Goal: Transaction & Acquisition: Obtain resource

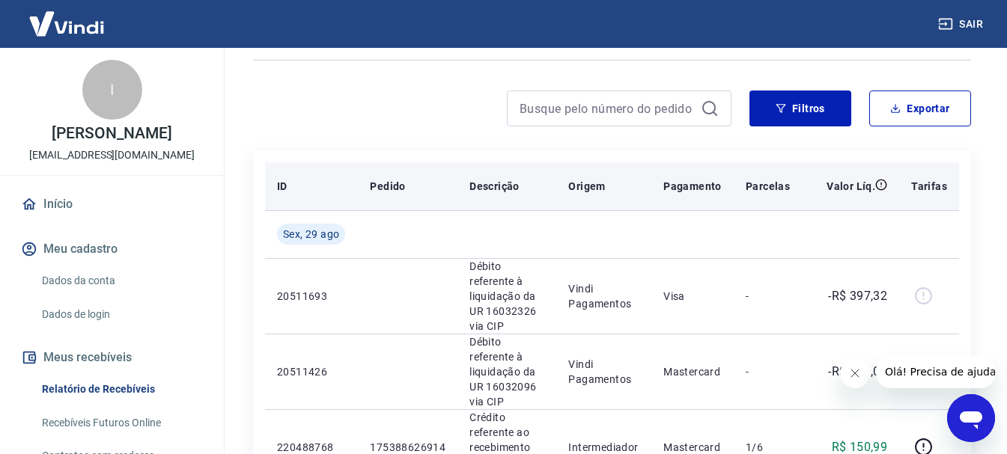
scroll to position [225, 0]
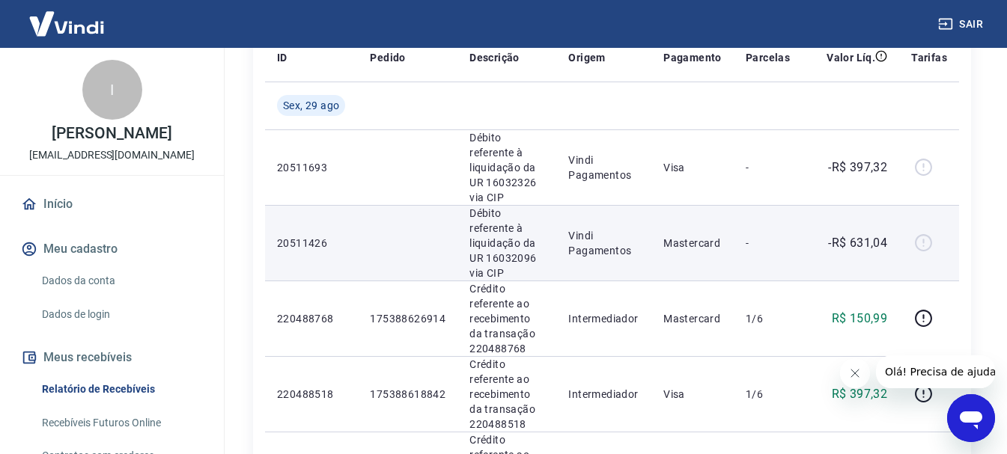
click at [925, 231] on div at bounding box center [929, 243] width 36 height 24
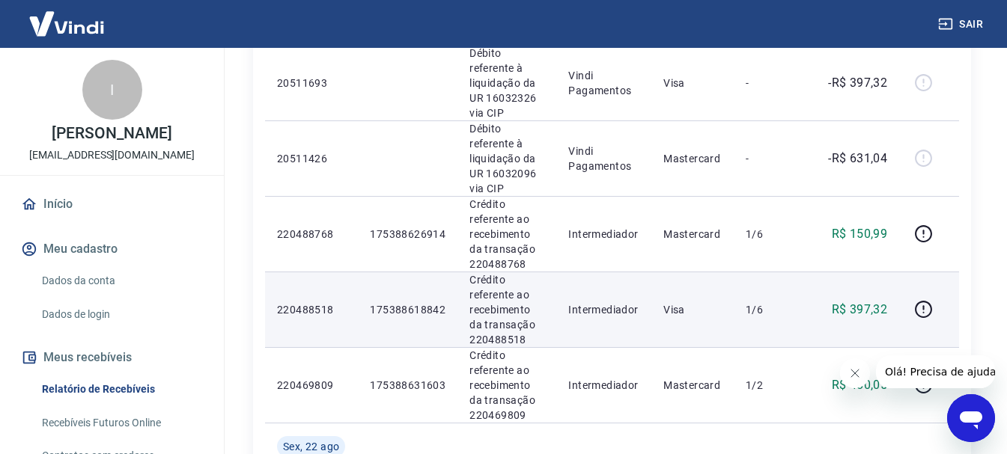
scroll to position [374, 0]
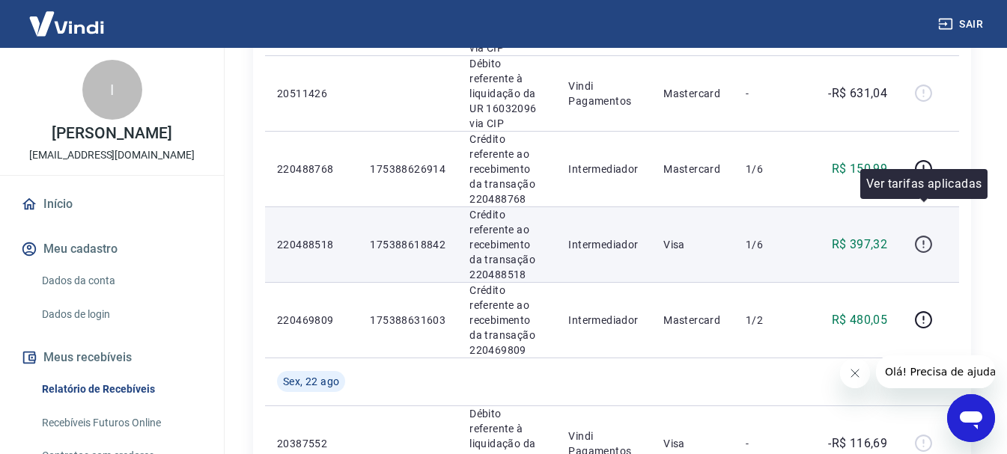
click at [930, 236] on icon "button" at bounding box center [923, 244] width 17 height 17
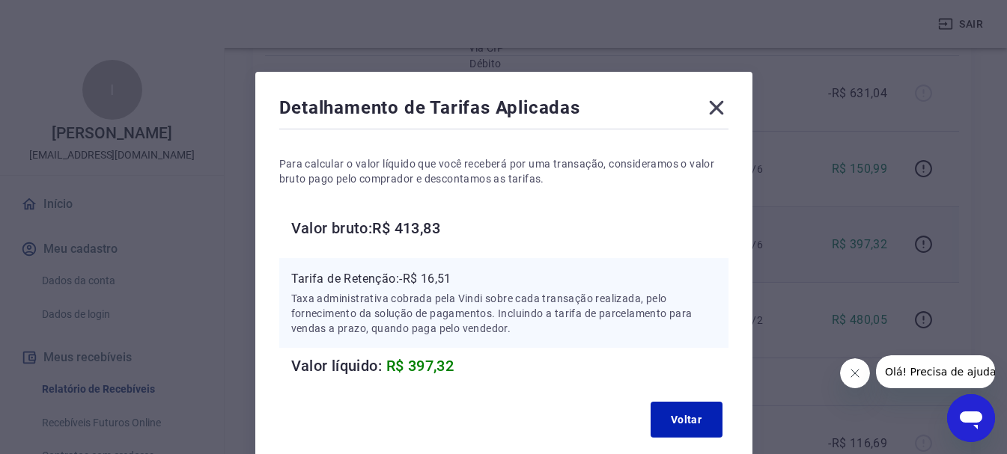
click at [719, 109] on icon at bounding box center [716, 108] width 24 height 24
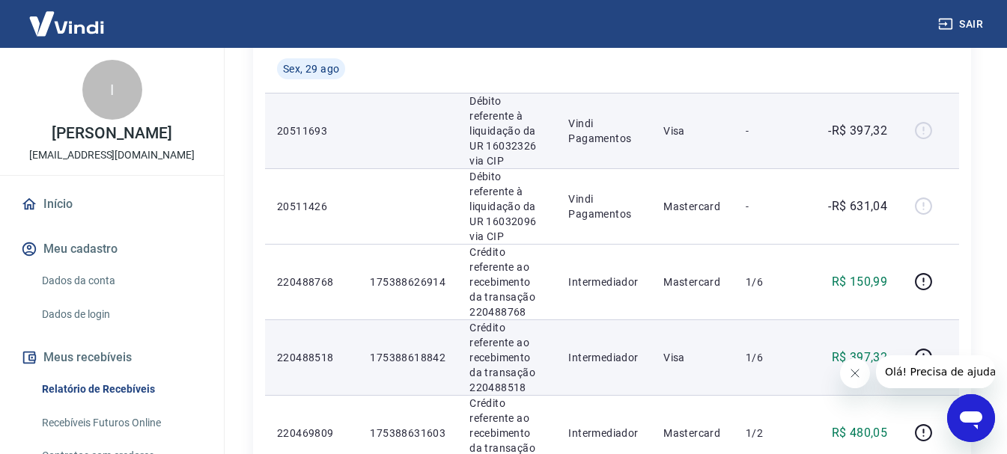
scroll to position [225, 0]
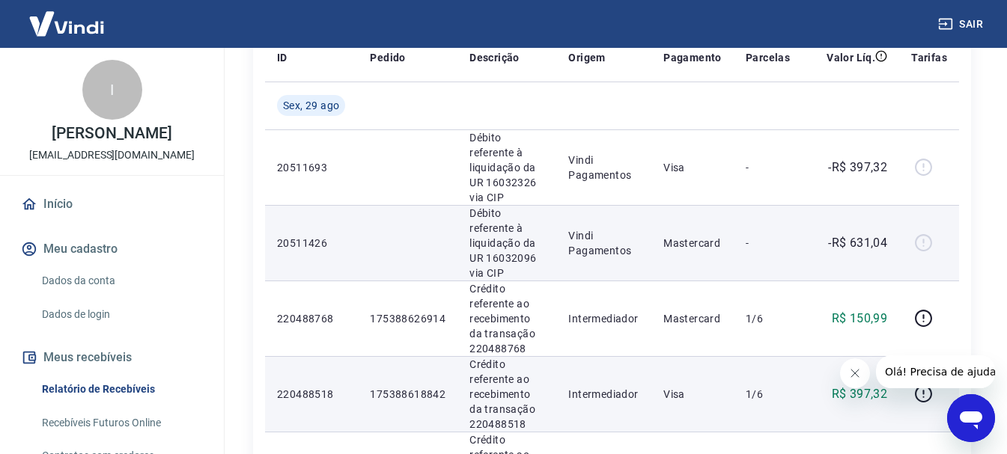
click at [927, 231] on div at bounding box center [929, 243] width 36 height 24
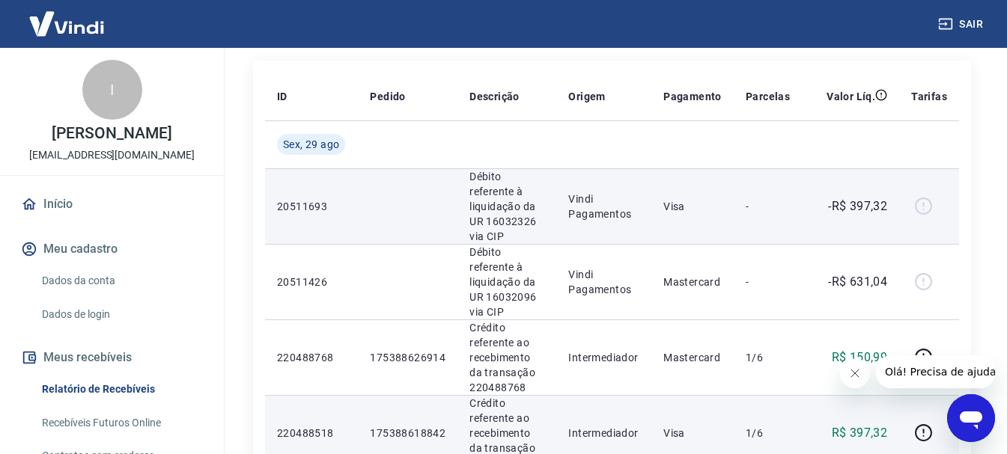
scroll to position [150, 0]
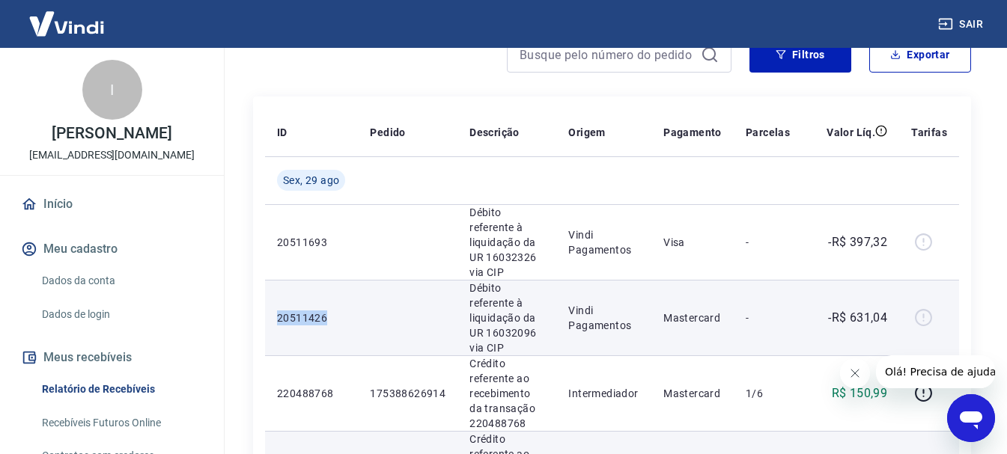
drag, startPoint x: 324, startPoint y: 293, endPoint x: 269, endPoint y: 290, distance: 55.5
click at [269, 290] on td "20511426" at bounding box center [311, 318] width 93 height 76
copy p "20511426"
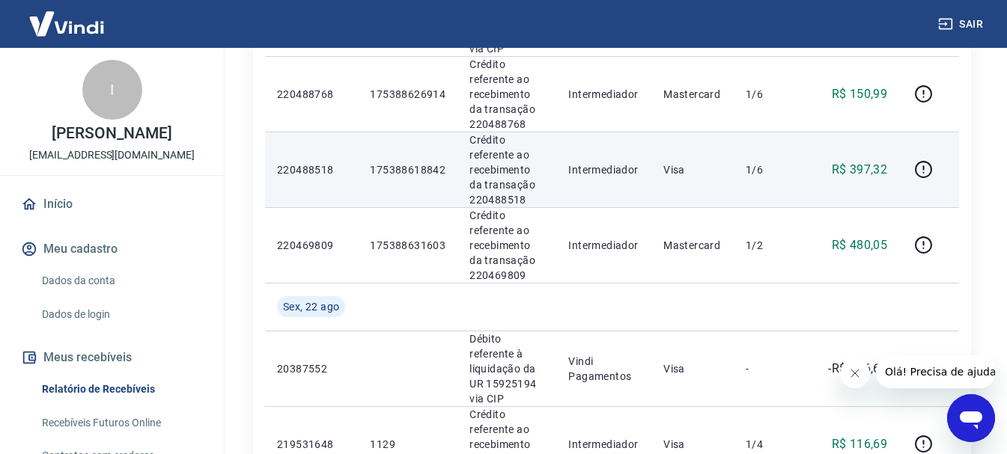
scroll to position [374, 0]
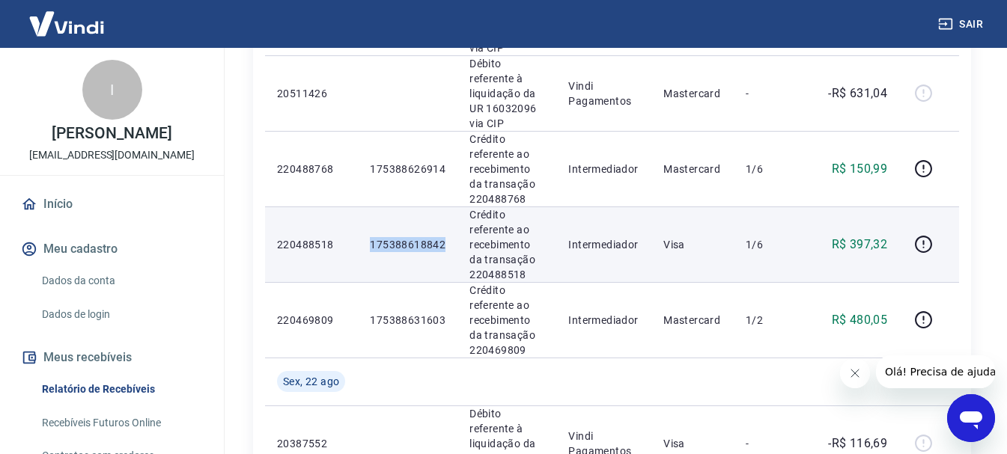
drag, startPoint x: 371, startPoint y: 212, endPoint x: 448, endPoint y: 219, distance: 76.6
click at [449, 219] on td "175388618842" at bounding box center [408, 245] width 100 height 76
copy p "175388618842"
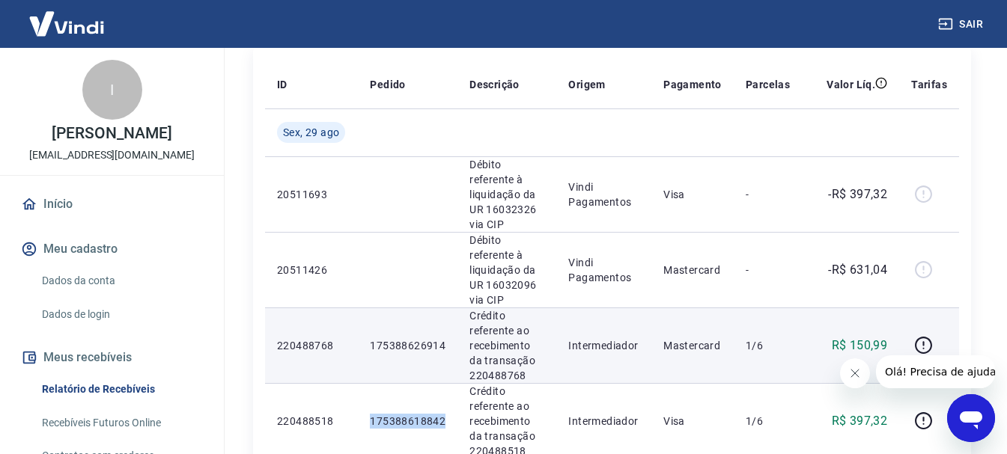
scroll to position [225, 0]
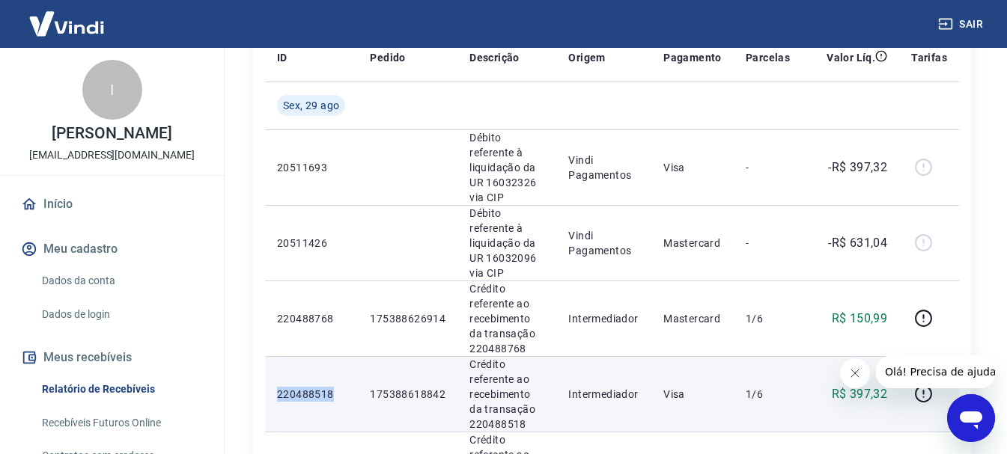
drag, startPoint x: 278, startPoint y: 360, endPoint x: 341, endPoint y: 361, distance: 63.6
click at [341, 387] on p "220488518" at bounding box center [311, 394] width 69 height 15
copy p "220488518"
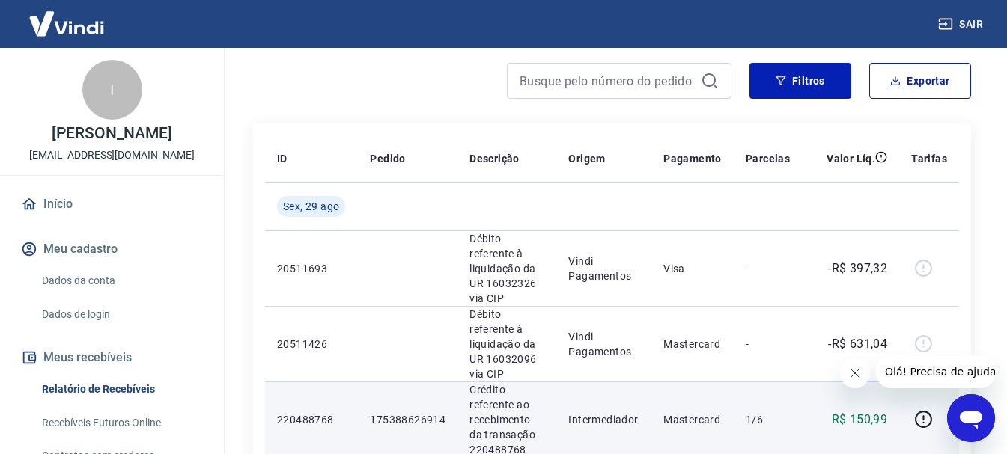
scroll to position [150, 0]
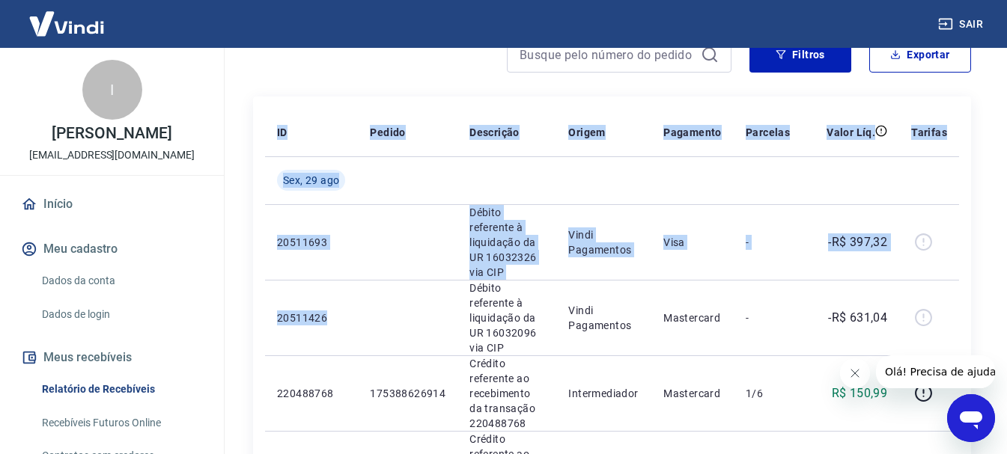
drag, startPoint x: 323, startPoint y: 296, endPoint x: 261, endPoint y: 296, distance: 62.1
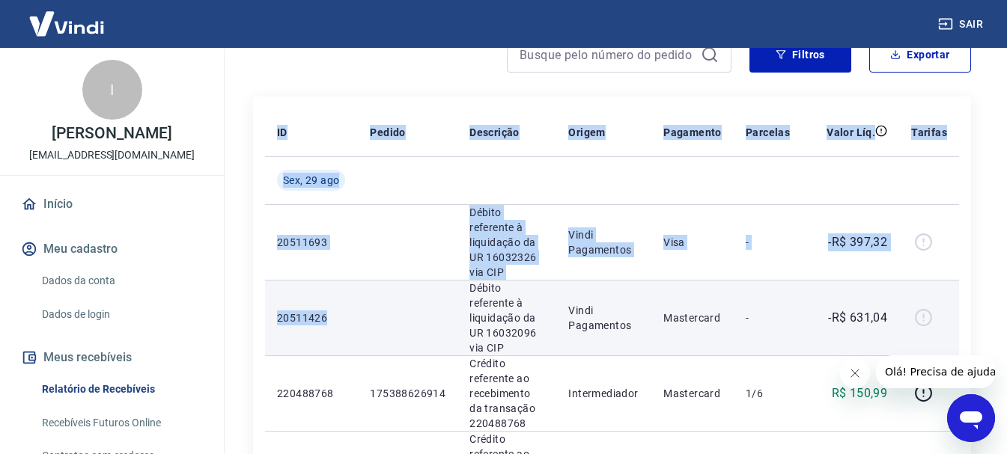
click at [279, 311] on p "20511426" at bounding box center [311, 318] width 69 height 15
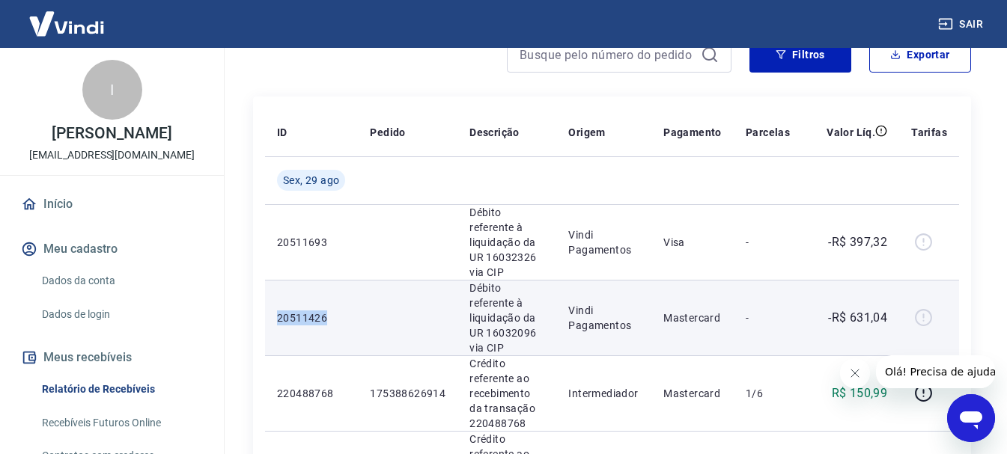
drag, startPoint x: 277, startPoint y: 293, endPoint x: 329, endPoint y: 287, distance: 52.7
click at [329, 287] on td "20511426" at bounding box center [311, 318] width 93 height 76
copy p "20511426"
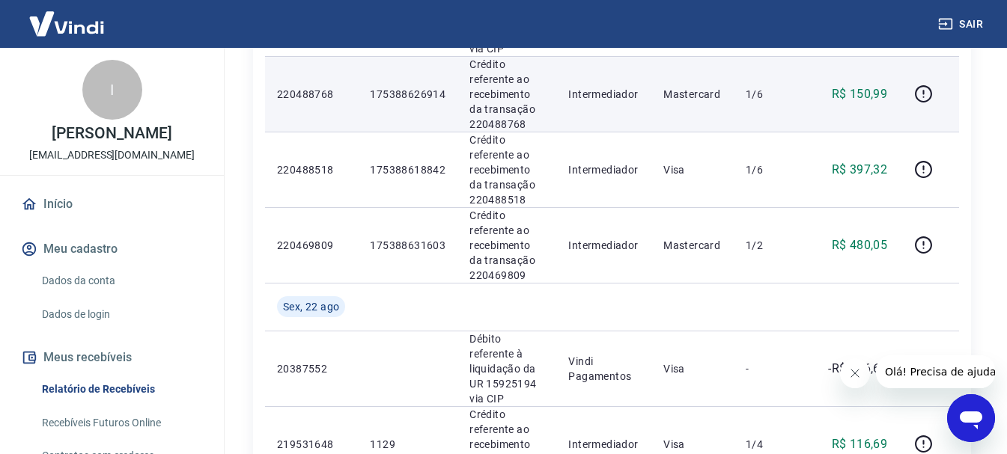
scroll to position [374, 0]
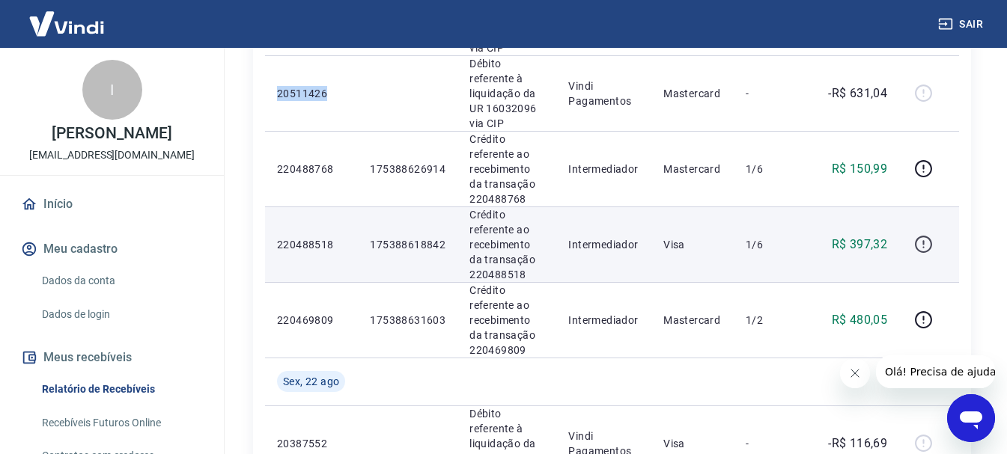
click at [924, 240] on icon "button" at bounding box center [922, 242] width 1 height 4
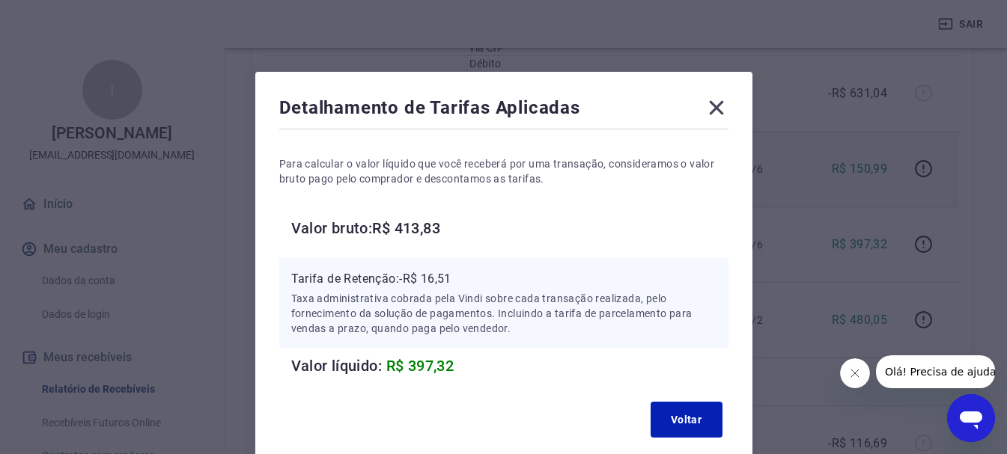
click at [719, 103] on icon at bounding box center [716, 108] width 14 height 14
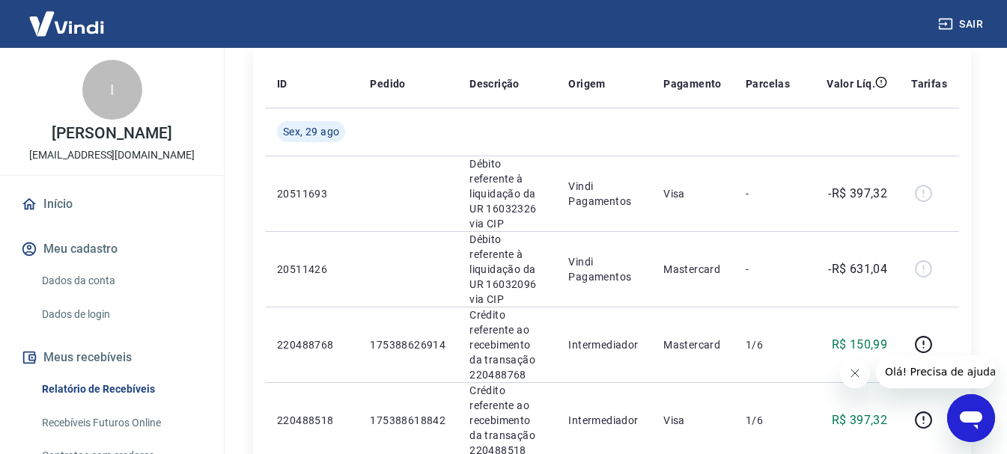
scroll to position [225, 0]
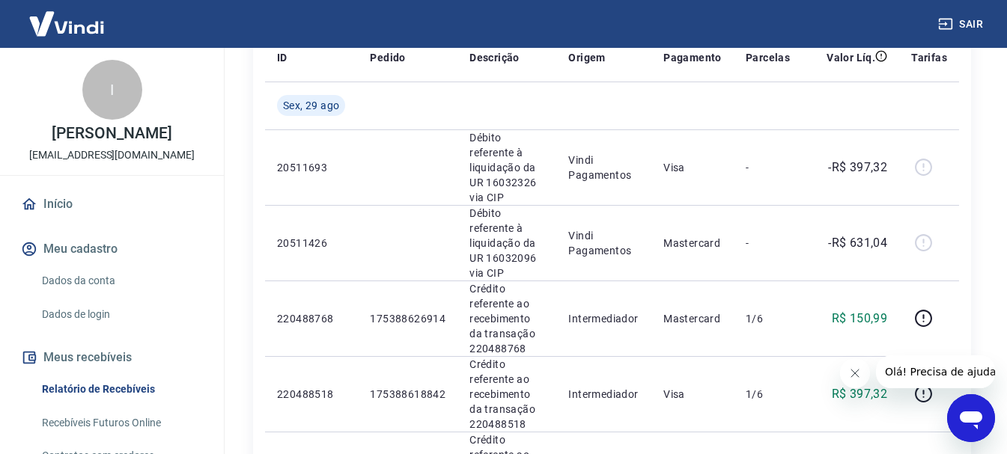
click at [971, 414] on icon "Abrir janela de mensagens" at bounding box center [970, 421] width 22 height 18
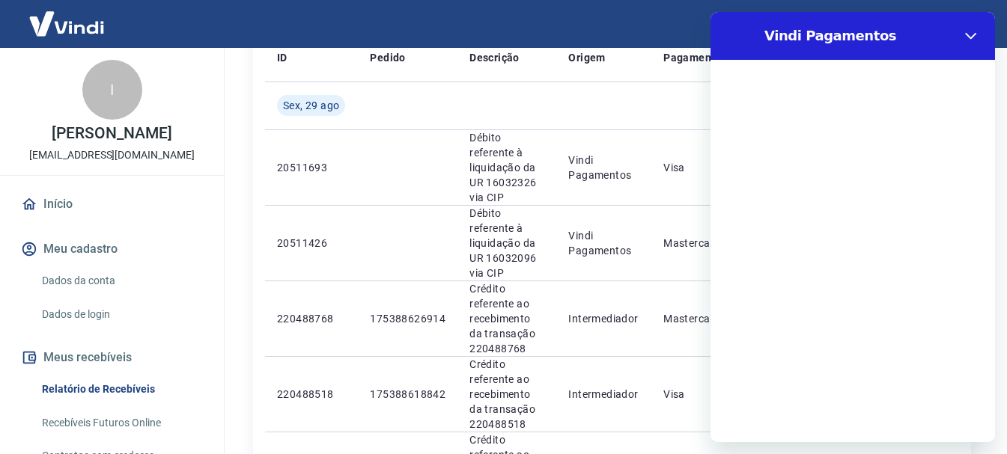
scroll to position [0, 0]
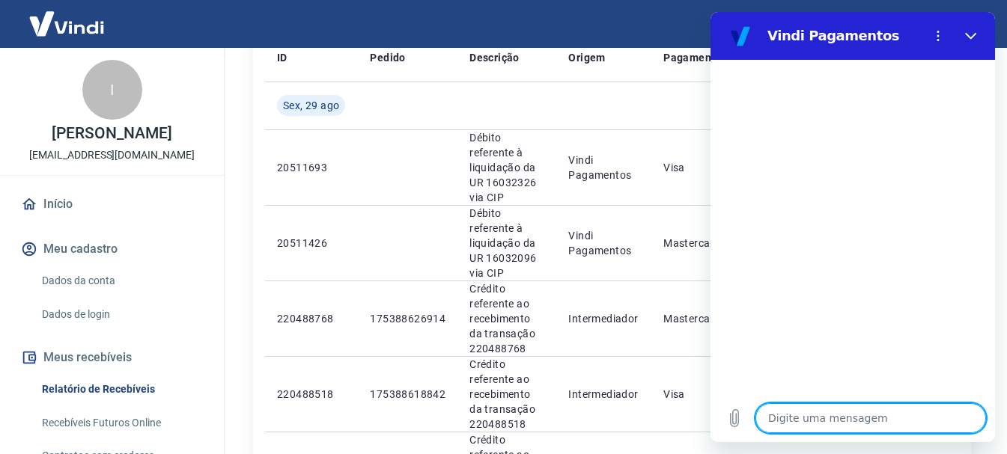
type textarea "B"
type textarea "x"
type textarea "Bo"
type textarea "x"
type textarea "Boa"
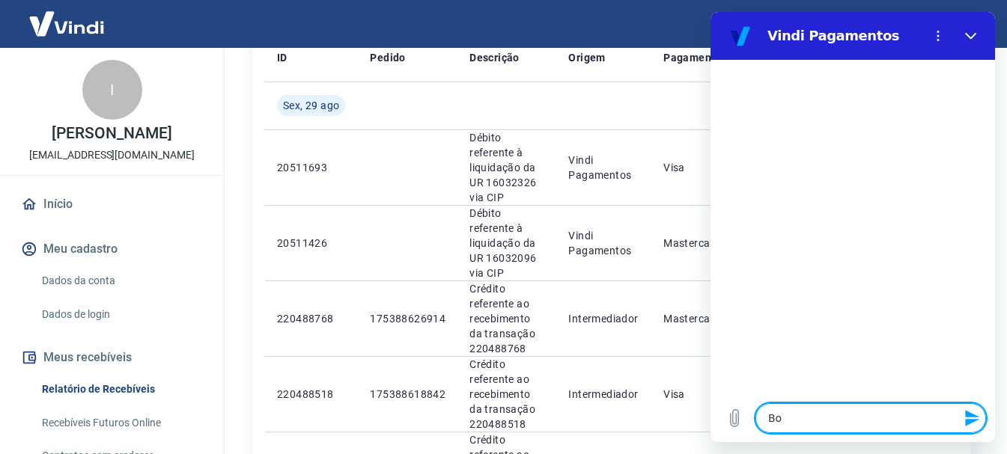
type textarea "x"
type textarea "Boa"
type textarea "x"
type textarea "Boa t"
type textarea "x"
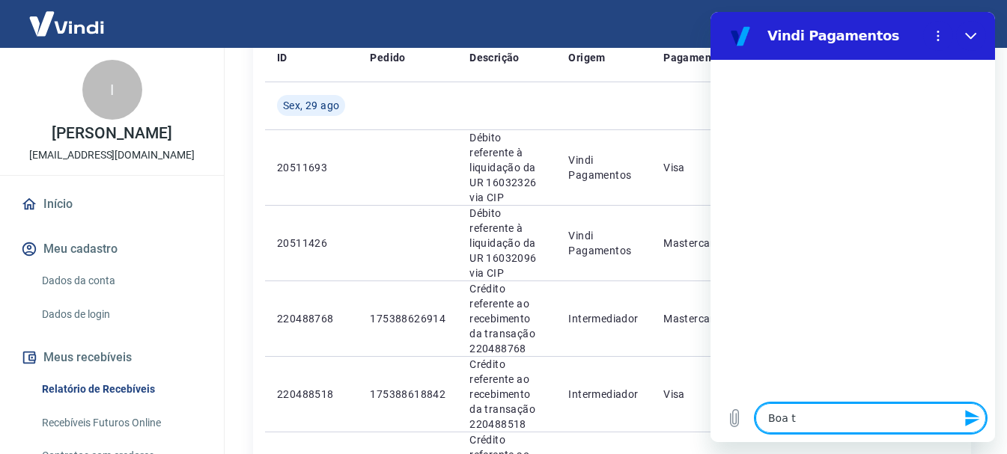
type textarea "Boa ta"
type textarea "x"
type textarea "Boa tar"
type textarea "x"
type textarea "Boa tard"
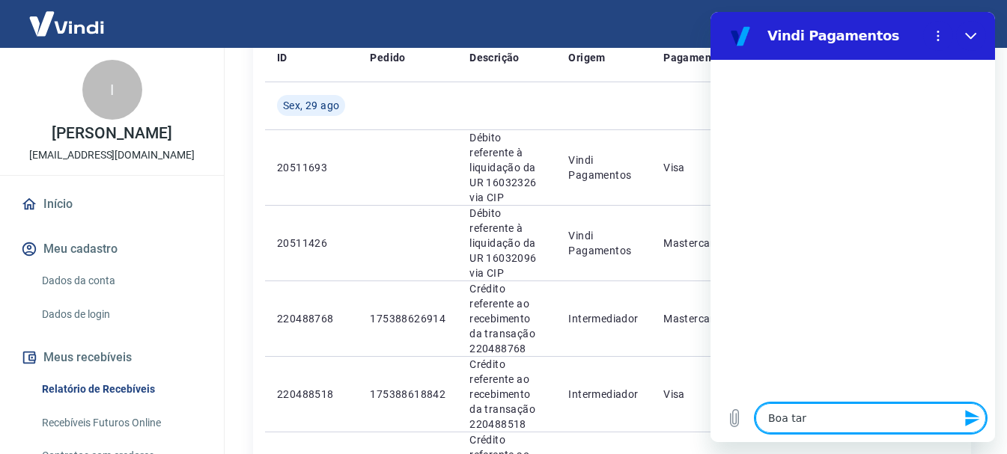
type textarea "x"
type textarea "Boa tarde"
type textarea "x"
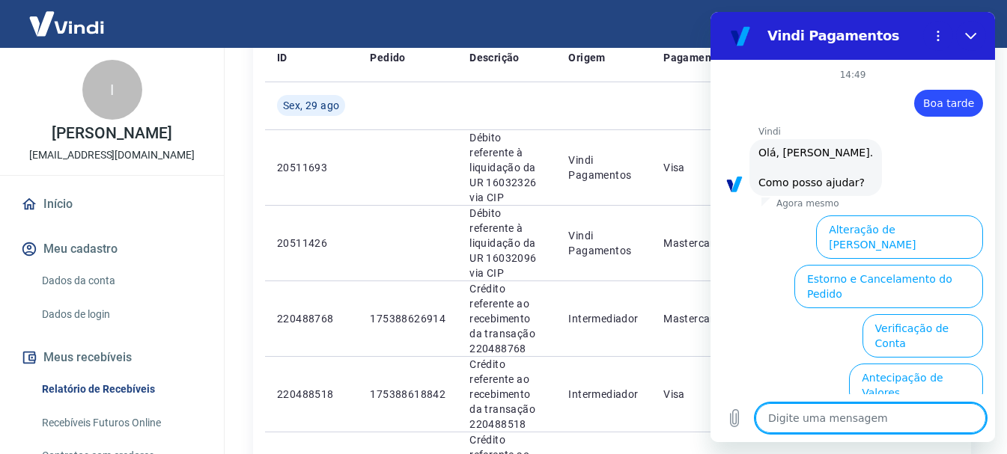
scroll to position [129, 0]
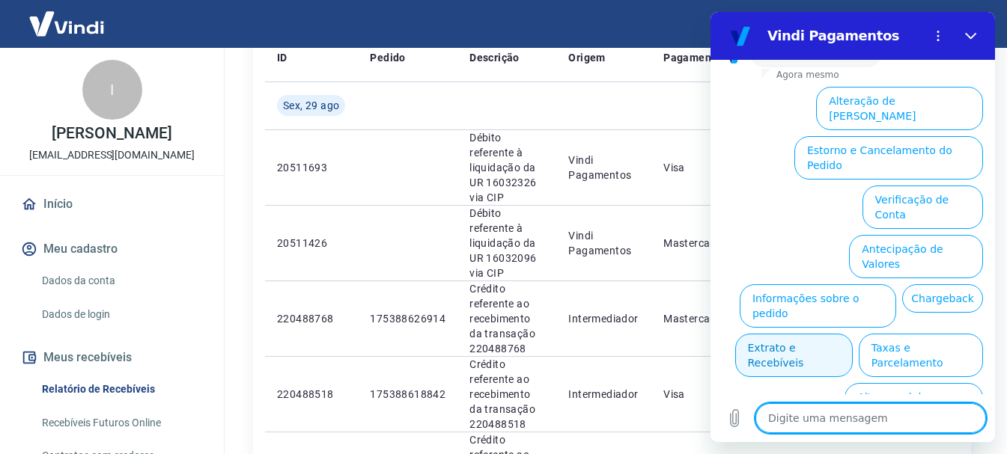
click at [852, 334] on button "Extrato e Recebíveis" at bounding box center [794, 355] width 118 height 43
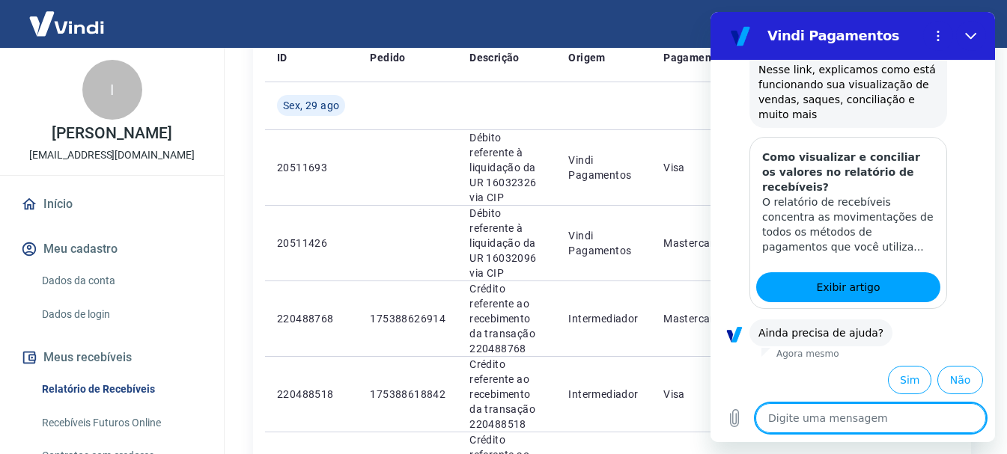
scroll to position [262, 0]
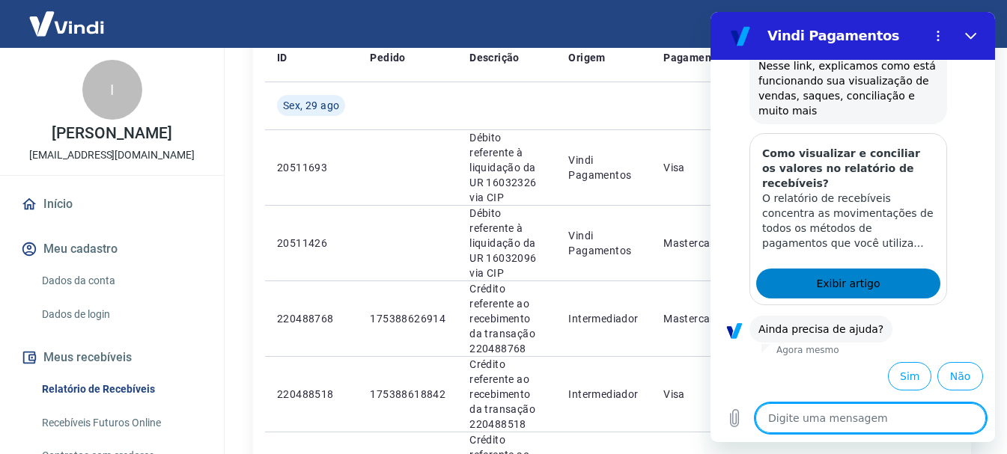
click at [872, 286] on link "Exibir artigo" at bounding box center [848, 284] width 184 height 30
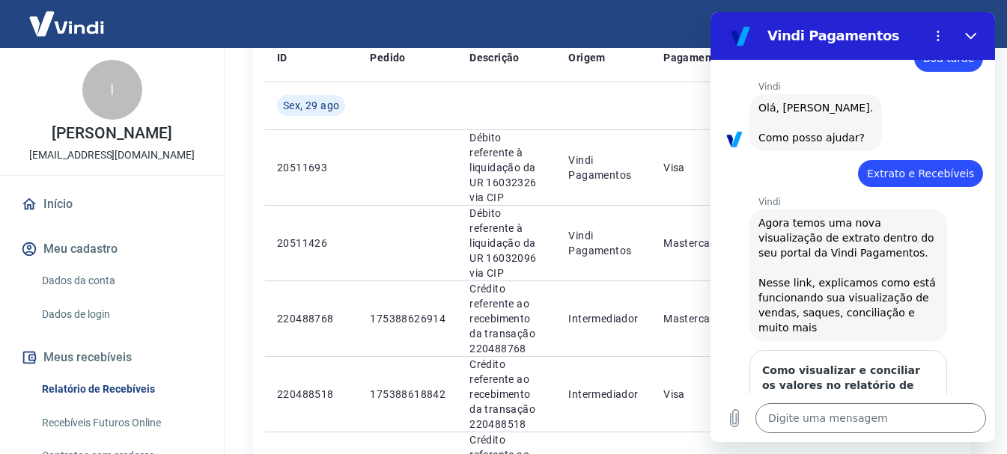
scroll to position [37, 0]
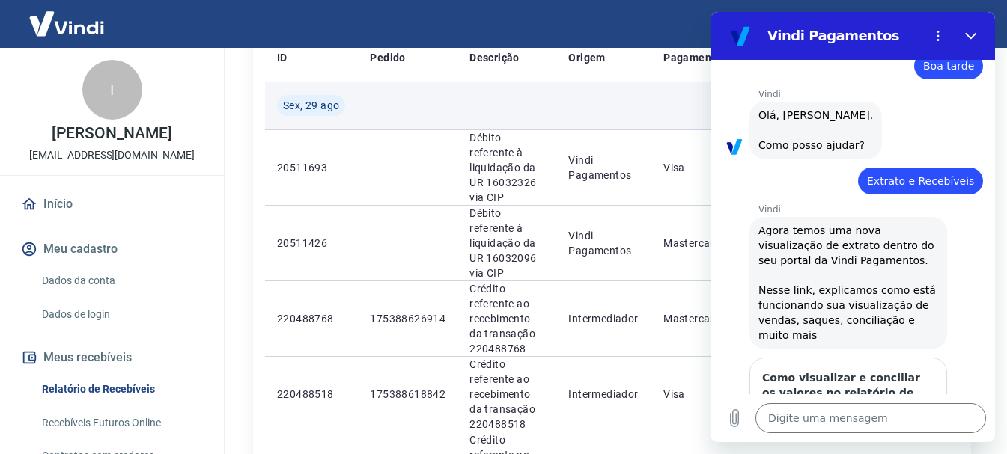
click at [556, 97] on td at bounding box center [506, 106] width 99 height 48
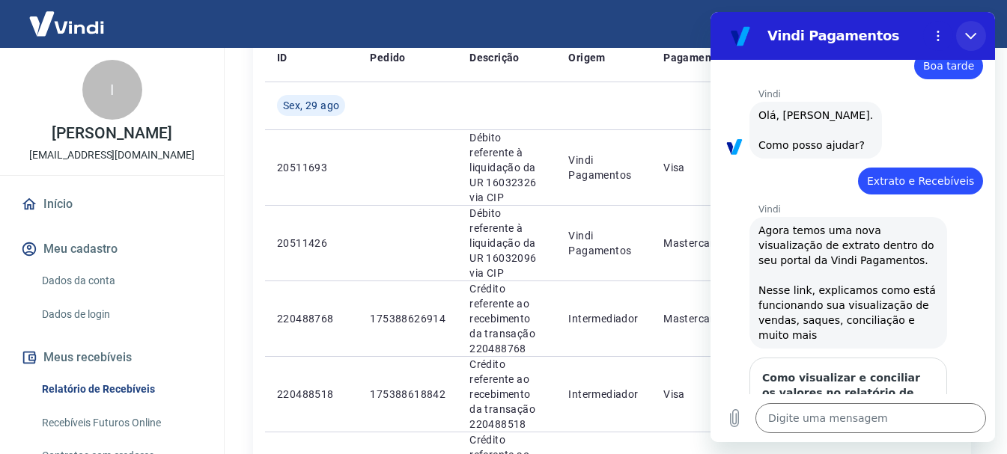
click at [970, 36] on icon "Fechar" at bounding box center [971, 36] width 12 height 12
type textarea "x"
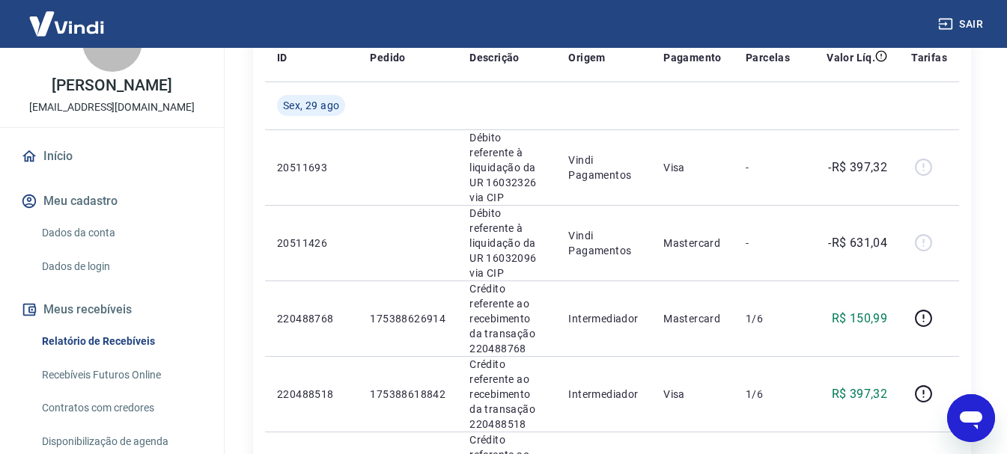
scroll to position [75, 0]
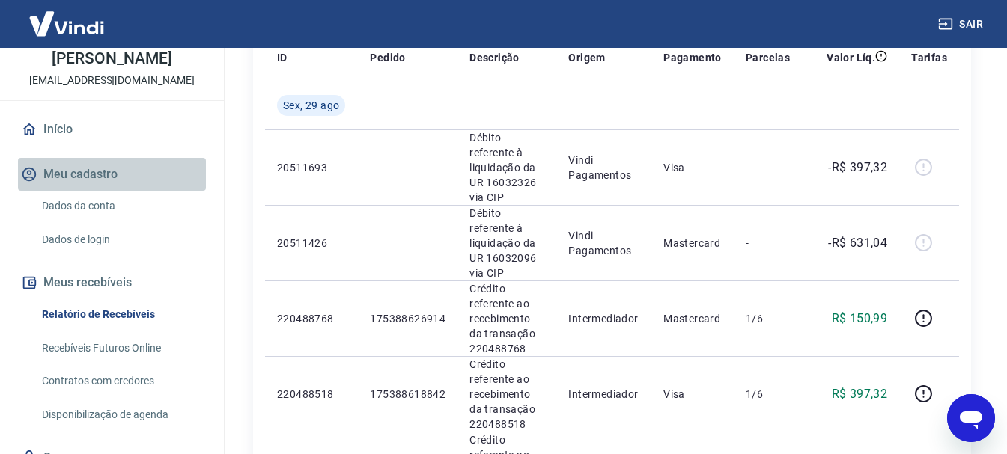
click at [118, 172] on button "Meu cadastro" at bounding box center [112, 174] width 188 height 33
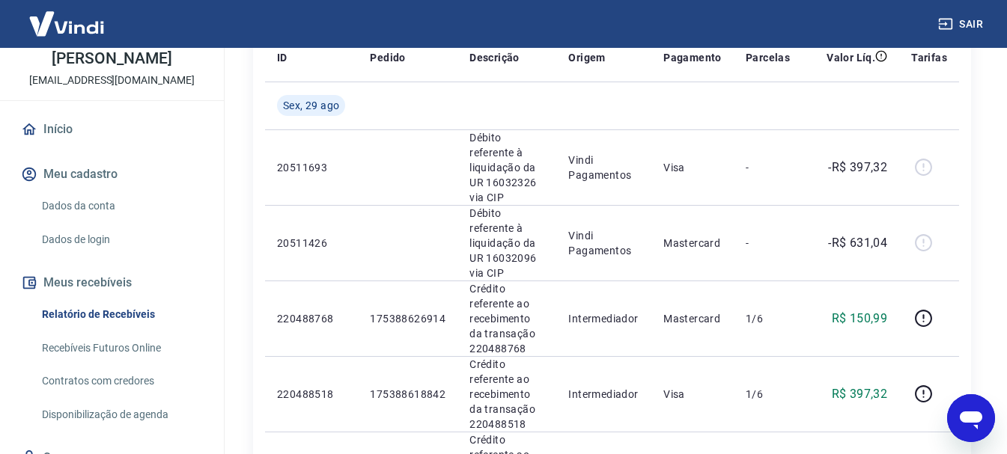
click at [123, 312] on link "Relatório de Recebíveis" at bounding box center [121, 314] width 170 height 31
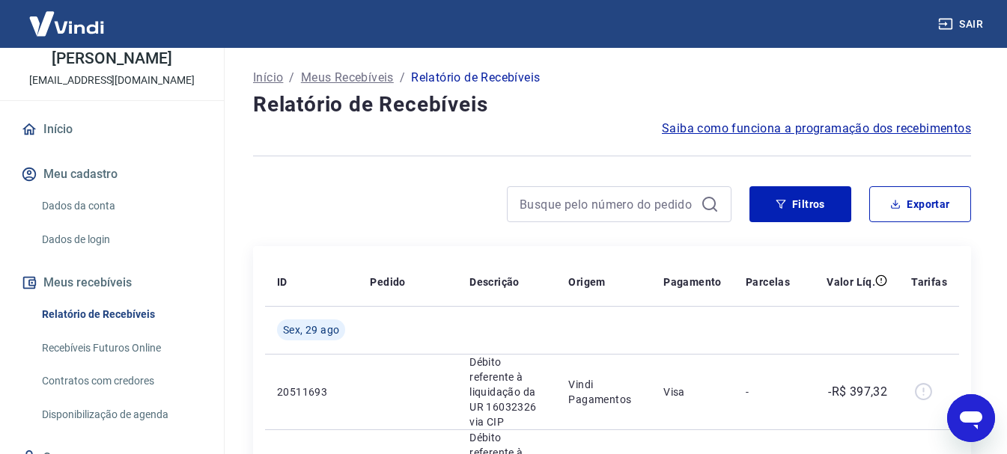
scroll to position [140, 0]
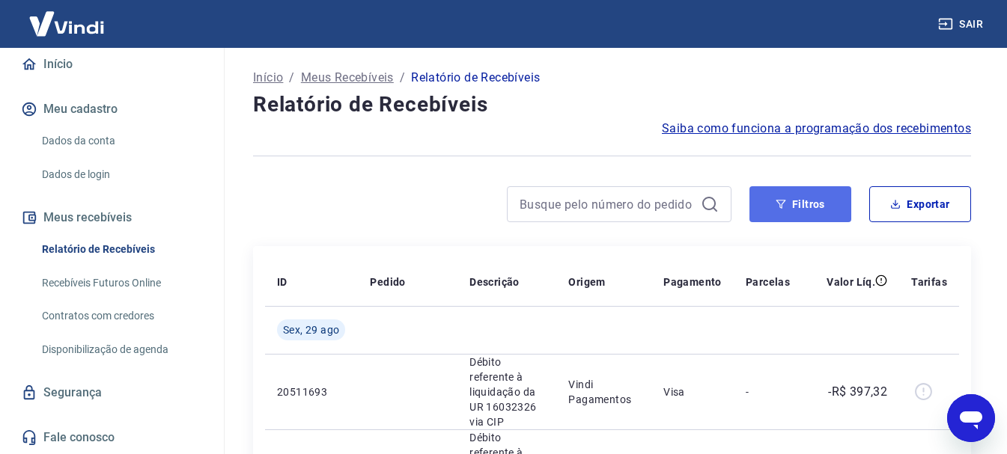
click at [807, 214] on button "Filtros" at bounding box center [800, 204] width 102 height 36
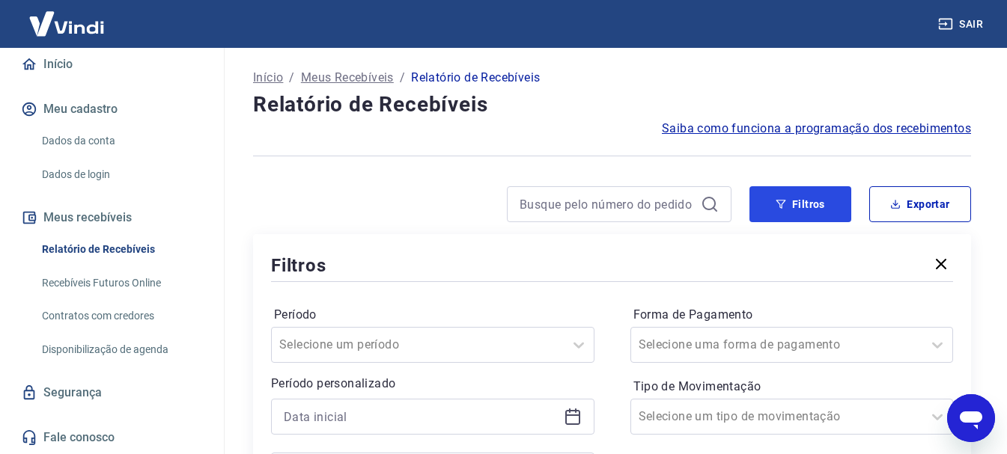
scroll to position [150, 0]
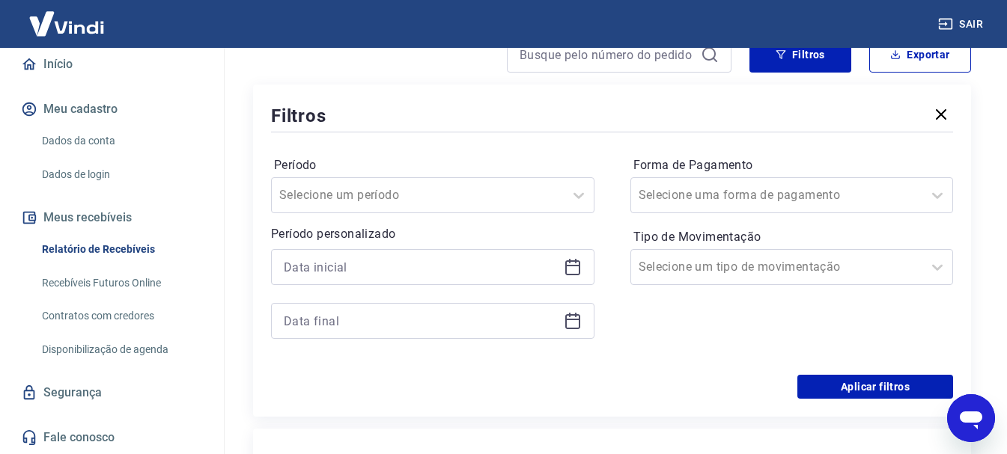
click at [585, 258] on div at bounding box center [432, 267] width 323 height 36
click at [567, 257] on div at bounding box center [432, 267] width 323 height 36
click at [567, 267] on icon at bounding box center [573, 267] width 18 height 18
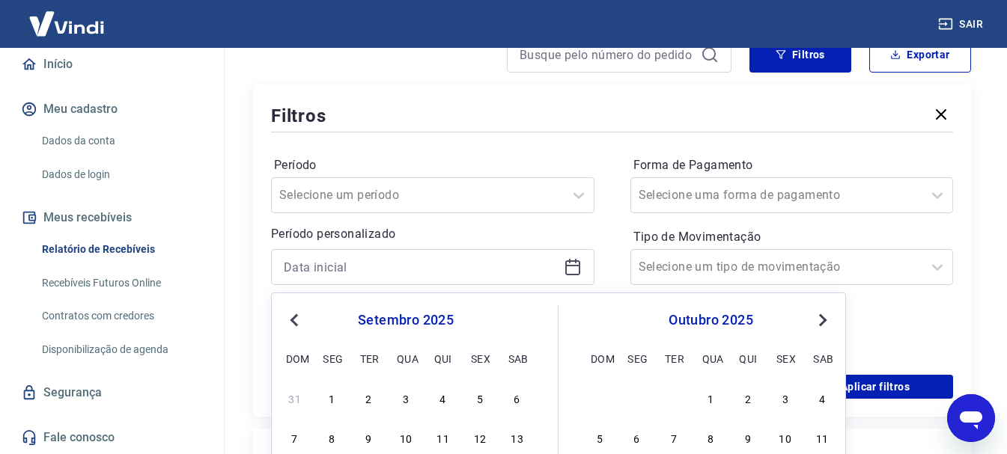
drag, startPoint x: 298, startPoint y: 326, endPoint x: 342, endPoint y: 308, distance: 47.7
click at [299, 326] on button "Previous Month" at bounding box center [294, 320] width 18 height 18
click at [477, 396] on div "1" at bounding box center [480, 398] width 18 height 18
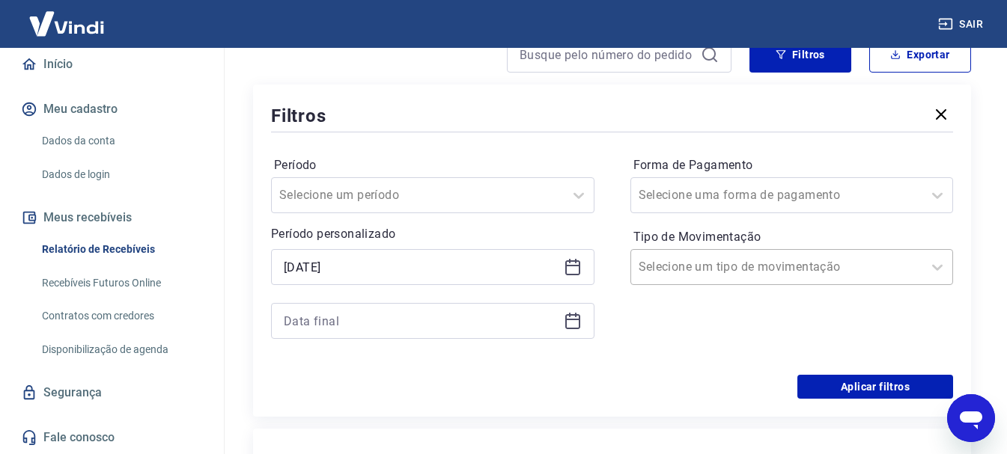
type input "01/08/2025"
click at [570, 332] on div at bounding box center [432, 321] width 323 height 36
click at [573, 321] on icon at bounding box center [573, 321] width 18 height 18
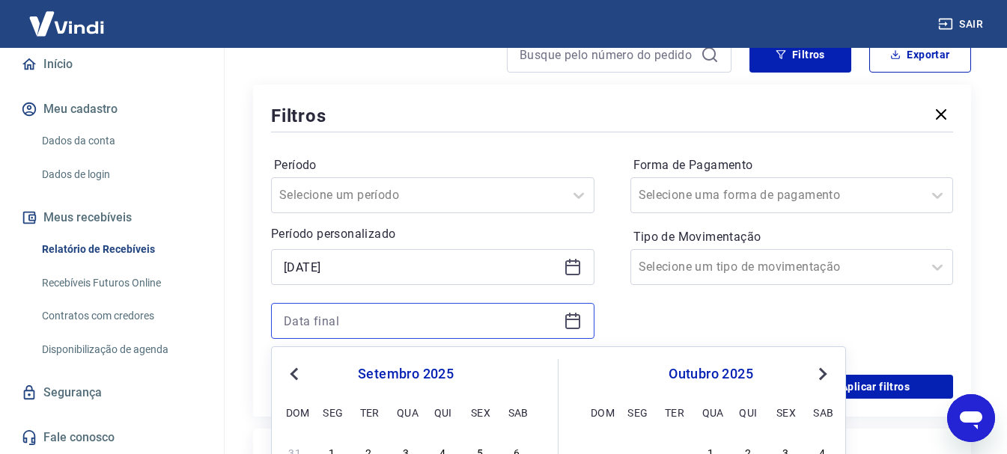
scroll to position [374, 0]
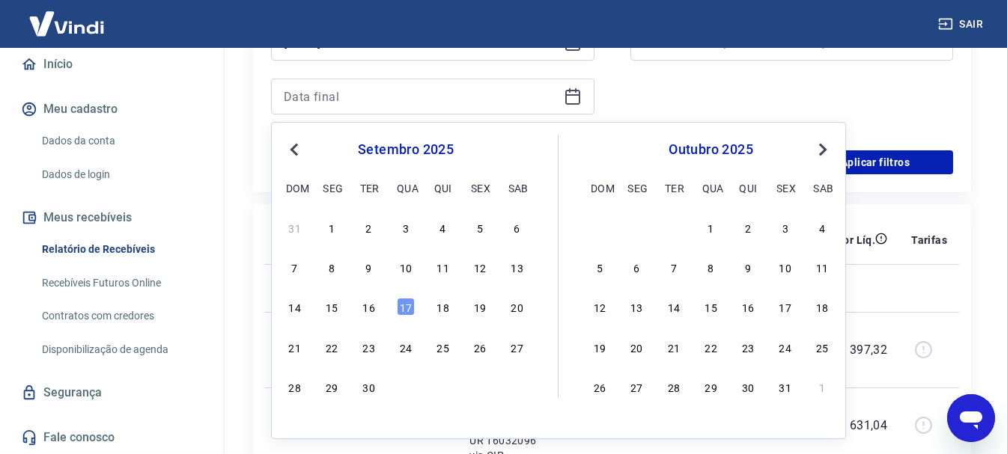
click at [296, 147] on span "Previous Month" at bounding box center [296, 149] width 0 height 17
click at [302, 427] on div "31" at bounding box center [295, 427] width 18 height 18
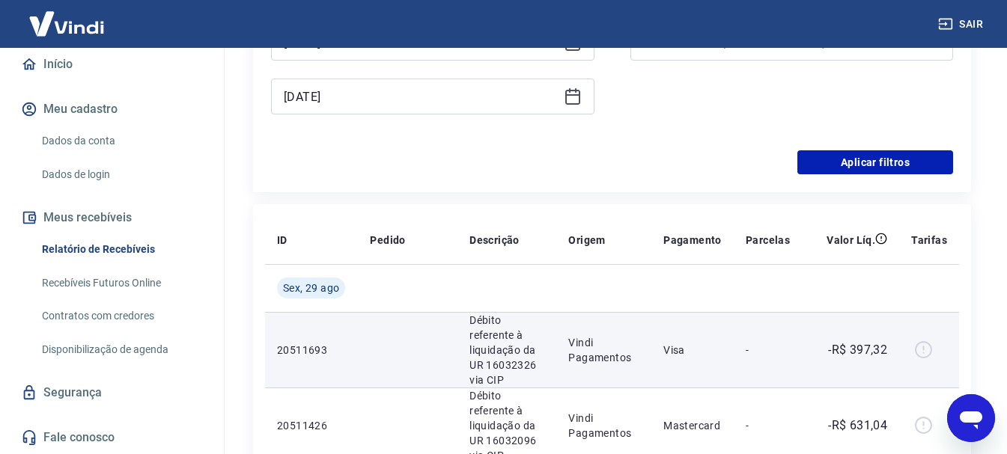
type input "[DATE]"
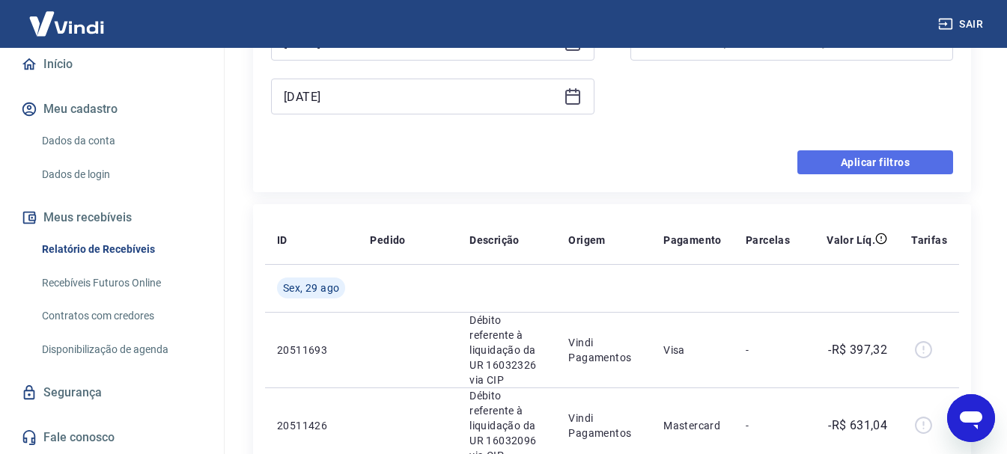
click at [853, 169] on button "Aplicar filtros" at bounding box center [875, 162] width 156 height 24
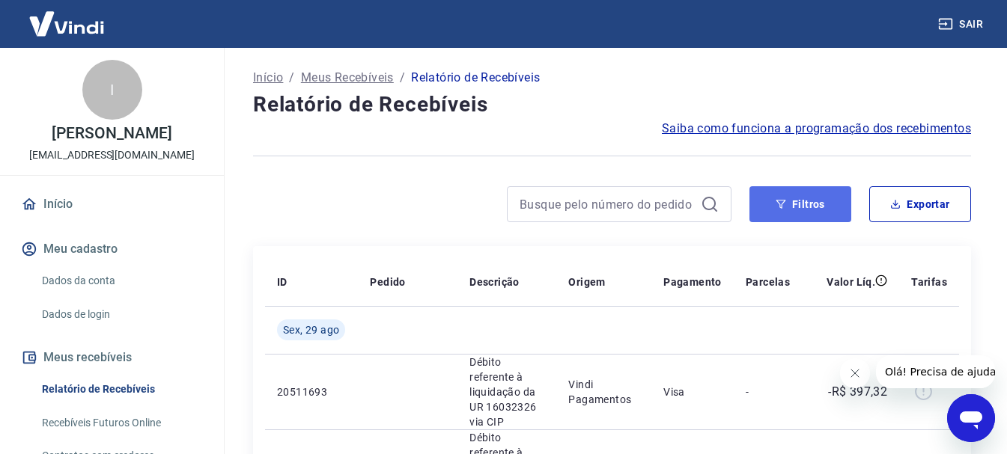
click at [799, 210] on button "Filtros" at bounding box center [800, 204] width 102 height 36
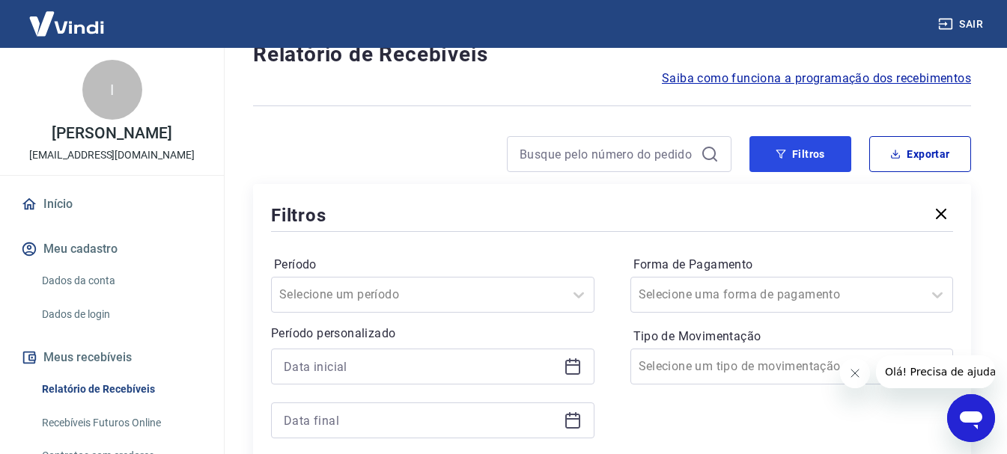
scroll to position [150, 0]
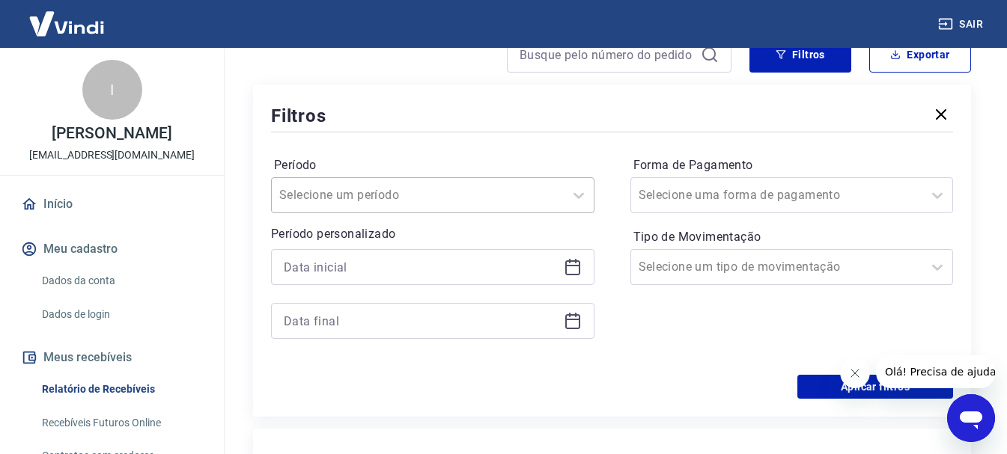
click at [546, 191] on div at bounding box center [417, 195] width 277 height 21
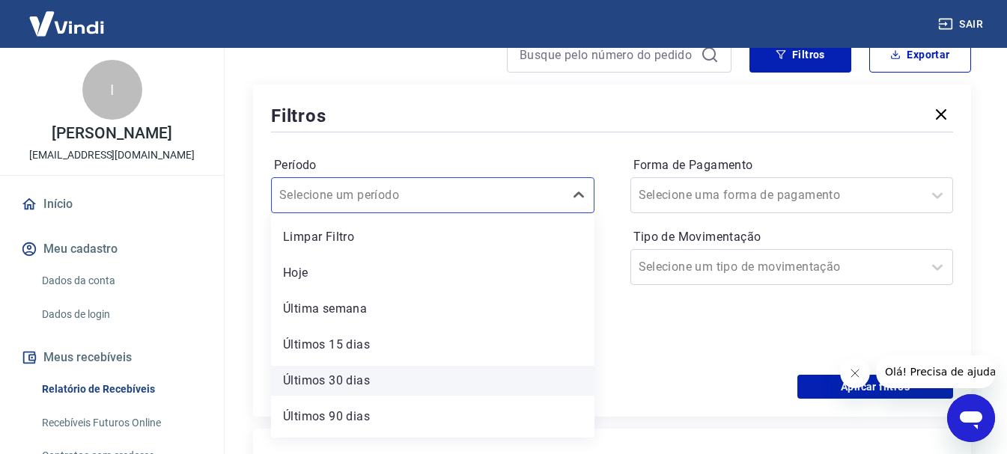
click at [388, 370] on div "Últimos 30 dias" at bounding box center [432, 381] width 323 height 30
click at [426, 384] on div "Aplicar filtros" at bounding box center [612, 387] width 682 height 24
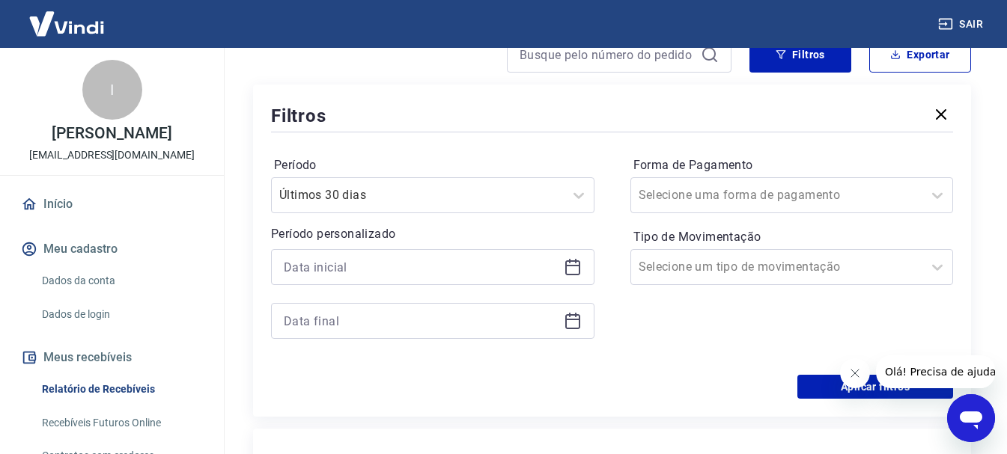
click at [589, 263] on div at bounding box center [432, 267] width 323 height 36
click at [573, 266] on icon at bounding box center [572, 265] width 15 height 1
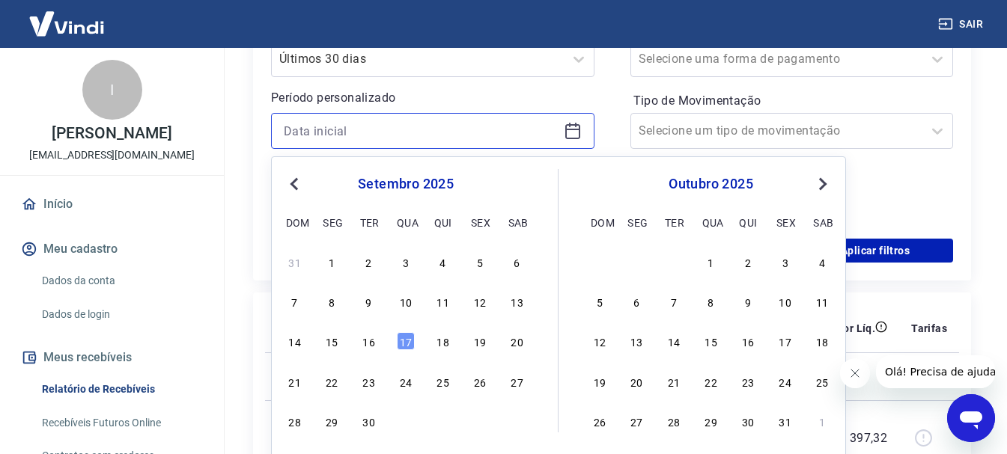
scroll to position [299, 0]
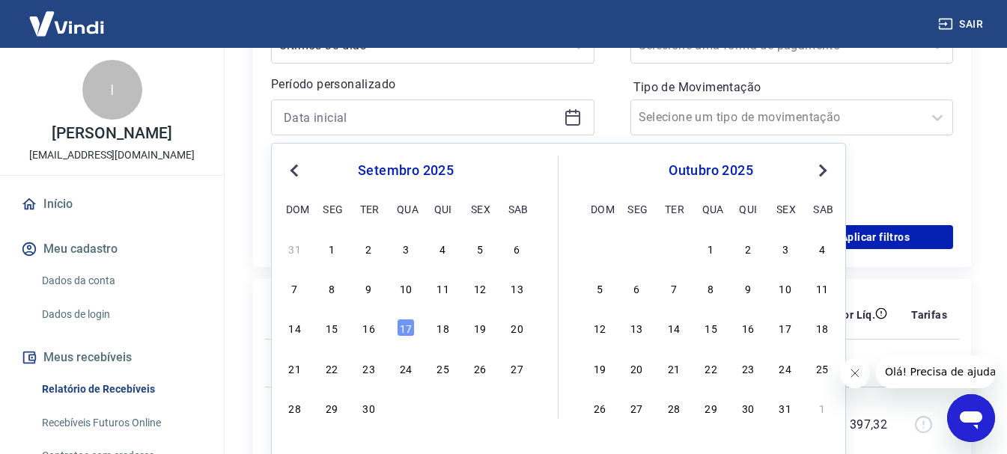
click at [296, 169] on span "Previous Month" at bounding box center [296, 170] width 0 height 17
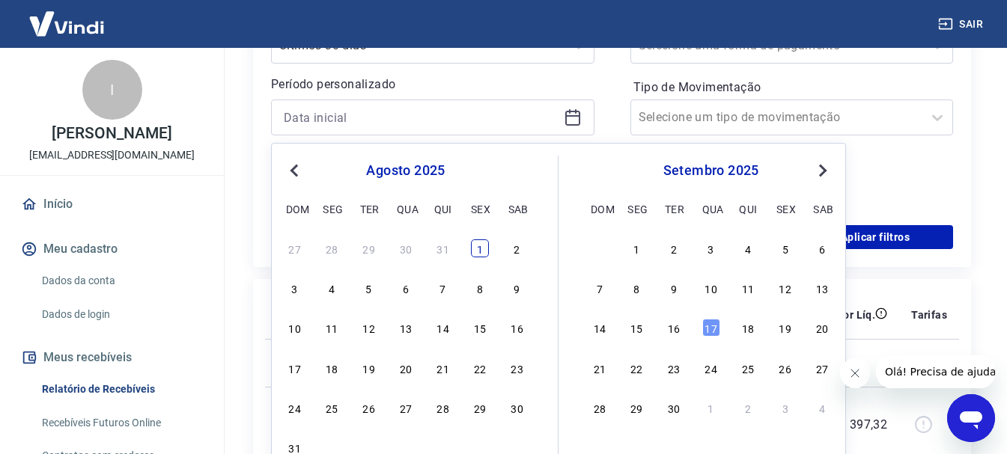
click at [473, 247] on div "1" at bounding box center [480, 248] width 18 height 18
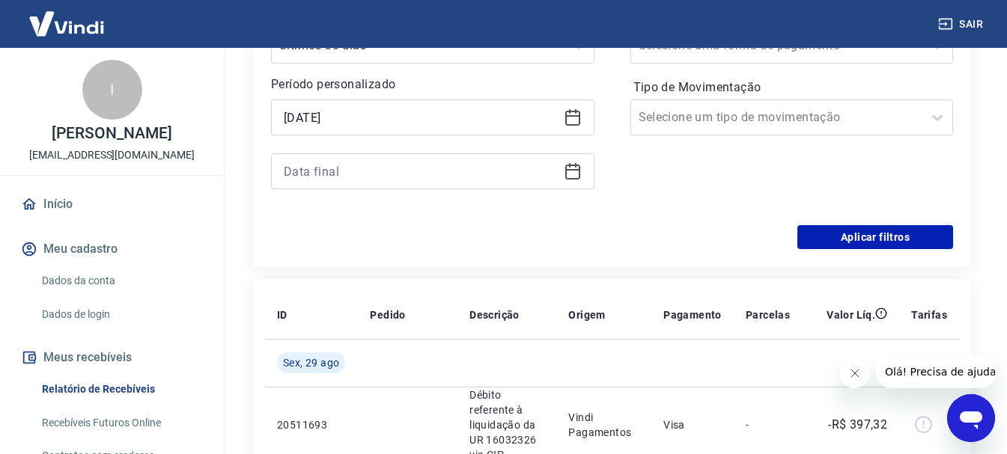
type input "01/08/2025"
click at [576, 174] on icon at bounding box center [573, 171] width 18 height 18
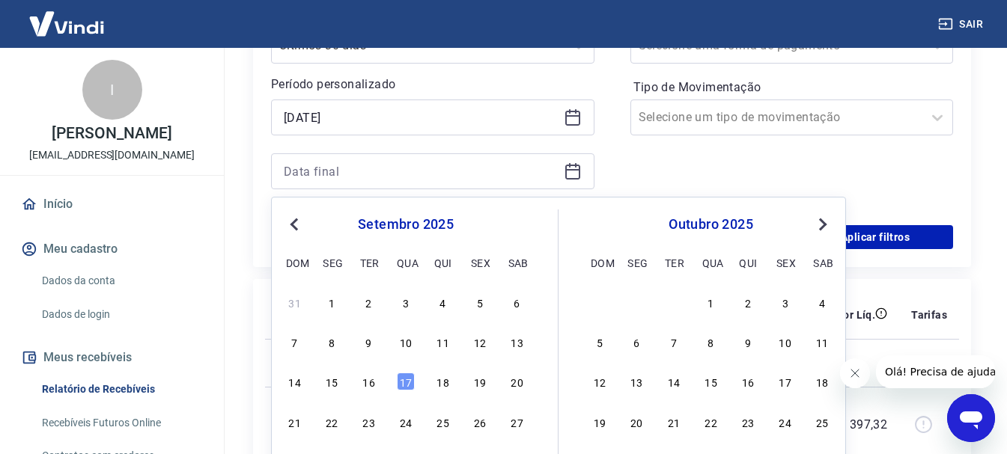
click at [296, 225] on span "Previous Month" at bounding box center [296, 224] width 0 height 17
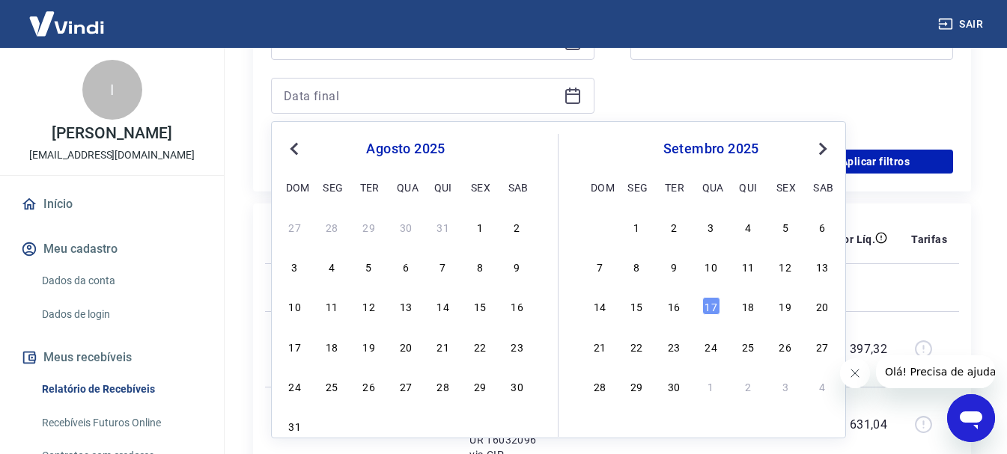
scroll to position [449, 0]
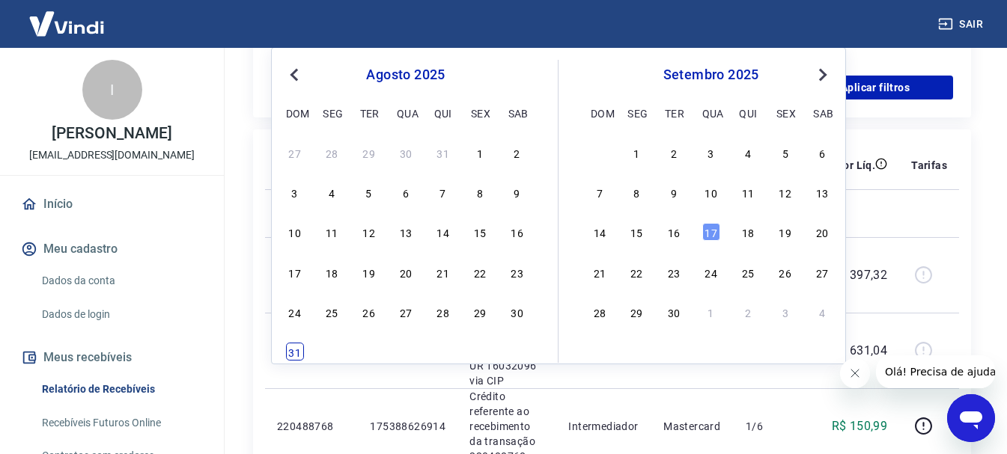
click at [299, 350] on div "31" at bounding box center [295, 352] width 18 height 18
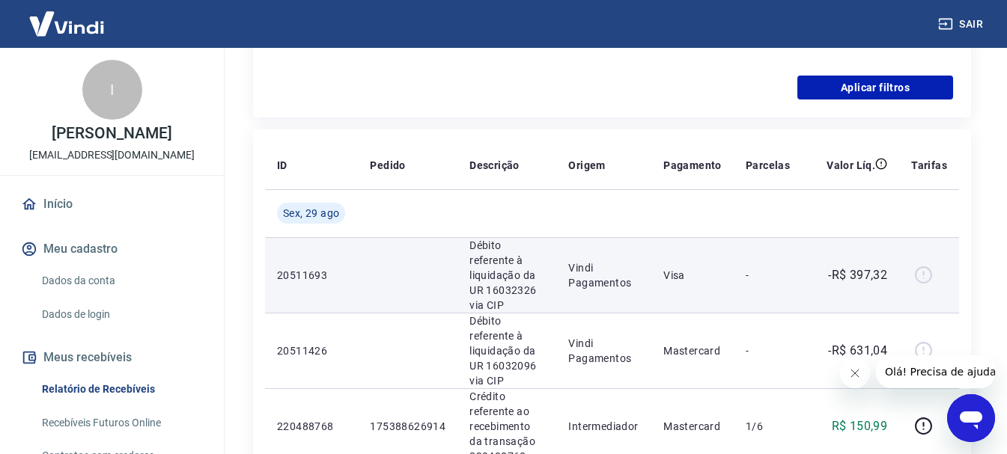
type input "[DATE]"
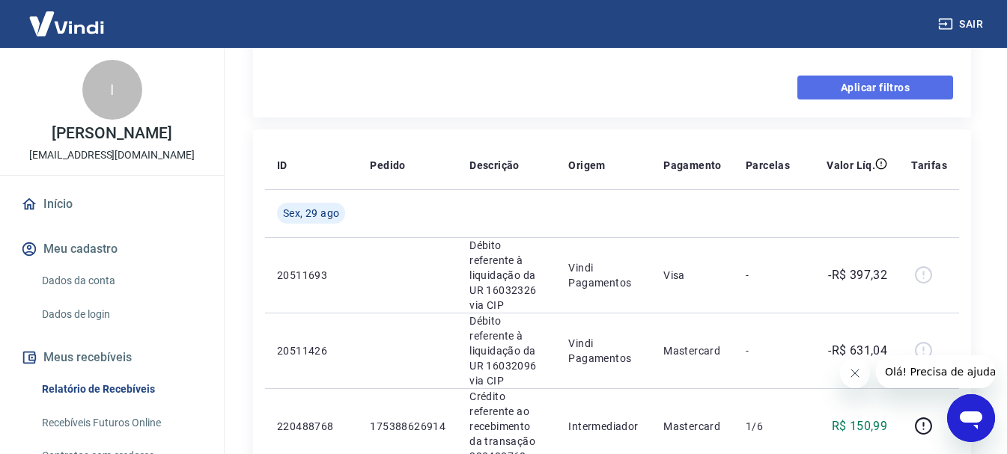
click at [905, 85] on button "Aplicar filtros" at bounding box center [875, 88] width 156 height 24
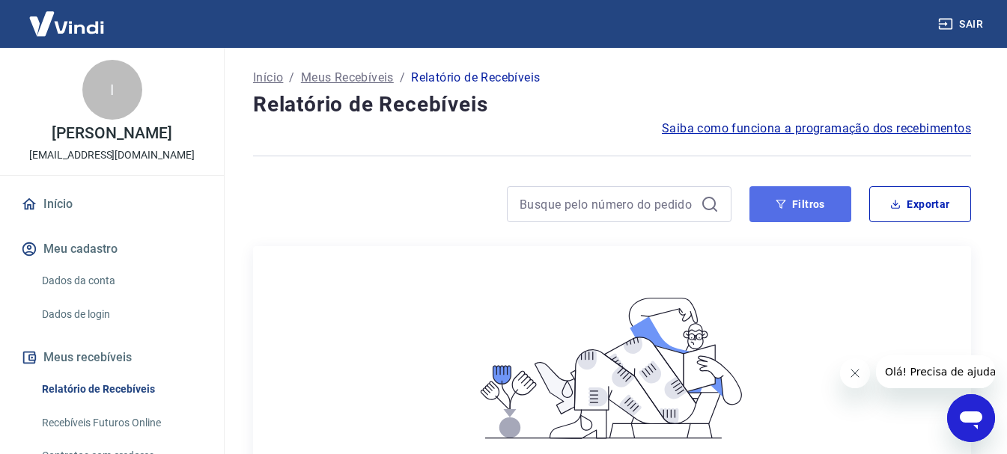
click at [782, 204] on icon "button" at bounding box center [780, 204] width 10 height 10
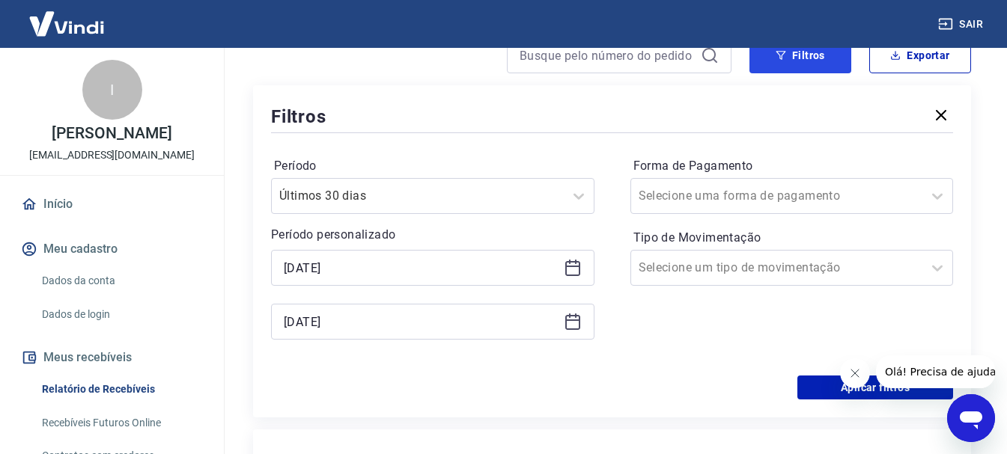
scroll to position [150, 0]
click at [562, 216] on div "Período Últimos 30 dias Período personalizado 01/08/2025 31/08/2025" at bounding box center [432, 255] width 323 height 204
click at [564, 202] on div at bounding box center [579, 195] width 30 height 30
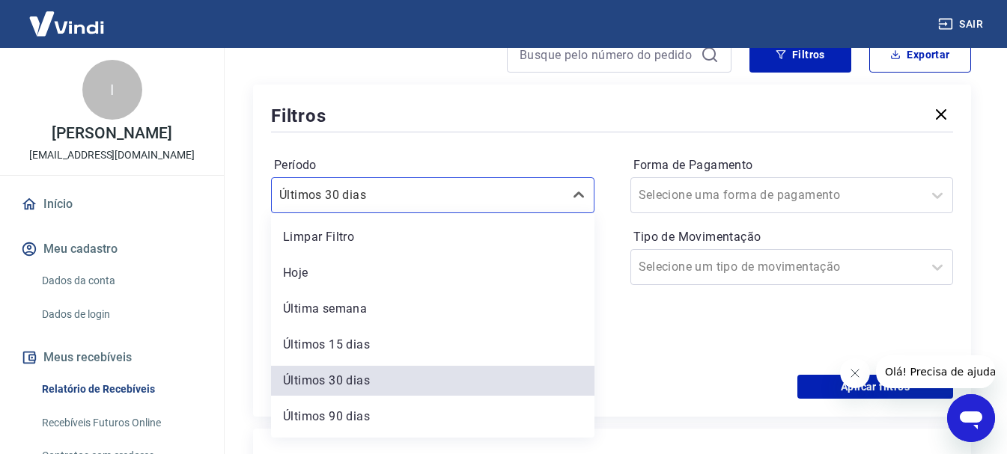
click at [449, 401] on div "Limpar Filtro Hoje Última semana Últimos 15 dias Últimos 30 dias Últimos 90 dia…" at bounding box center [432, 325] width 323 height 225
click at [442, 420] on div "Últimos 90 dias" at bounding box center [432, 417] width 323 height 30
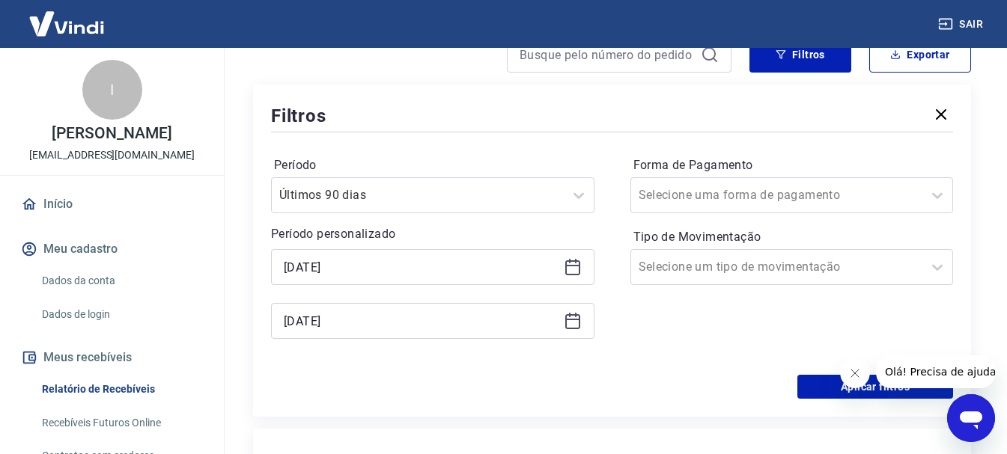
click at [573, 320] on icon at bounding box center [572, 319] width 15 height 1
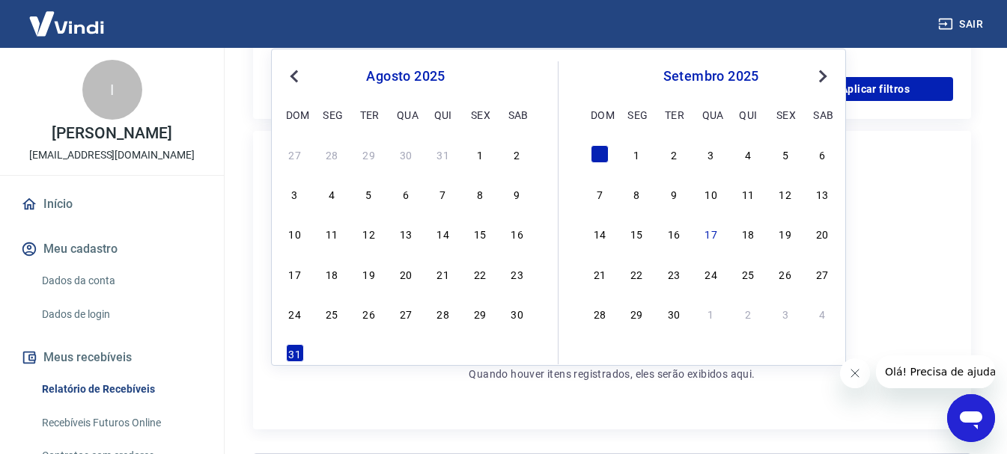
scroll to position [449, 0]
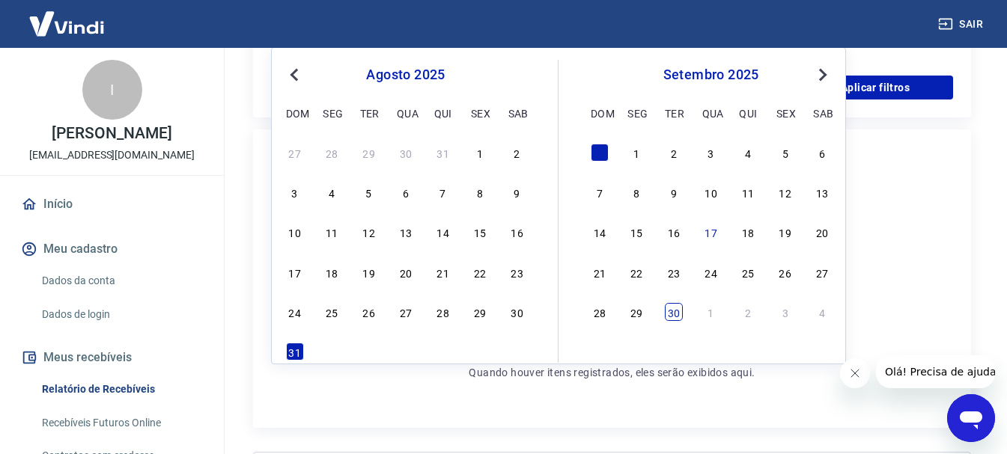
click at [673, 313] on div "30" at bounding box center [674, 312] width 18 height 18
type input "30/09/2025"
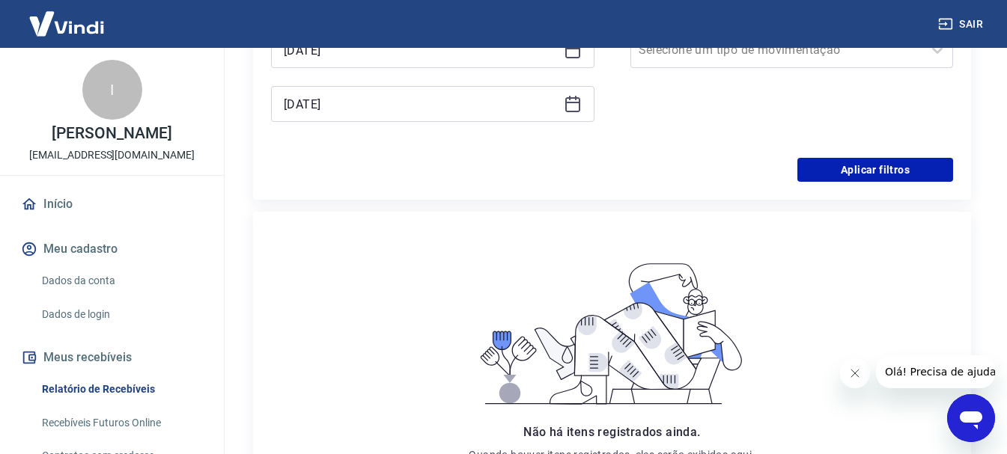
scroll to position [225, 0]
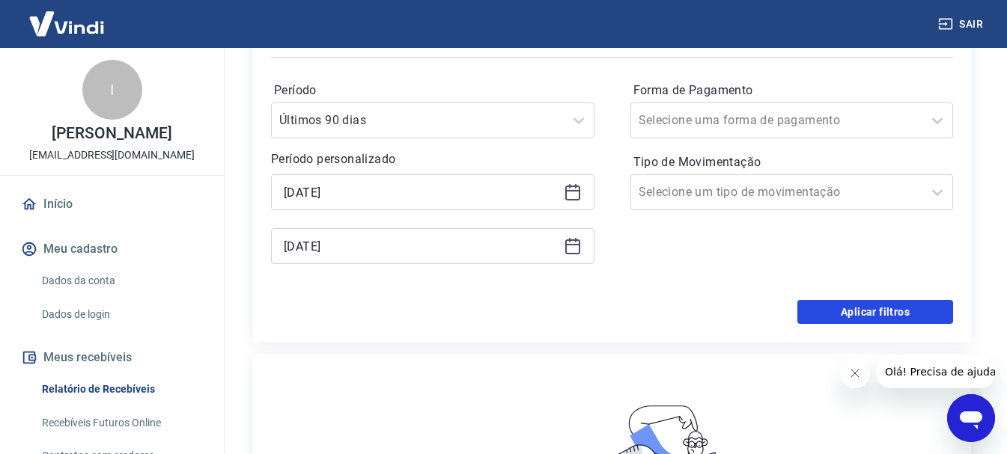
click at [821, 315] on button "Aplicar filtros" at bounding box center [875, 312] width 156 height 24
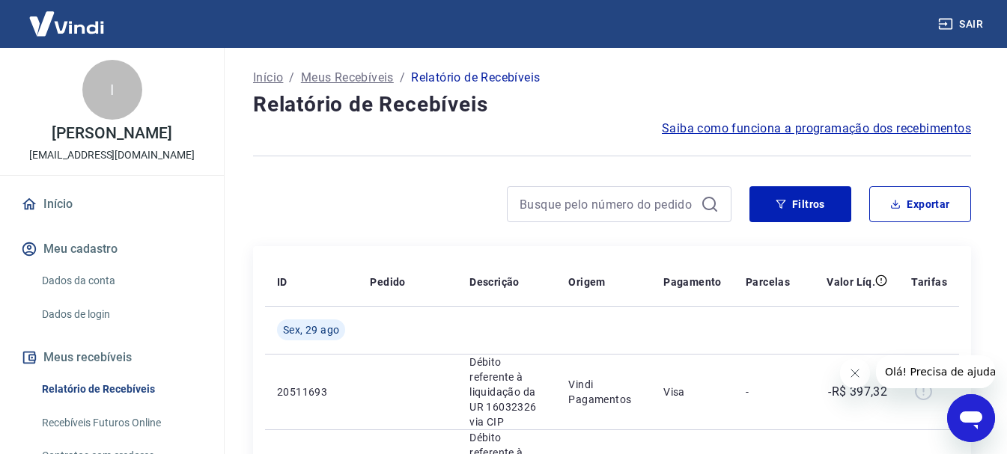
click at [898, 223] on div "Filtros Exportar" at bounding box center [612, 210] width 718 height 48
click at [901, 216] on button "Exportar" at bounding box center [920, 204] width 102 height 36
type input "01/08/2025"
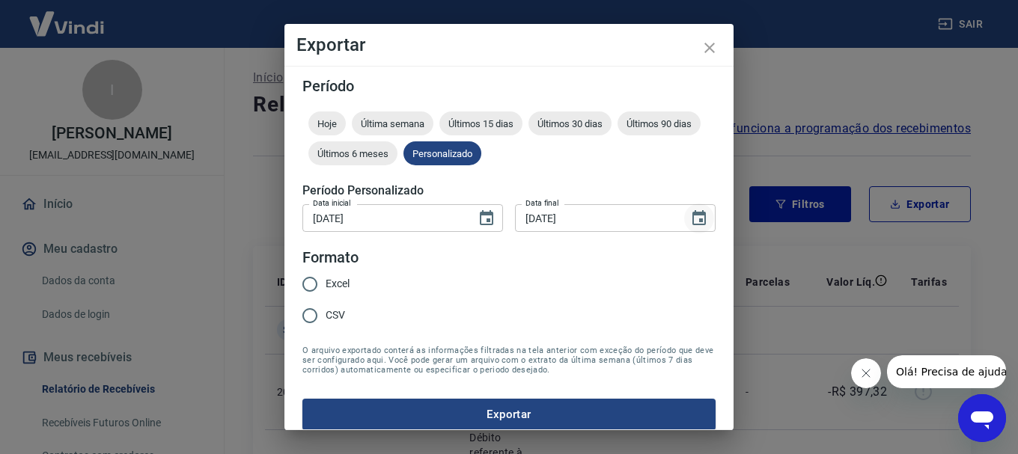
click at [696, 214] on icon "Choose date, selected date is 30 de set de 2025" at bounding box center [699, 219] width 18 height 18
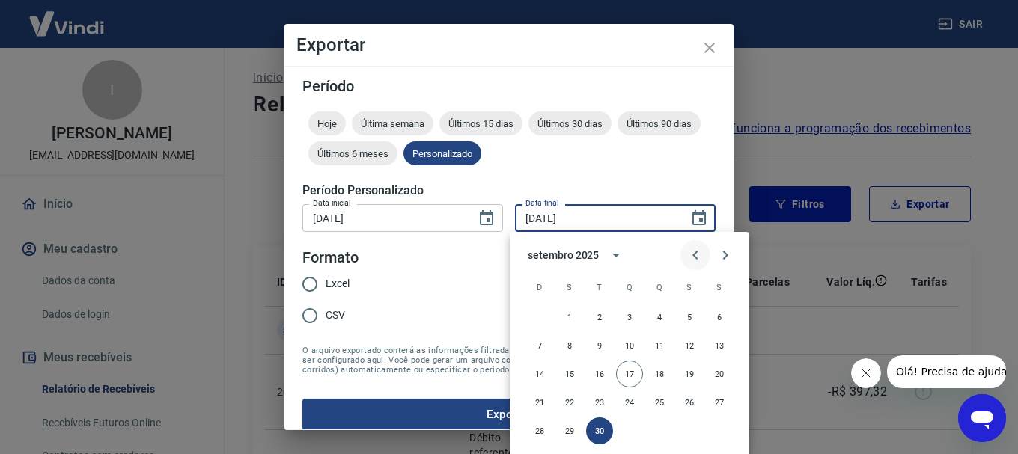
click at [696, 253] on icon "Previous month" at bounding box center [694, 255] width 5 height 9
click at [724, 431] on button "30" at bounding box center [719, 431] width 27 height 27
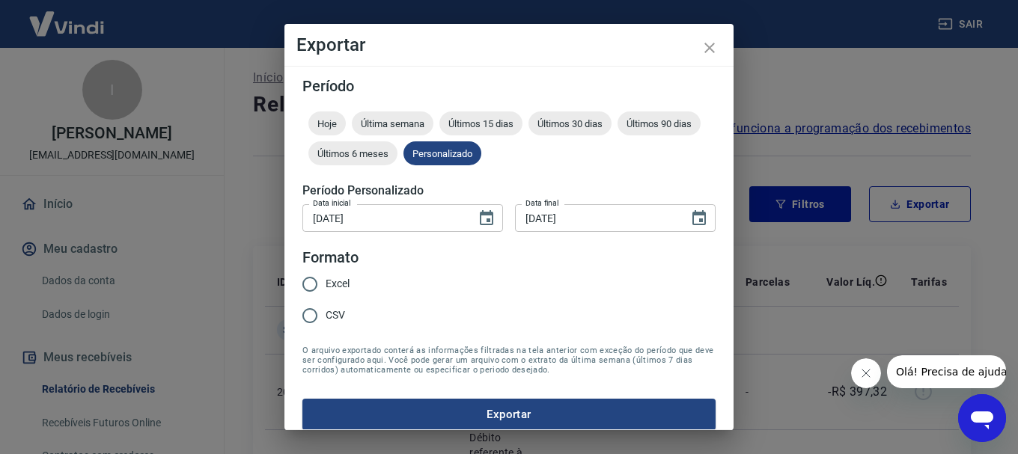
type input "30/08/2025"
click at [311, 317] on input "CSV" at bounding box center [309, 315] width 31 height 31
radio input "true"
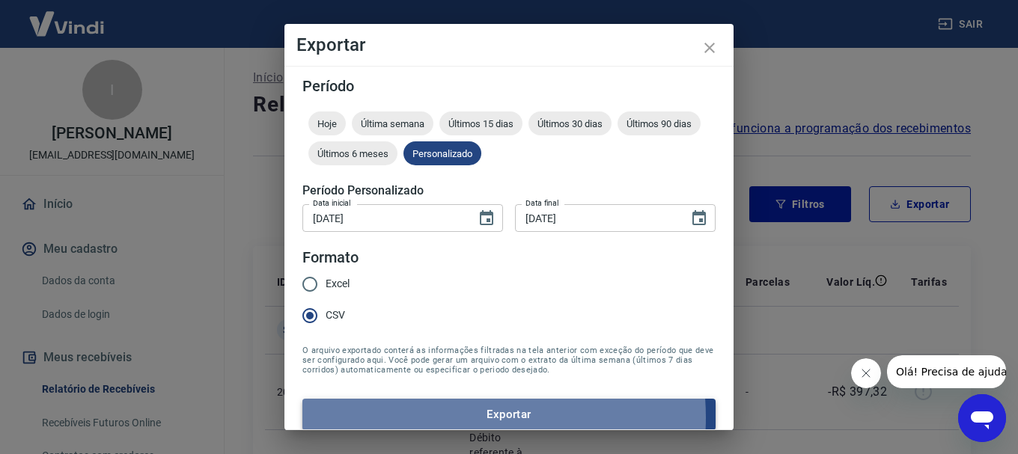
click at [448, 418] on button "Exportar" at bounding box center [508, 414] width 413 height 31
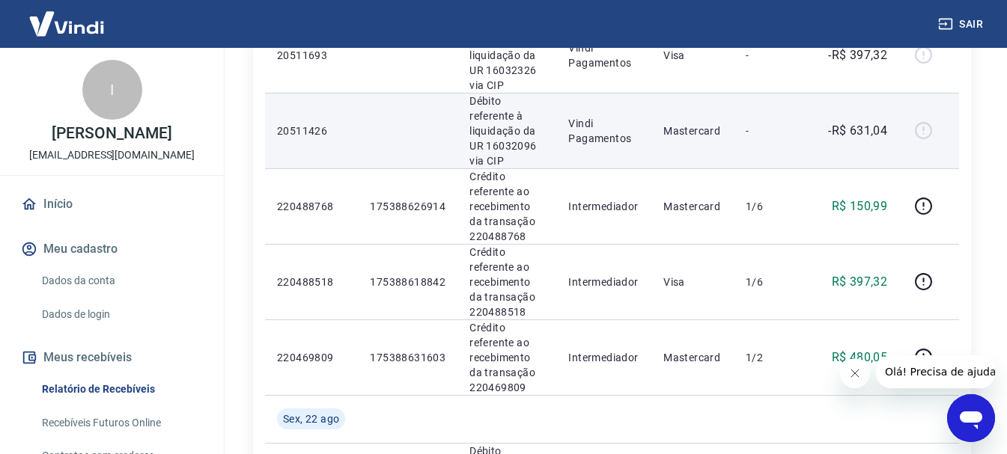
scroll to position [299, 0]
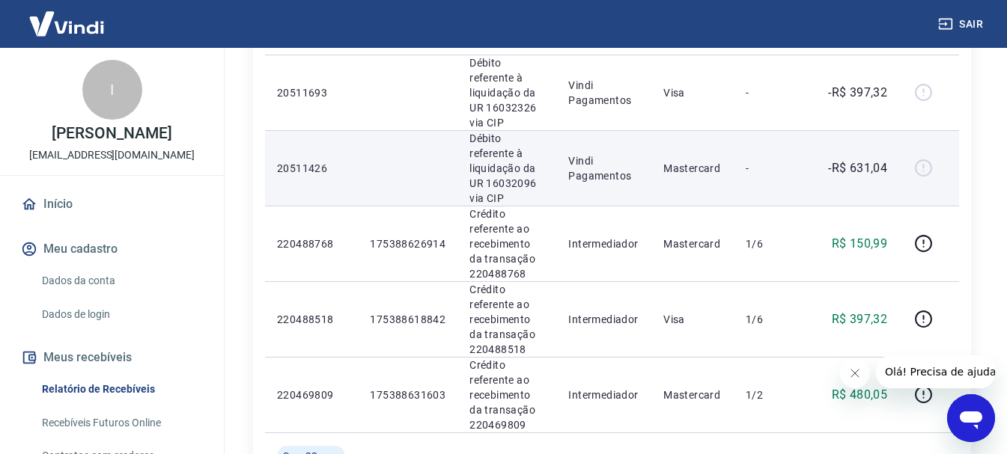
click at [603, 153] on p "Vindi Pagamentos" at bounding box center [603, 168] width 71 height 30
drag, startPoint x: 486, startPoint y: 152, endPoint x: 541, endPoint y: 156, distance: 54.8
click at [541, 156] on p "Débito referente à liquidação da UR 16032096 via CIP" at bounding box center [506, 168] width 75 height 75
copy p "16032096"
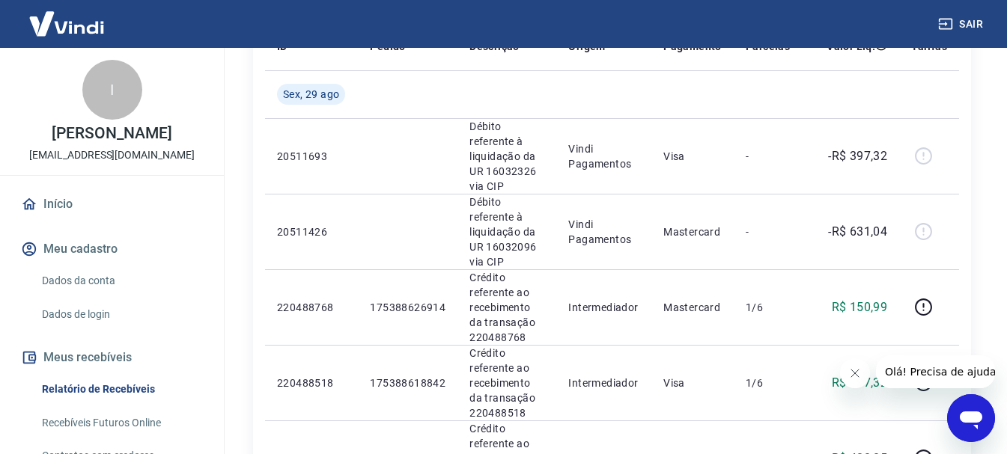
scroll to position [210, 0]
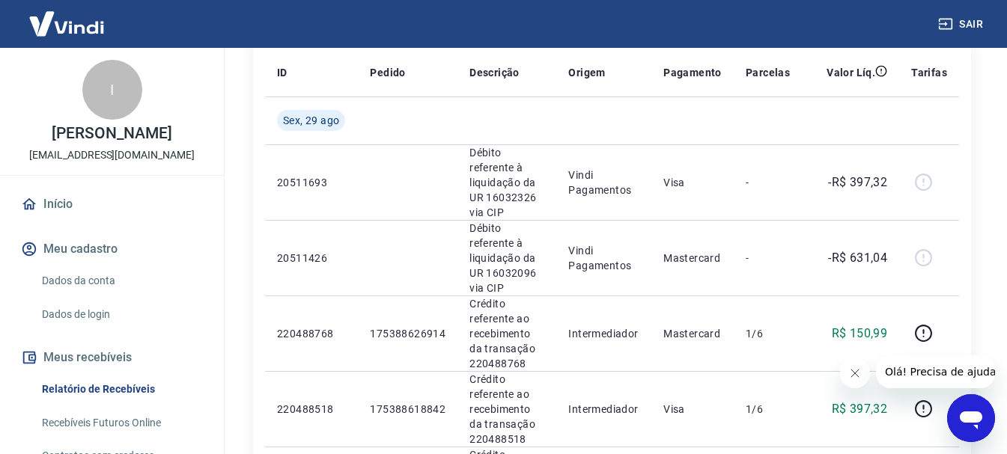
click at [964, 419] on icon "Abrir janela de mensagens" at bounding box center [970, 421] width 22 height 18
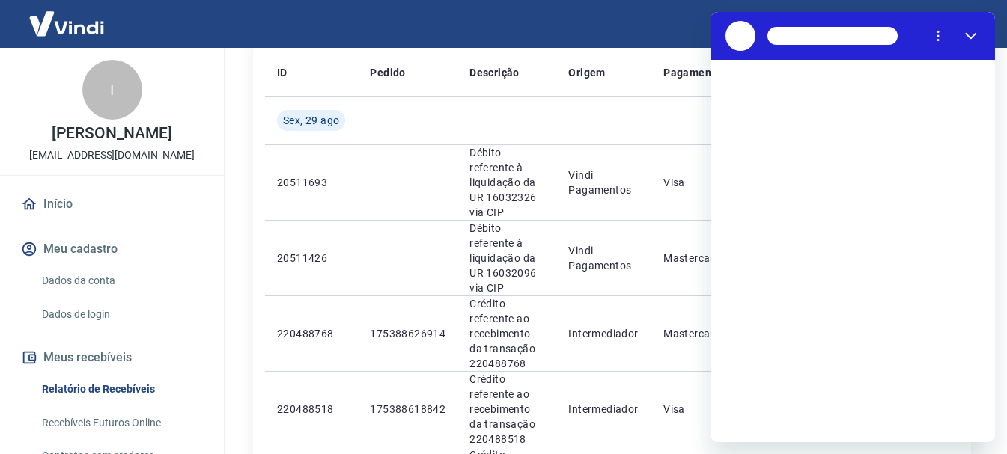
scroll to position [0, 0]
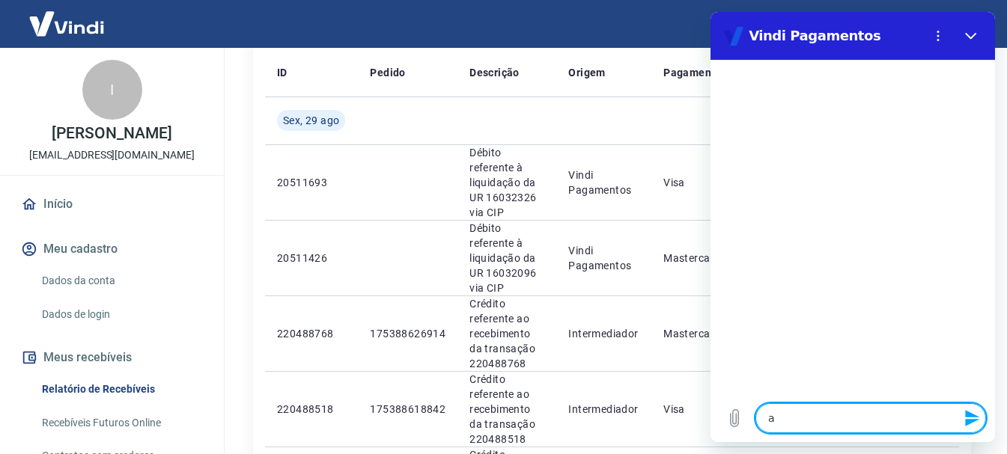
type textarea "a"
type textarea "x"
type textarea "a t"
type textarea "x"
type textarea "a ta"
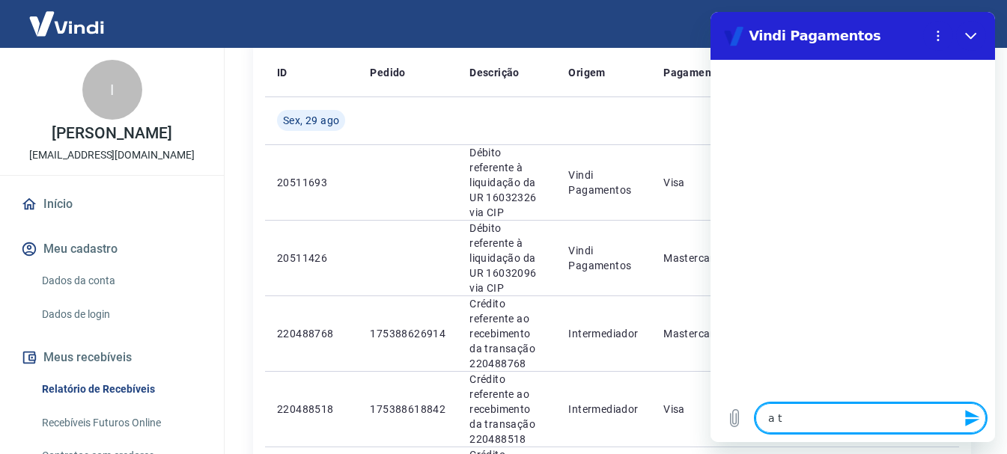
type textarea "x"
type textarea "a tar"
type textarea "x"
type textarea "a tard"
type textarea "x"
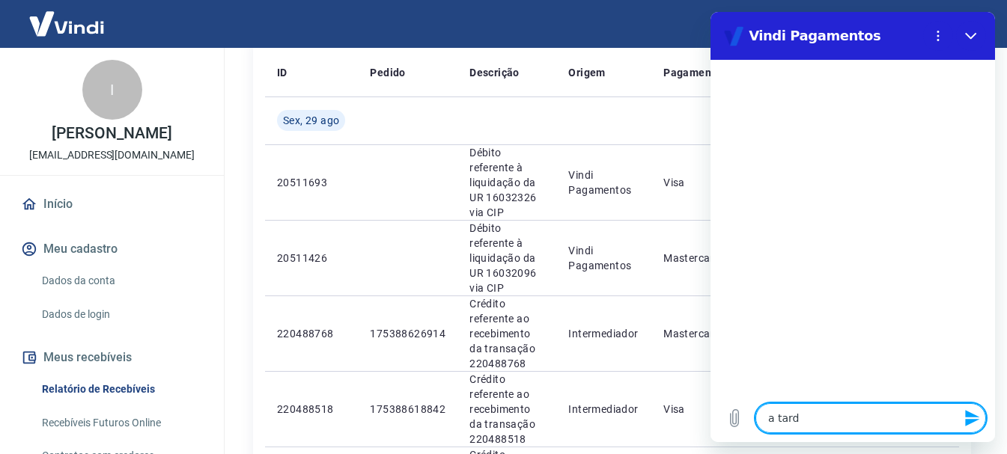
type textarea "a tarde"
type textarea "x"
type textarea "a tard"
type textarea "x"
type textarea "a tar"
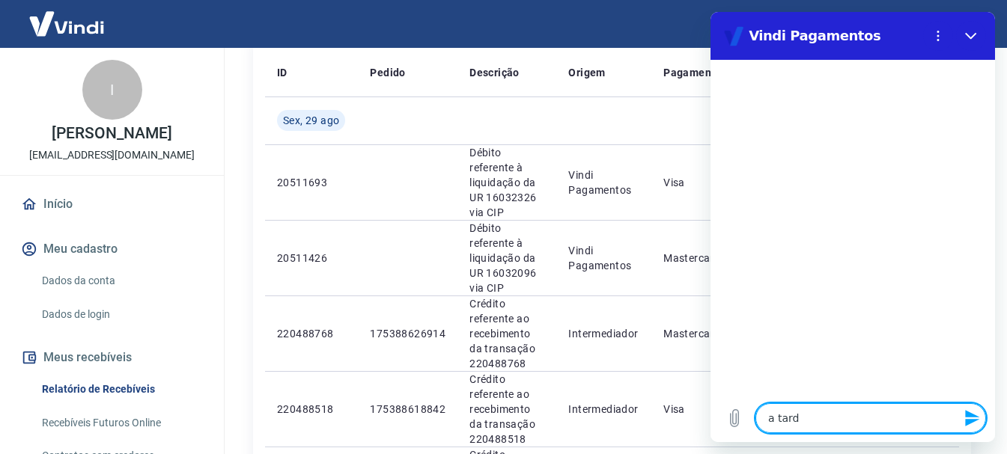
type textarea "x"
type textarea "a ta"
type textarea "x"
type textarea "a t"
type textarea "x"
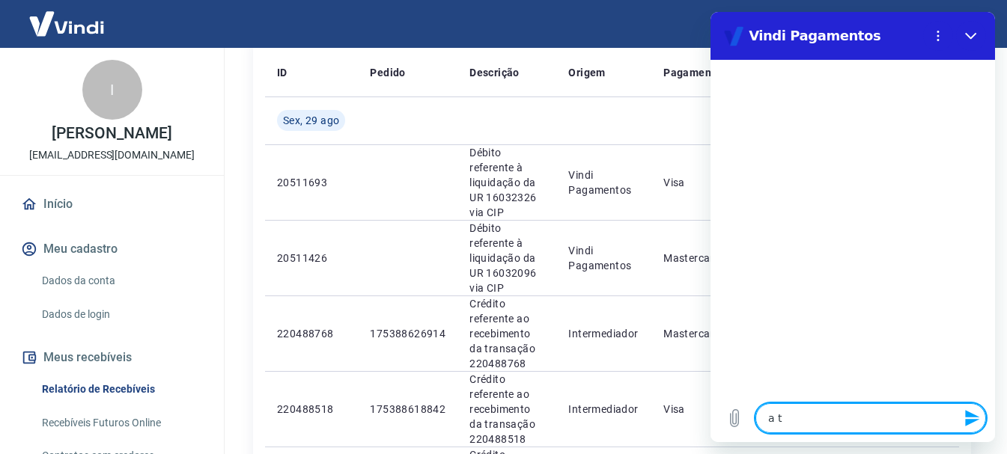
type textarea "a"
type textarea "x"
type textarea "a"
type textarea "x"
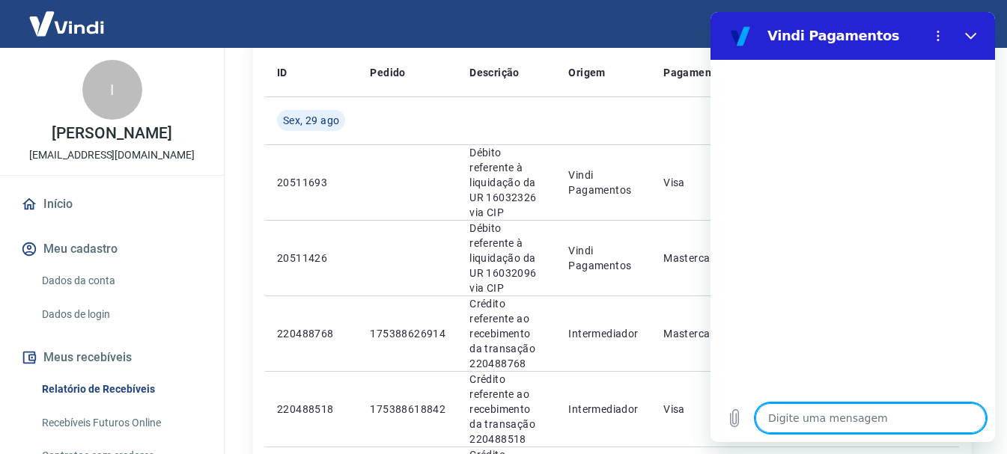
type textarea "b"
type textarea "x"
type textarea "bo"
type textarea "x"
type textarea "boa"
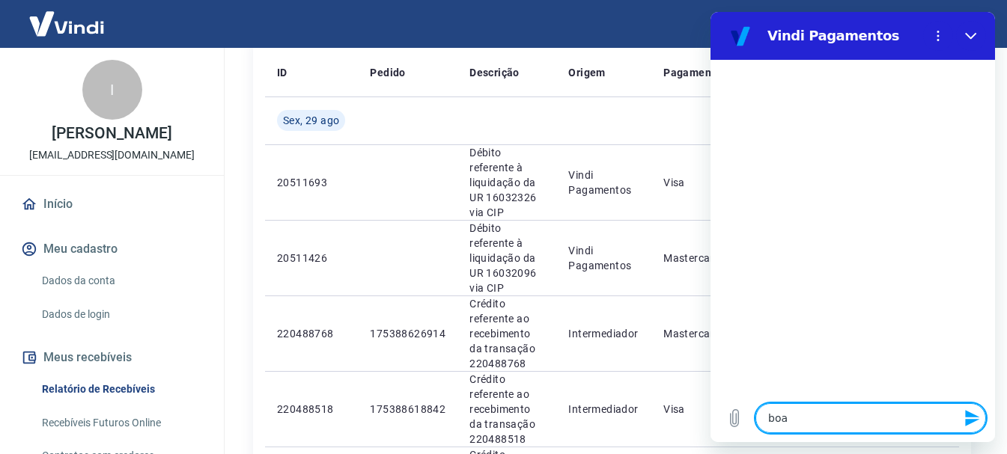
type textarea "x"
type textarea "boa"
type textarea "x"
type textarea "boa t"
type textarea "x"
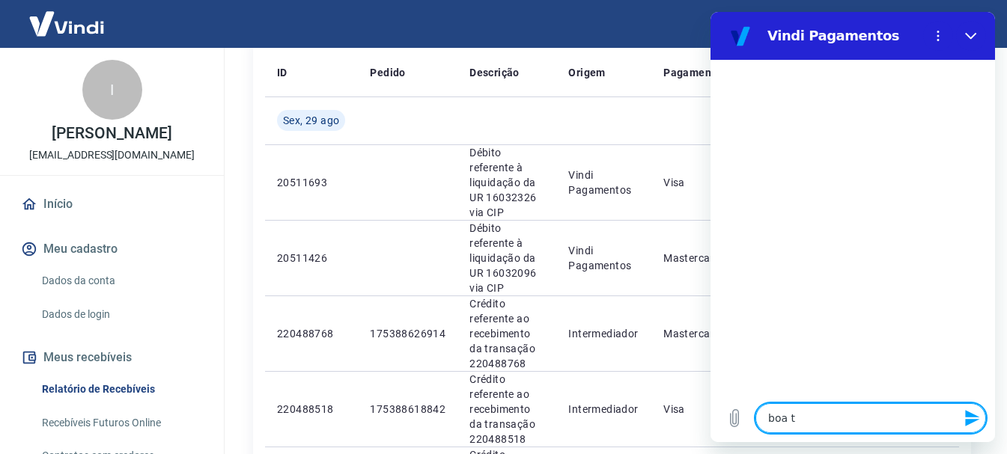
type textarea "boa ta"
type textarea "x"
type textarea "boa tar"
type textarea "x"
type textarea "boa tard"
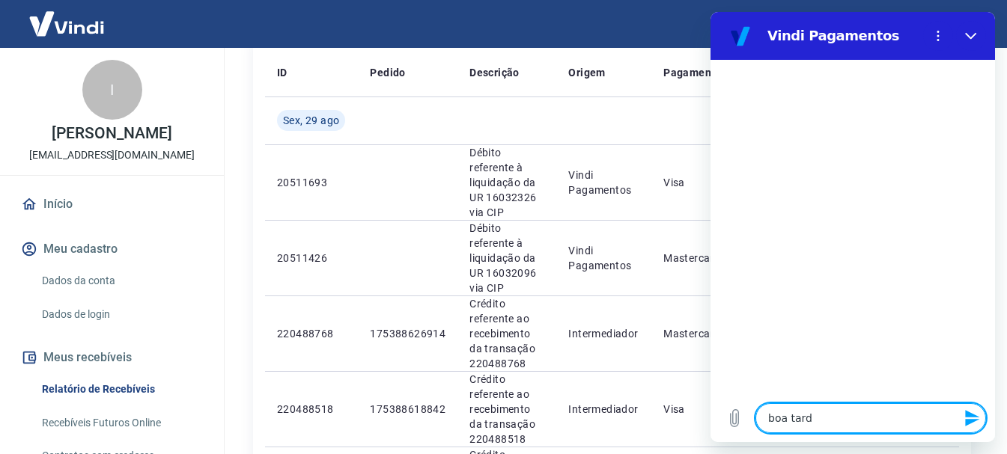
type textarea "x"
type textarea "boa tarde"
type textarea "x"
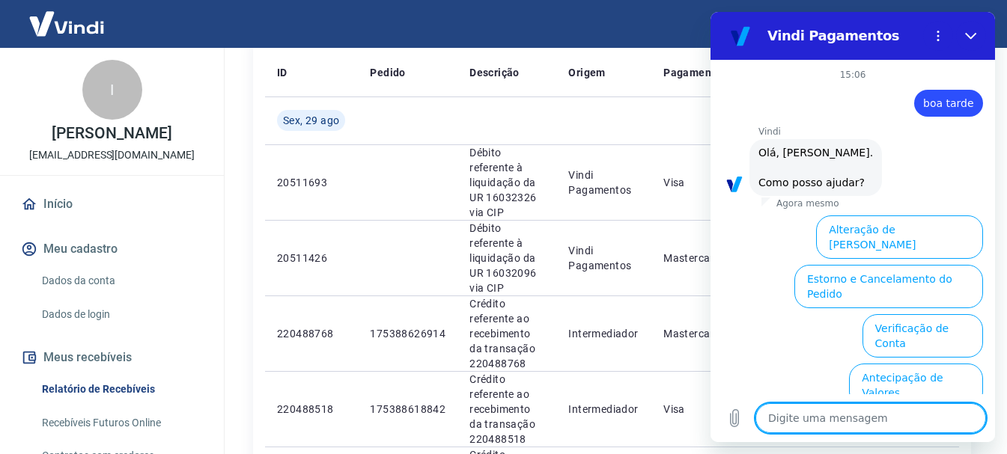
scroll to position [129, 0]
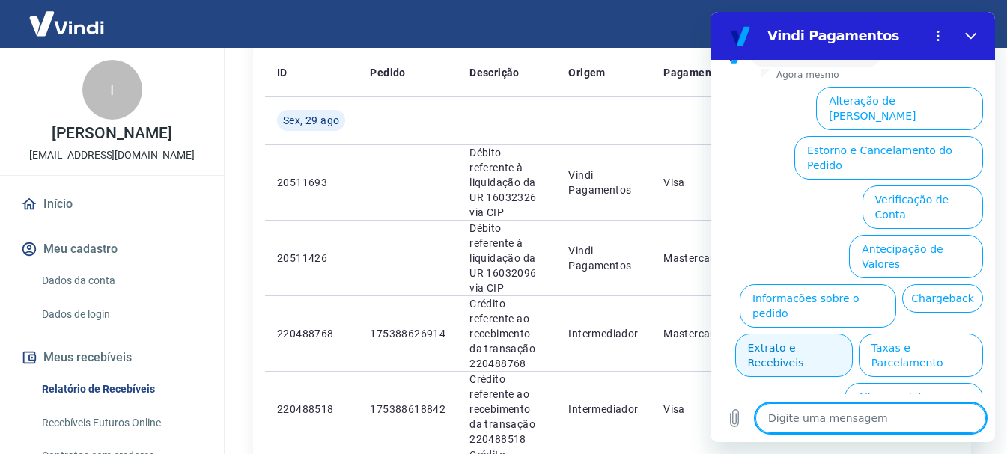
click at [852, 334] on button "Extrato e Recebíveis" at bounding box center [794, 355] width 118 height 43
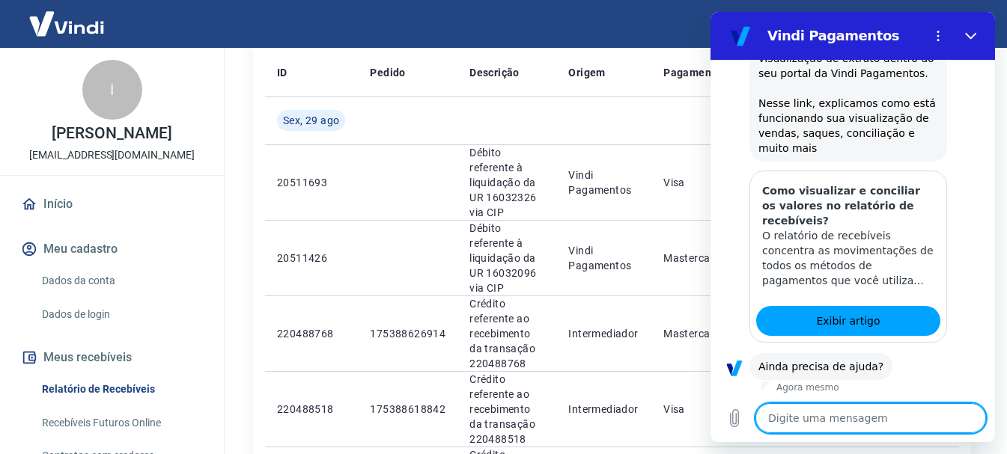
scroll to position [262, 0]
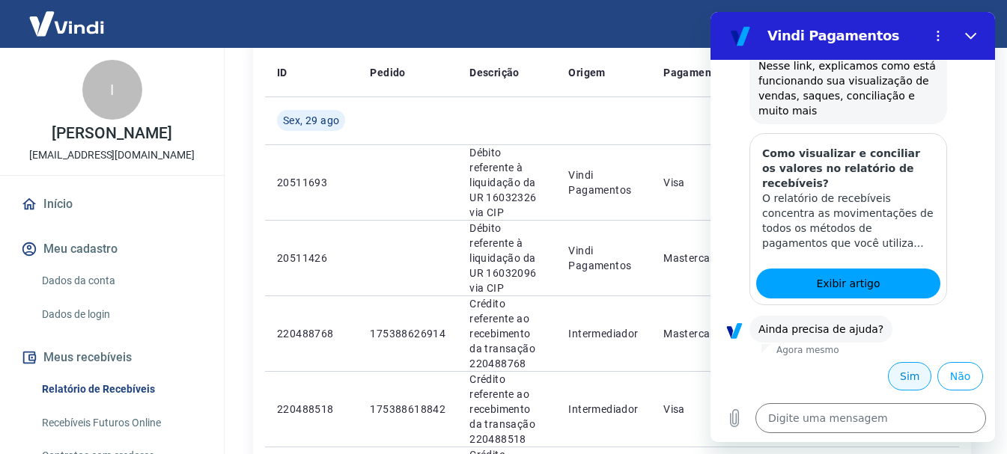
click at [895, 382] on button "Sim" at bounding box center [909, 376] width 43 height 28
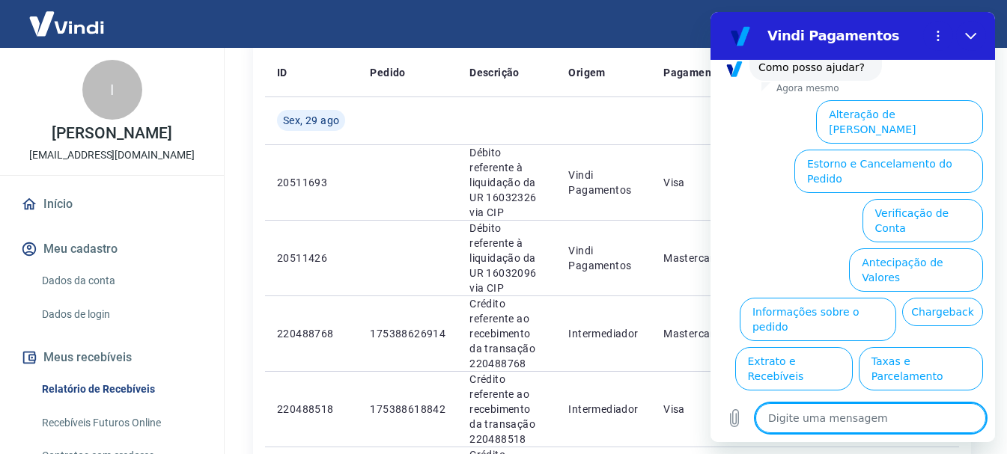
scroll to position [653, 0]
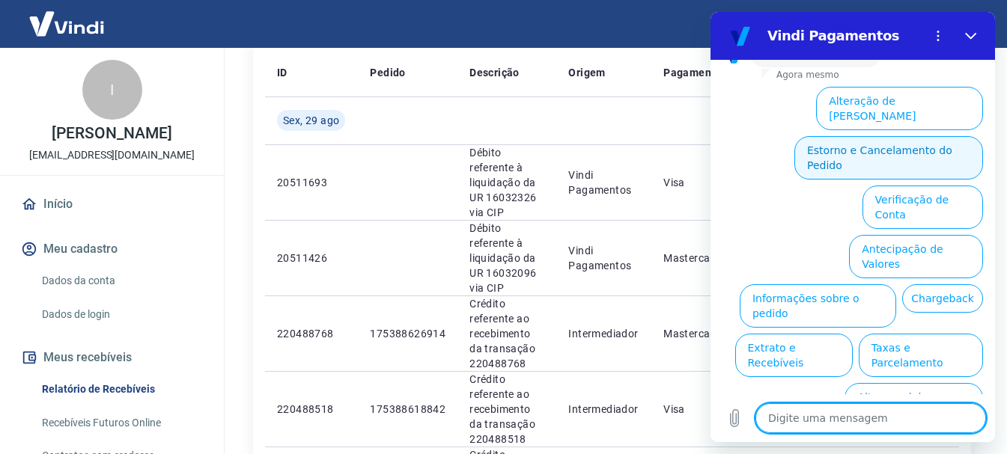
click at [874, 136] on button "Estorno e Cancelamento do Pedido" at bounding box center [888, 157] width 189 height 43
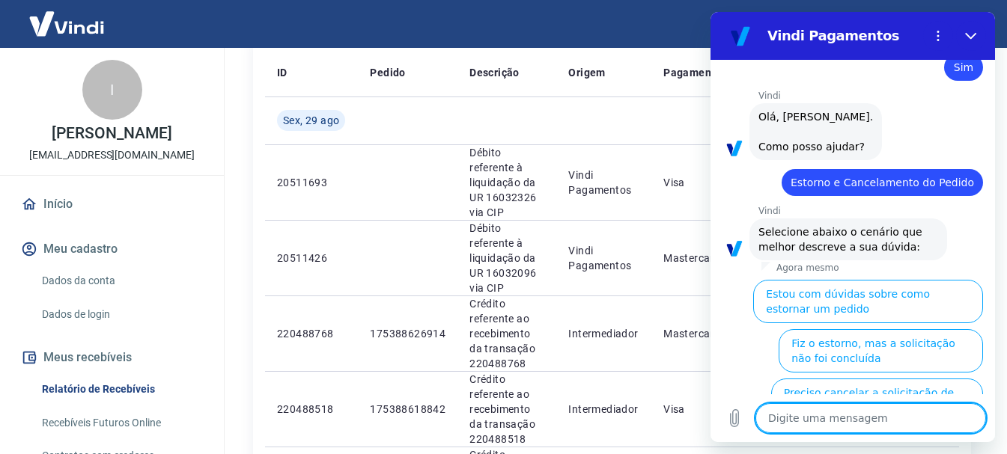
scroll to position [709, 0]
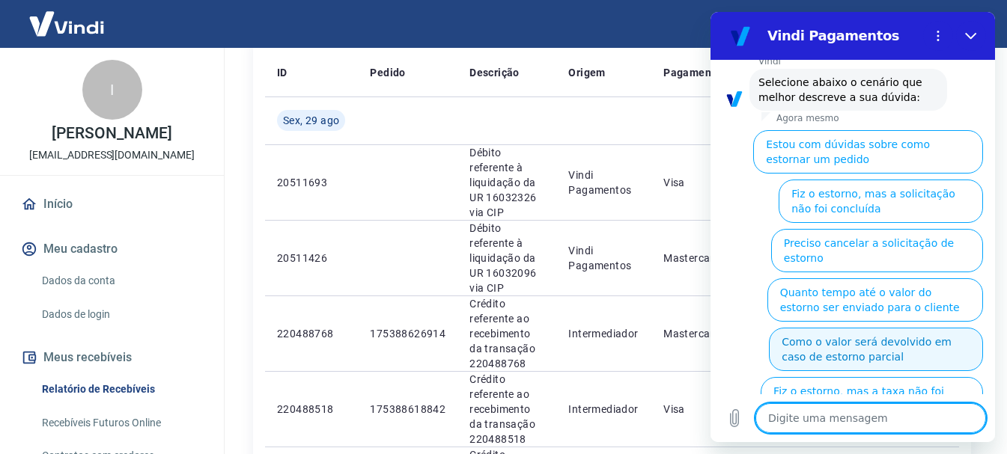
click at [817, 333] on button "Como o valor será devolvido em caso de estorno parcial" at bounding box center [876, 349] width 214 height 43
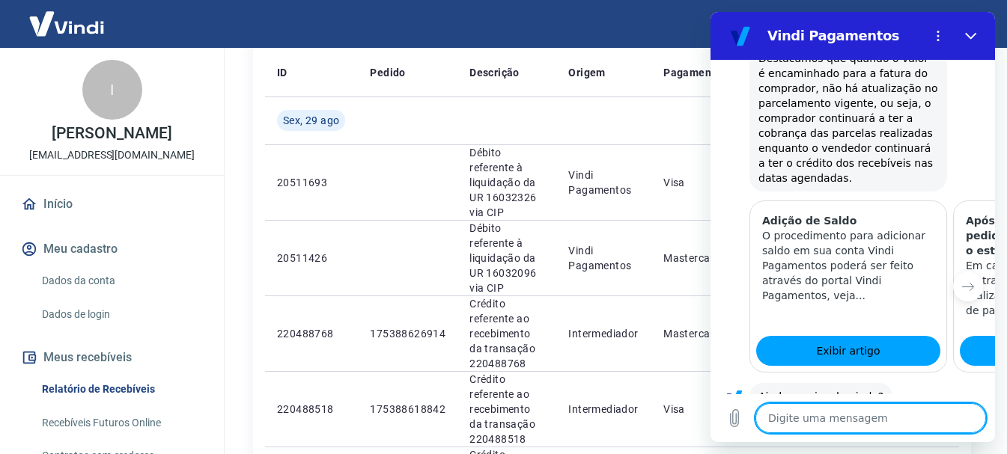
scroll to position [1230, 0]
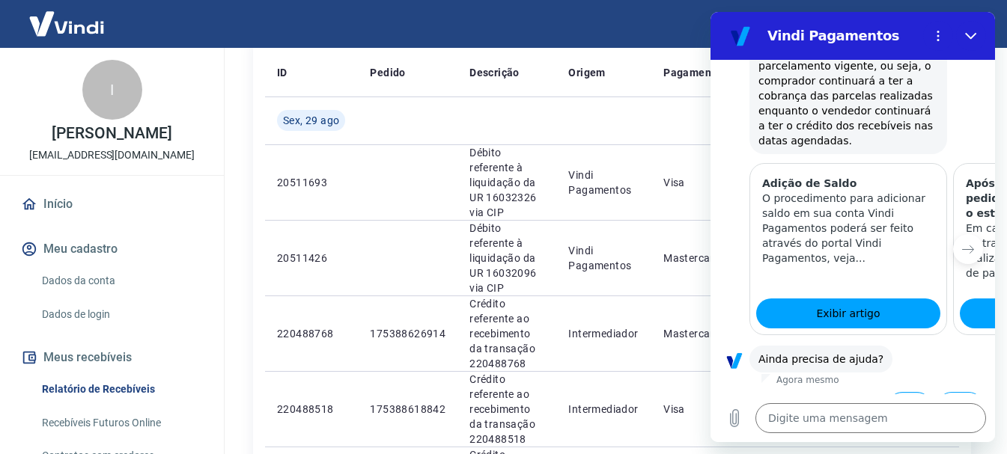
click at [895, 392] on button "Sim" at bounding box center [909, 406] width 43 height 28
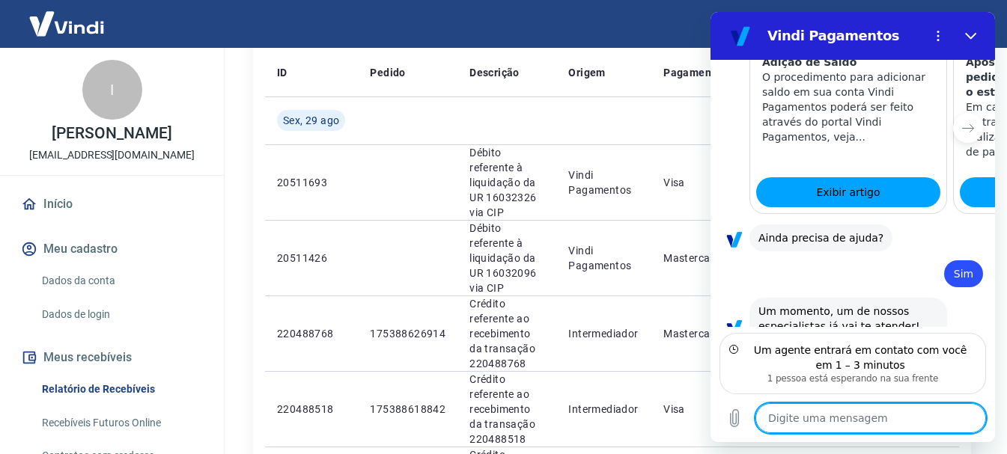
scroll to position [1337, 0]
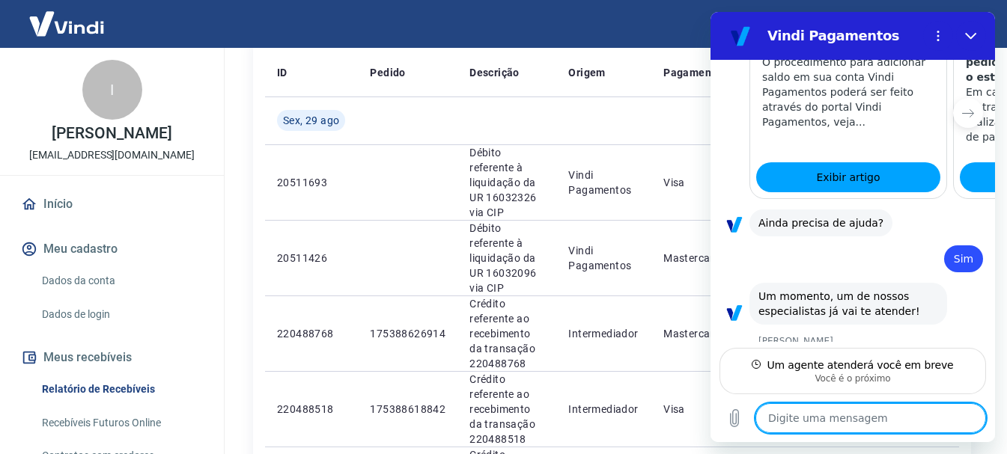
type textarea "x"
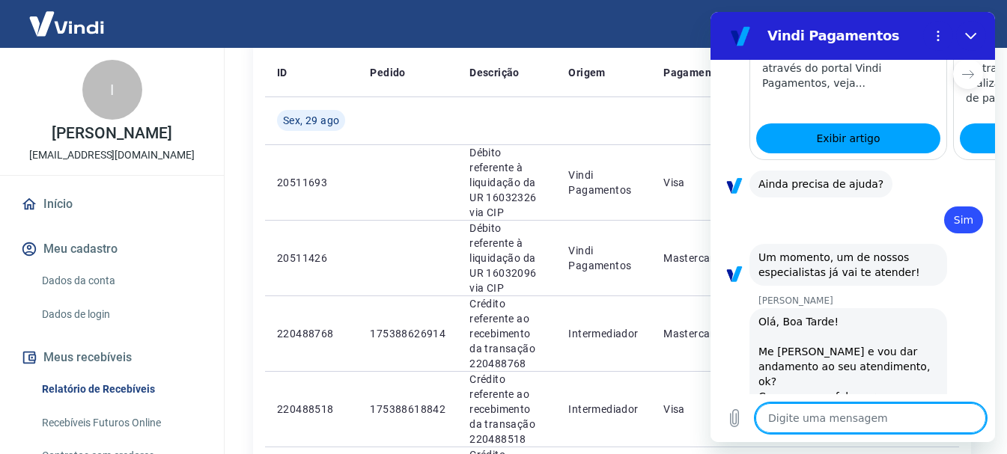
scroll to position [1409, 0]
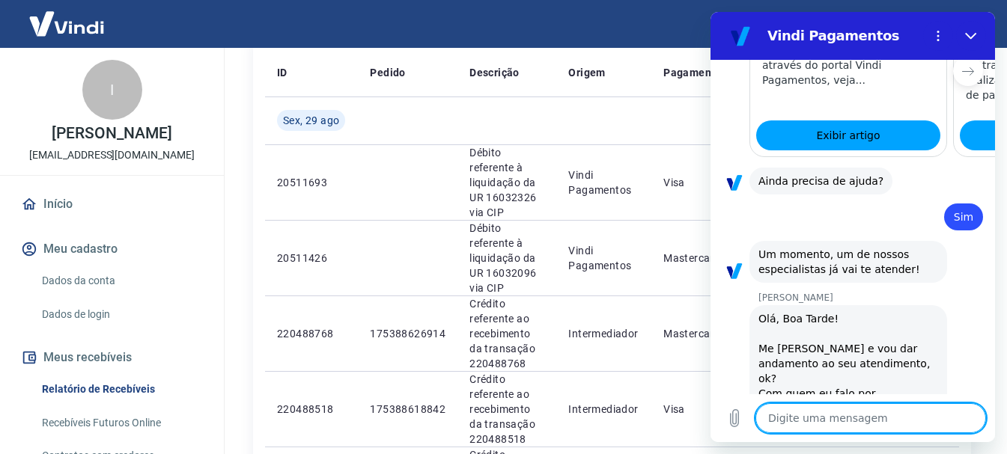
type textarea "B"
type textarea "x"
type textarea "Bo"
type textarea "x"
type textarea "Boa"
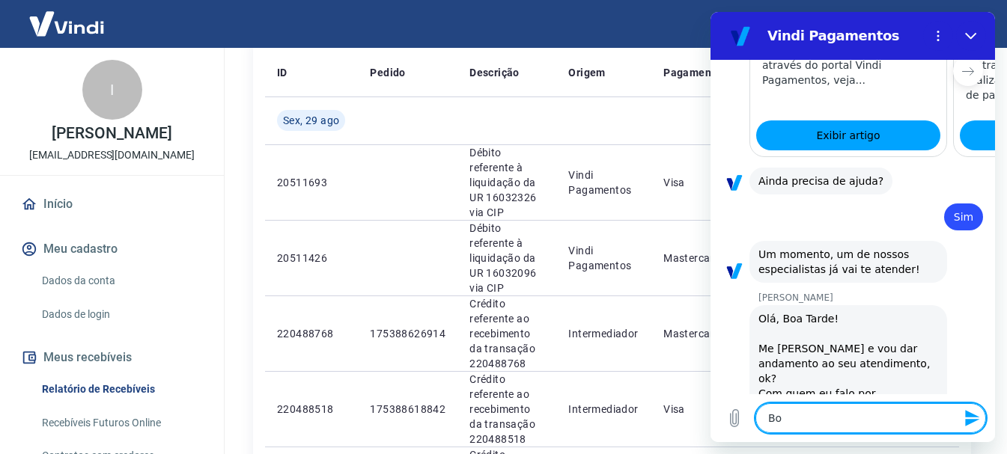
type textarea "x"
type textarea "Boa"
type textarea "x"
type textarea "Boa t"
type textarea "x"
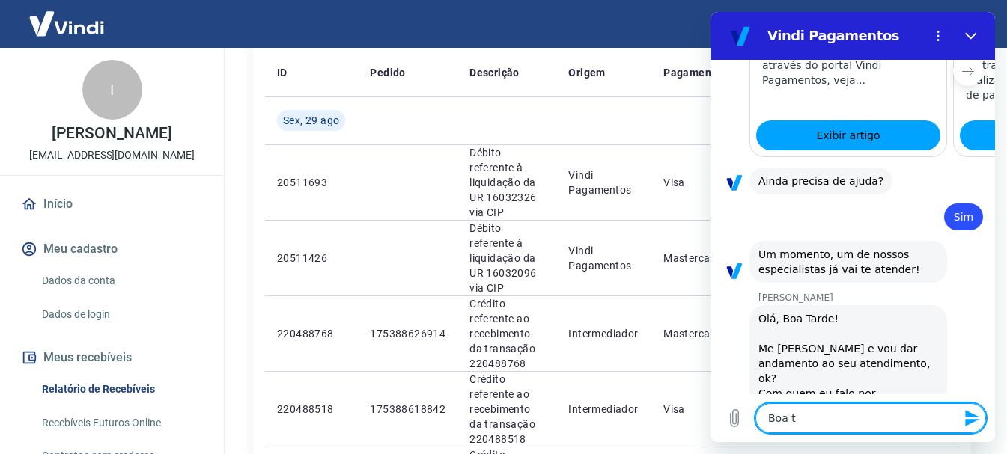
type textarea "Boa ta"
type textarea "x"
type textarea "Boa tar"
type textarea "x"
type textarea "Boa tard"
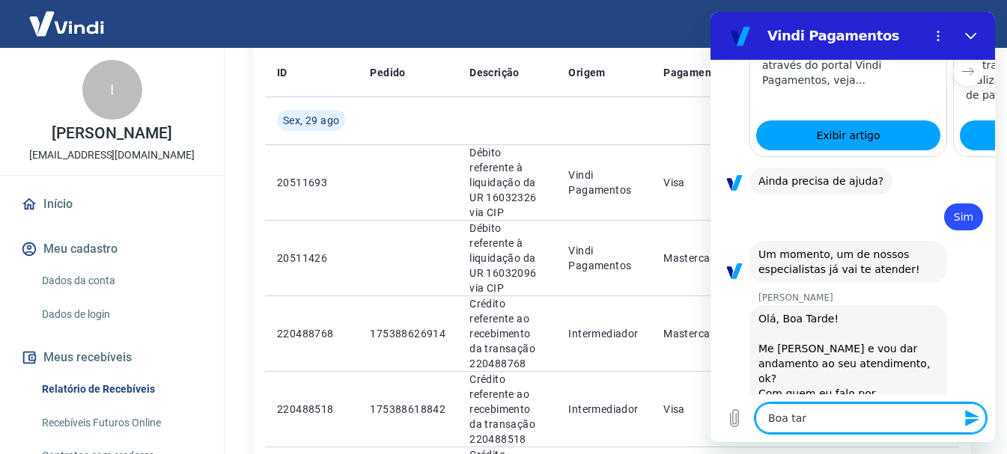
type textarea "x"
type textarea "Boa tarde"
type textarea "x"
type textarea "Boa tarde"
type textarea "x"
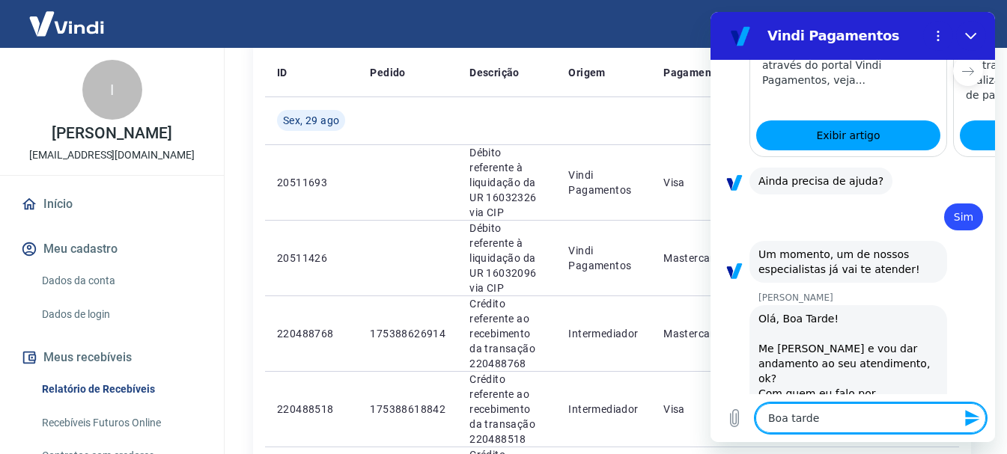
type textarea "Boa tarde"
type textarea "x"
type textarea "Boa tarde,"
type textarea "x"
type textarea "Boa tarde,"
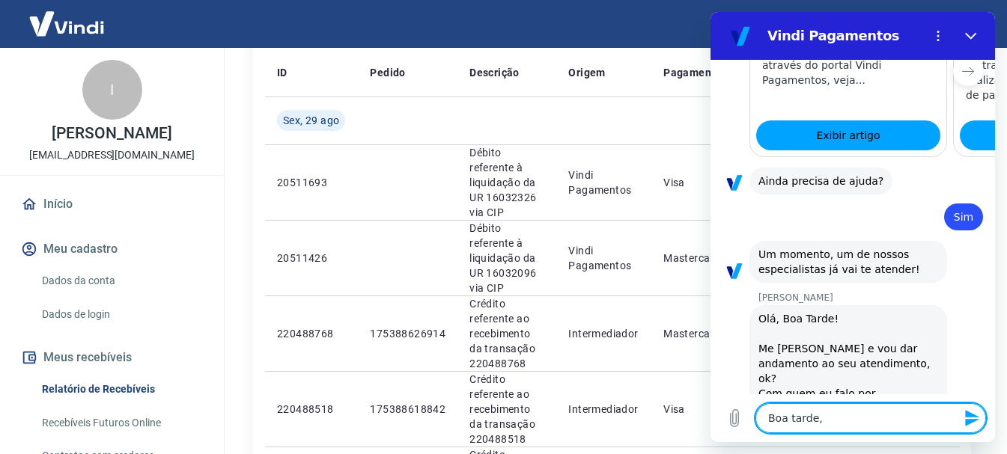
type textarea "x"
type textarea "Boa tarde, t"
type textarea "x"
type textarea "Boa tarde, tu"
type textarea "x"
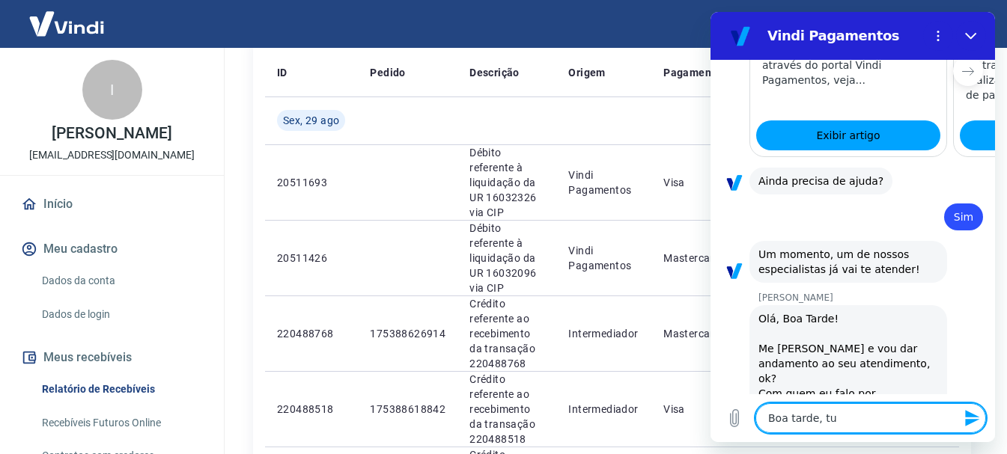
type textarea "Boa tarde, tud"
type textarea "x"
type textarea "Boa tarde, tudo"
type textarea "x"
type textarea "Boa tarde, tudo"
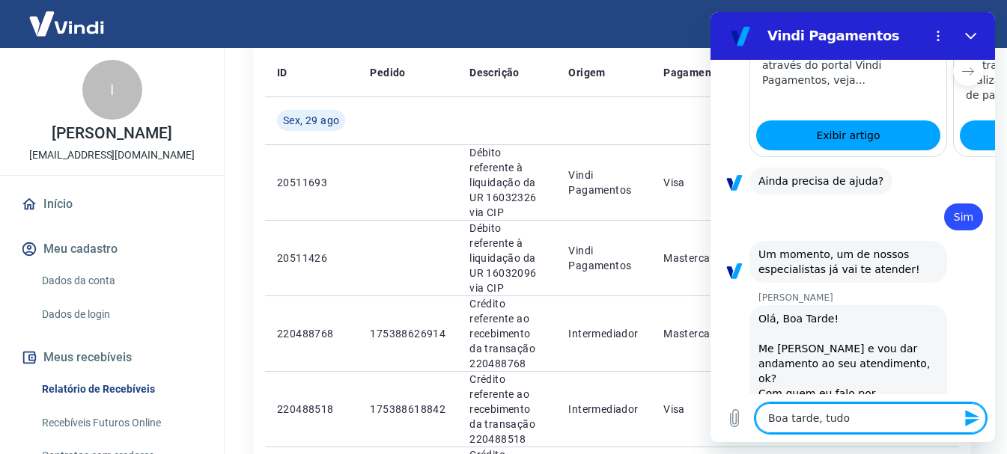
type textarea "x"
type textarea "Boa tarde, tudo b"
type textarea "x"
type textarea "Boa tarde, tudo be"
type textarea "x"
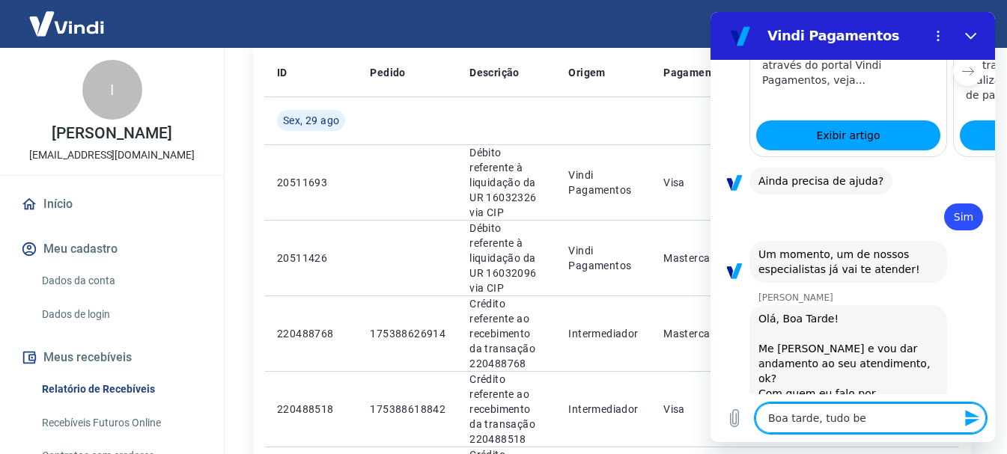
type textarea "Boa tarde, tudo bem"
type textarea "x"
type textarea "Boa tarde, tudo bem?"
type textarea "x"
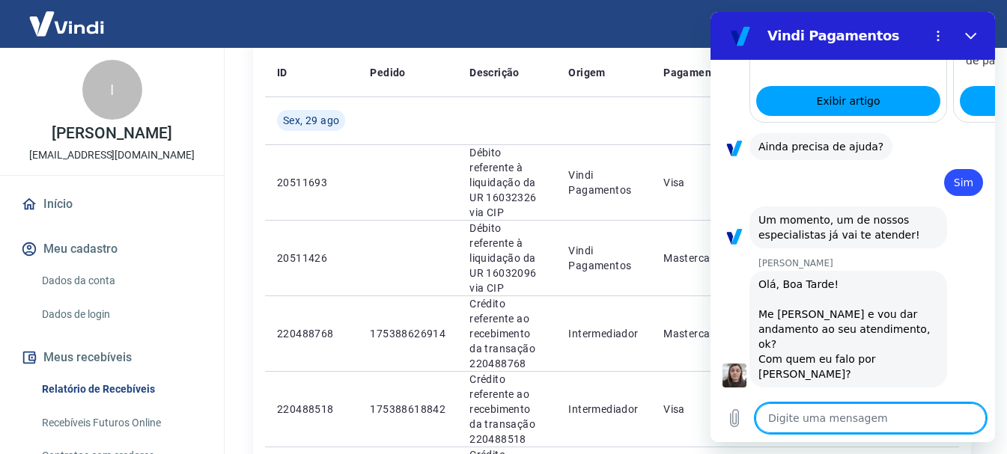
type textarea "x"
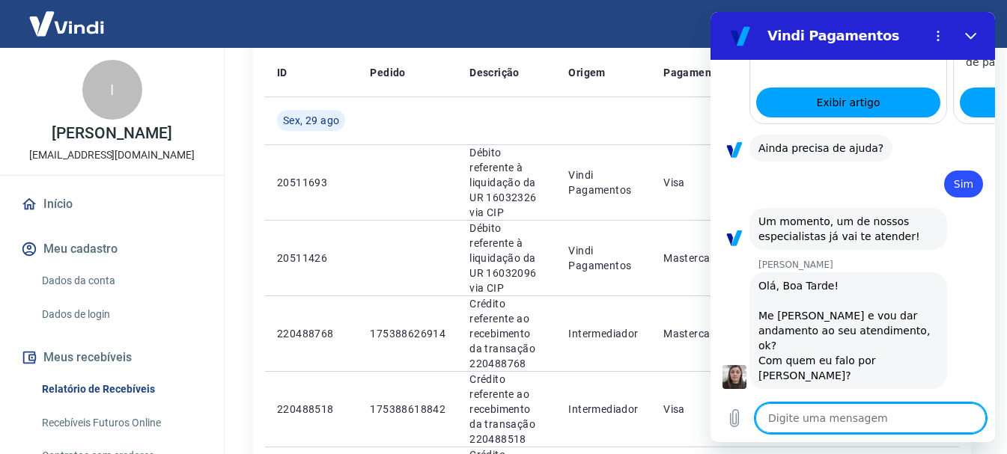
scroll to position [1444, 0]
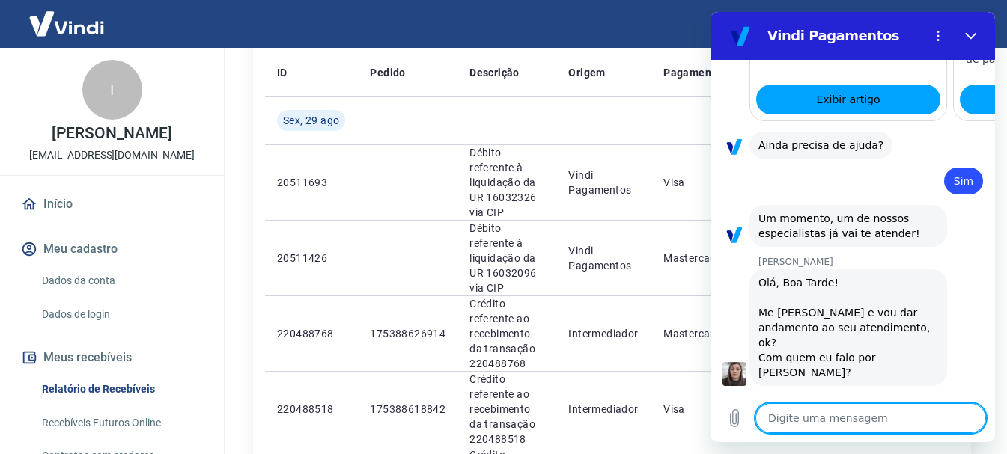
type textarea "E"
type textarea "x"
type textarea "Ef"
type textarea "x"
type textarea "E"
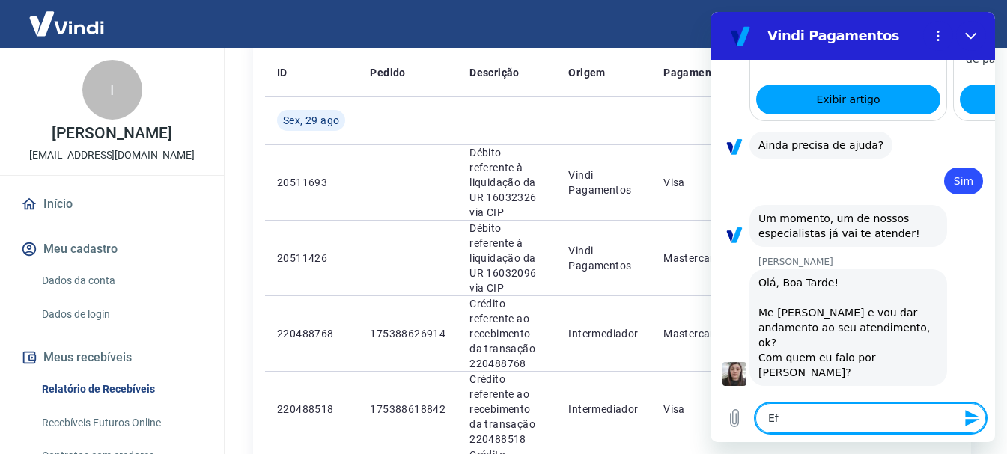
type textarea "x"
type textarea "Es"
type textarea "x"
type textarea "Est"
type textarea "x"
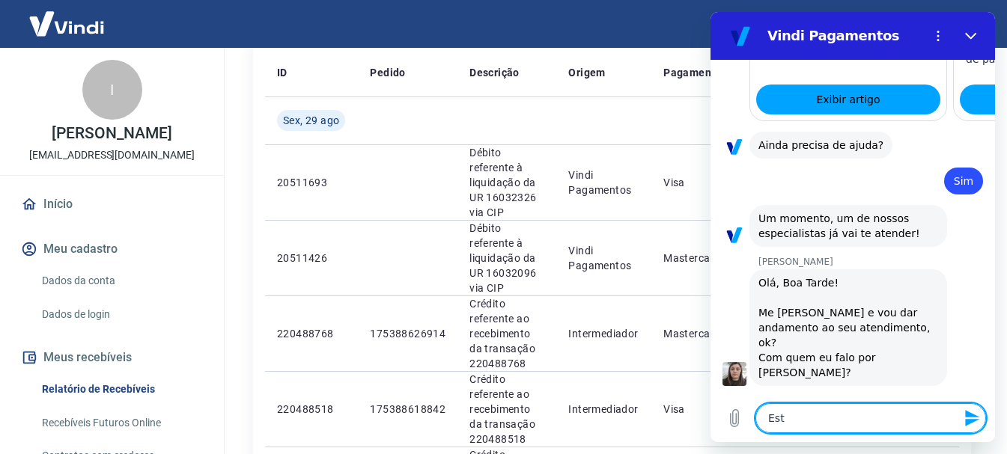
type textarea "Esto"
type textarea "x"
type textarea "Estou"
type textarea "x"
type textarea "Estou"
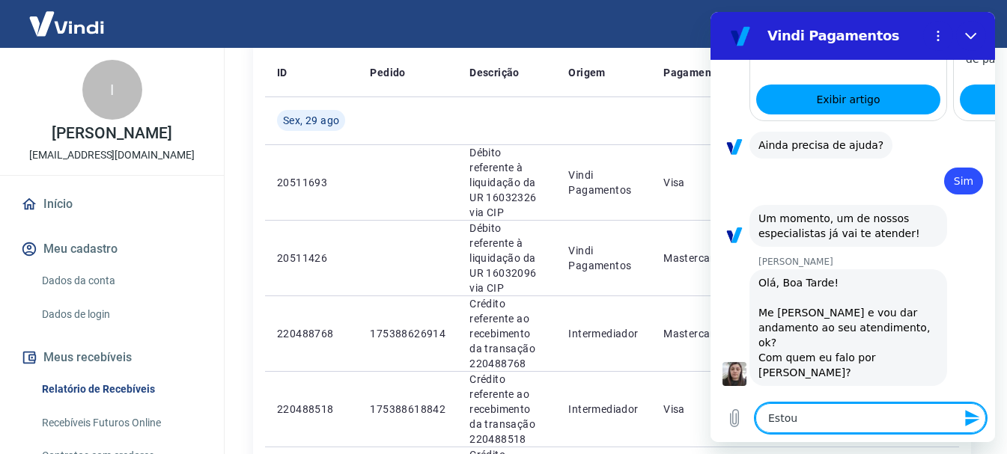
type textarea "x"
type textarea "Estou c"
type textarea "x"
type textarea "Estou co"
type textarea "x"
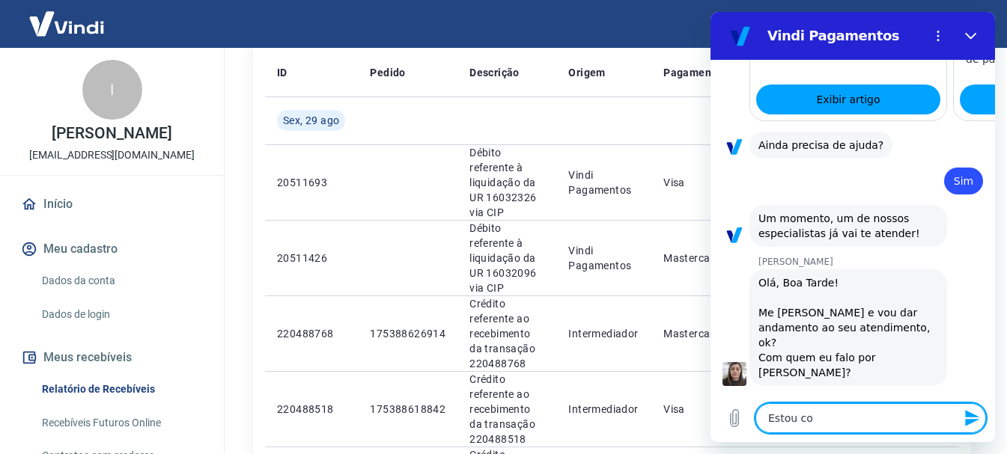
type textarea "Estou com"
type textarea "x"
type textarea "Estou com"
type textarea "x"
type textarea "Estou com u"
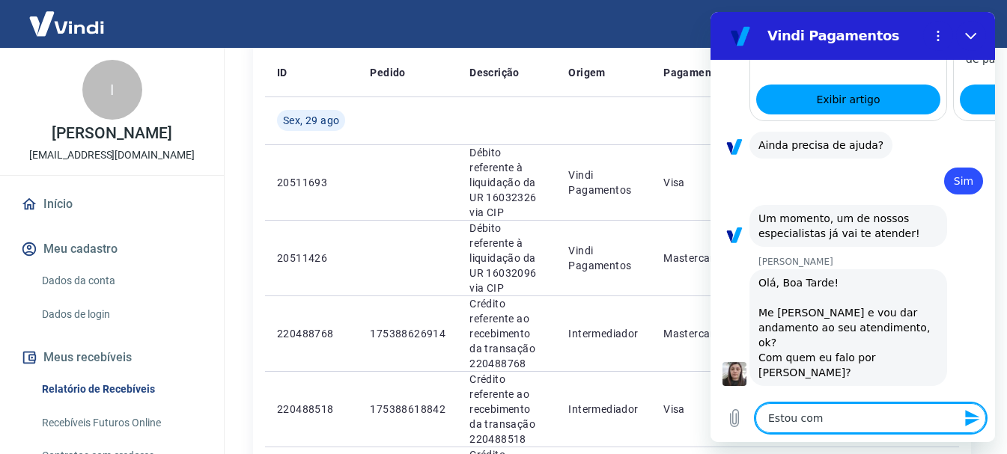
type textarea "x"
type textarea "Estou com um"
type textarea "x"
type textarea "Estou com uma"
type textarea "x"
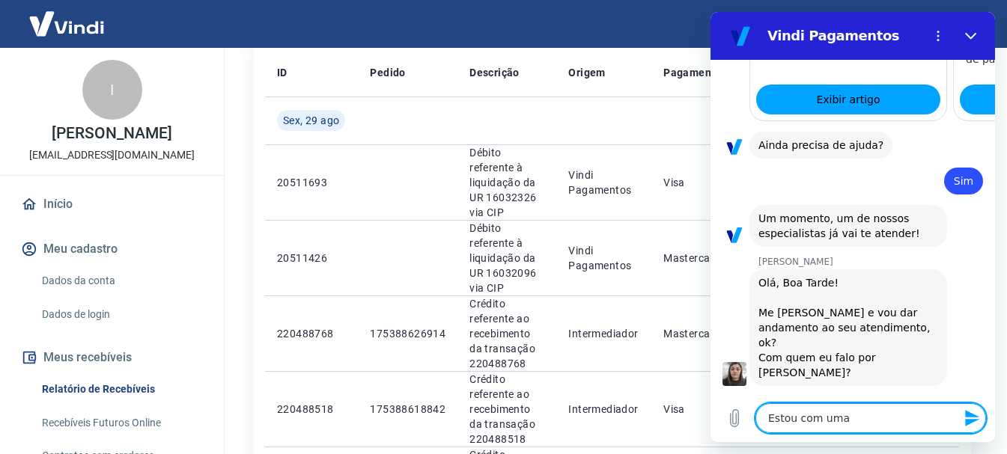
type textarea "Estou com uma"
type textarea "x"
type textarea "Estou com uma d"
type textarea "x"
type textarea "Estou com uma du"
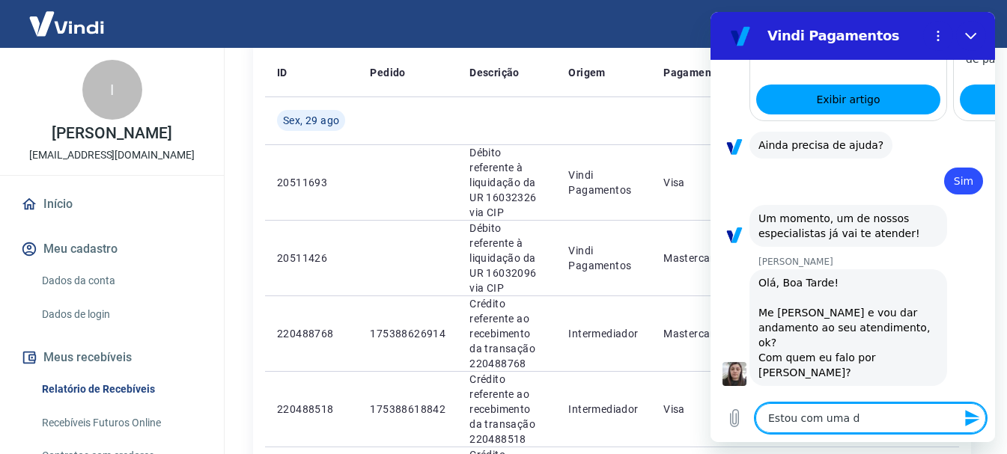
type textarea "x"
type textarea "Estou com uma duv"
type textarea "x"
type textarea "Estou com uma duvi"
type textarea "x"
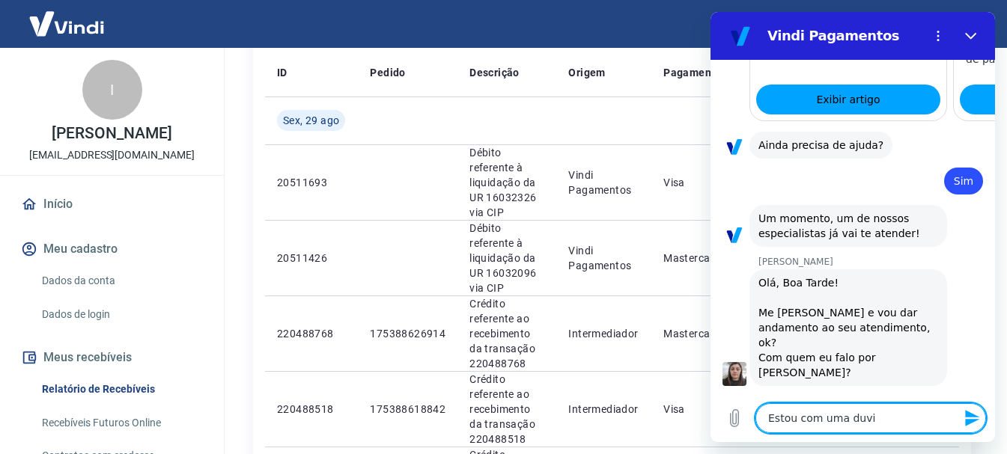
type textarea "Estou com uma duvid"
type textarea "x"
type textarea "Estou com uma duvido"
type textarea "x"
type textarea "Estou com uma duvido"
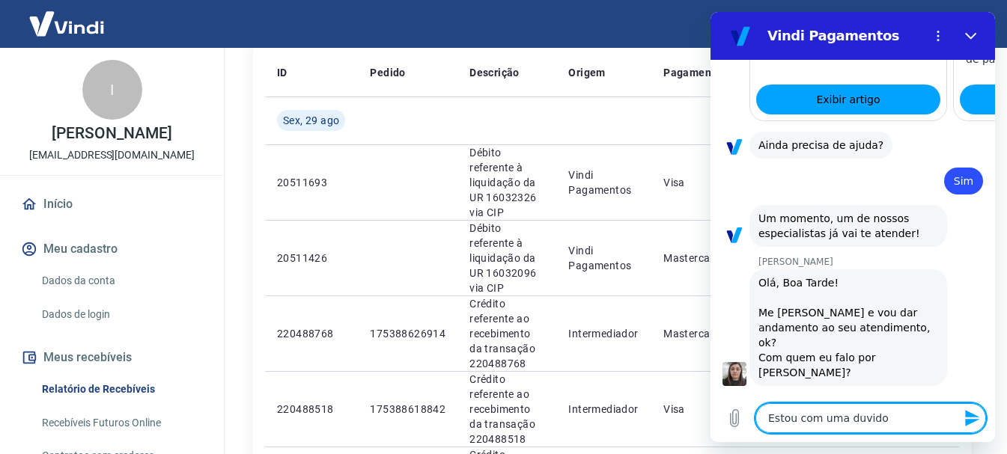
type textarea "x"
type textarea "Estou com uma duvido"
type textarea "x"
type textarea "Estou com uma duvid"
type textarea "x"
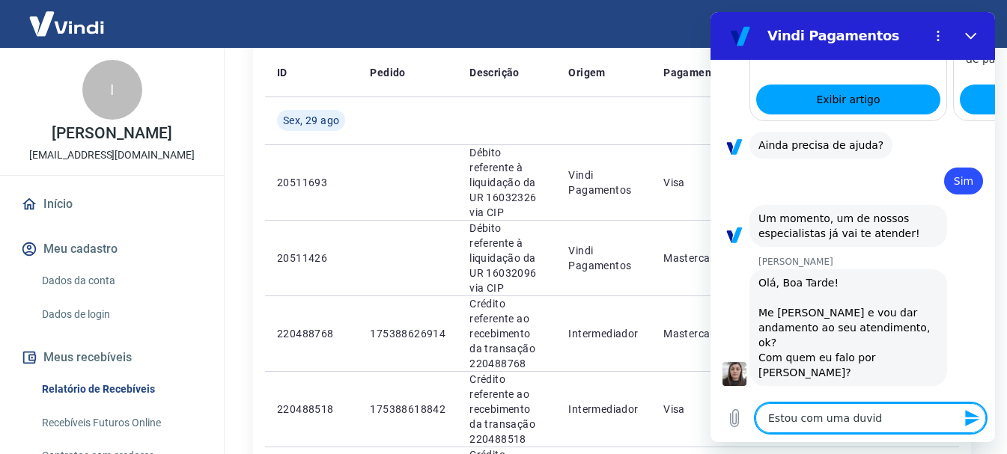
type textarea "Estou com uma duvida"
type textarea "x"
type textarea "Estou com uma duvida"
type textarea "x"
type textarea "Estou com uma duvida e"
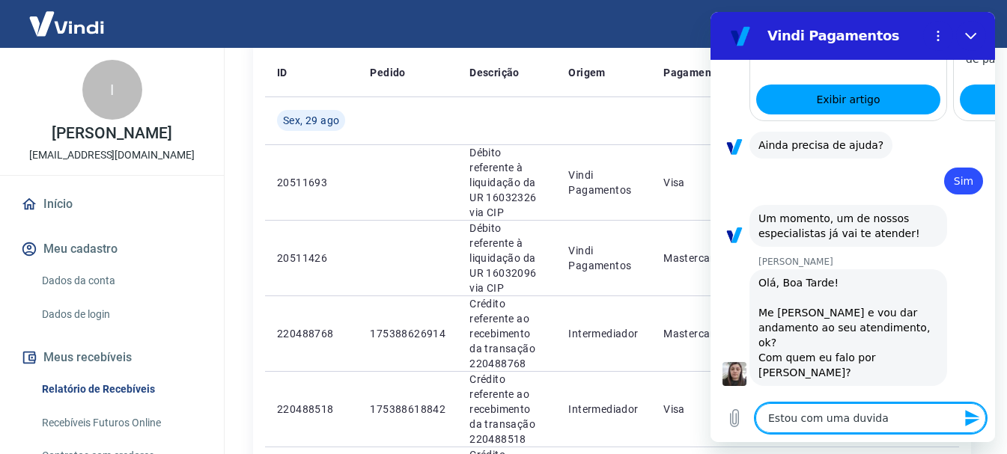
type textarea "x"
type textarea "Estou com uma duvida em"
type textarea "x"
type textarea "Estou com uma duvida em"
type textarea "x"
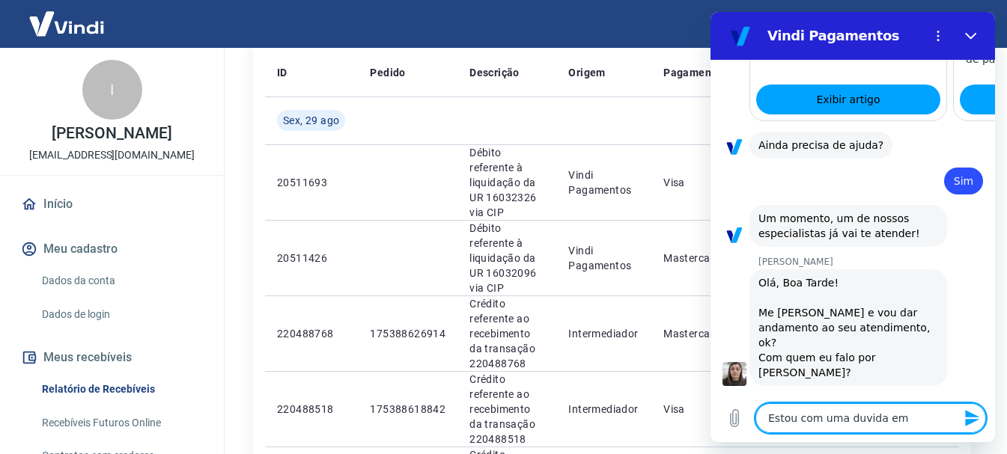
type textarea "Estou com uma duvida em m"
type textarea "x"
type textarea "Estou com uma duvida em me"
type textarea "x"
type textarea "Estou com uma duvida em meu"
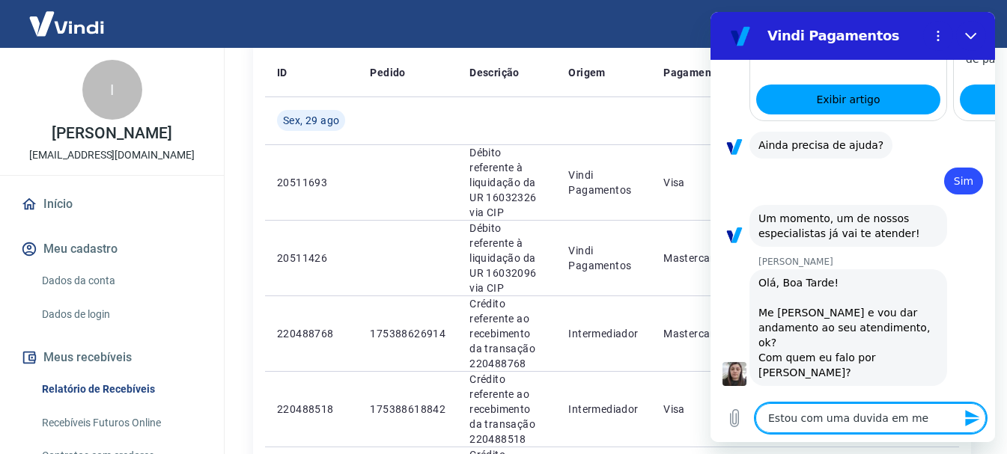
type textarea "x"
type textarea "Estou com uma duvida em meu"
type textarea "x"
type textarea "Estou com uma duvida em meu e"
type textarea "x"
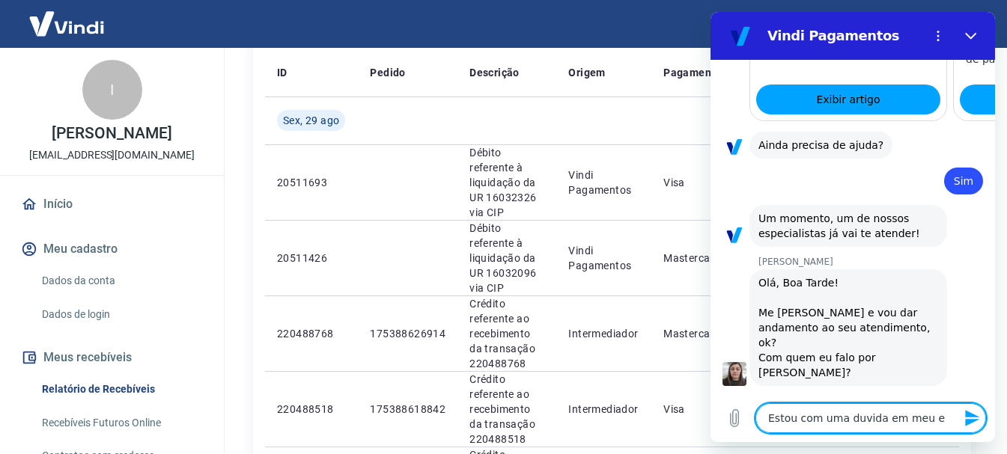
type textarea "Estou com uma duvida em meu ex"
type textarea "x"
type textarea "Estou com uma duvida em meu ext"
type textarea "x"
type textarea "Estou com uma duvida em meu extr"
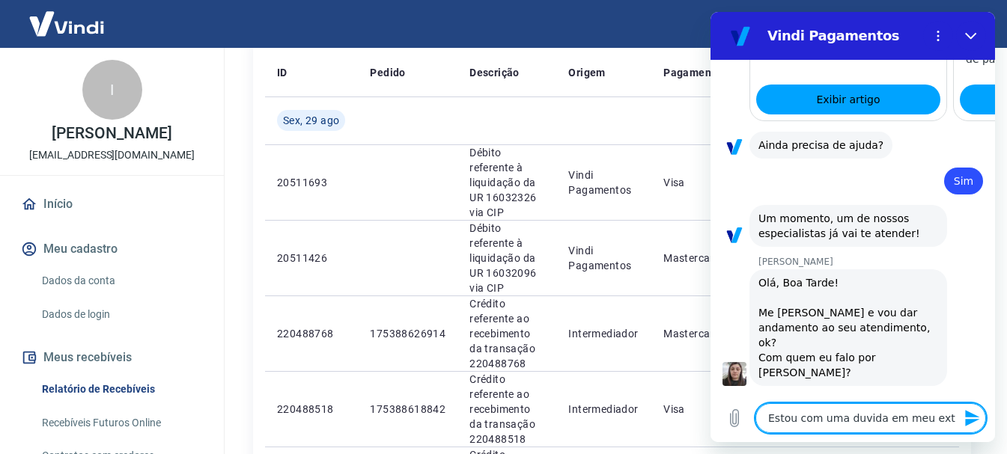
type textarea "x"
type textarea "Estou com uma duvida em meu extra"
type textarea "x"
type textarea "Estou com uma duvida em meu extrad"
type textarea "x"
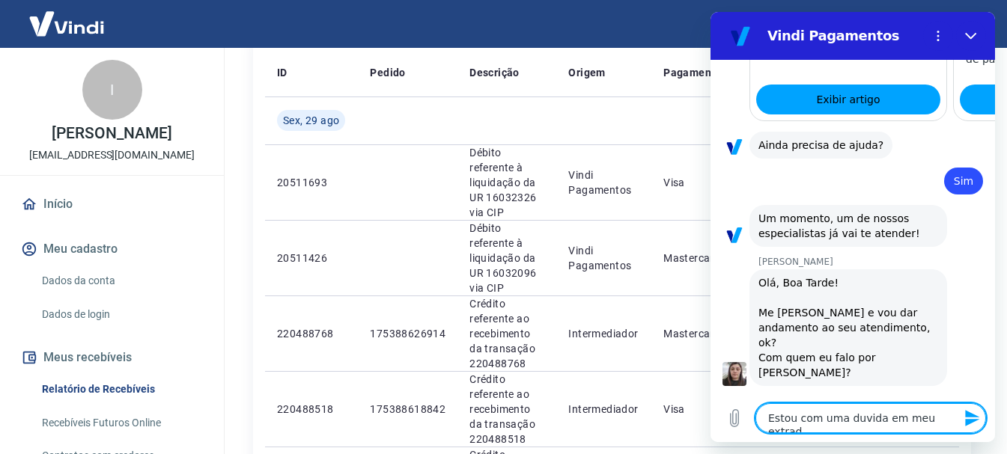
type textarea "Estou com uma duvida em meu extra"
type textarea "x"
type textarea "Estou com uma duvida em meu extrat"
type textarea "x"
type textarea "Estou com uma duvida em meu extrato"
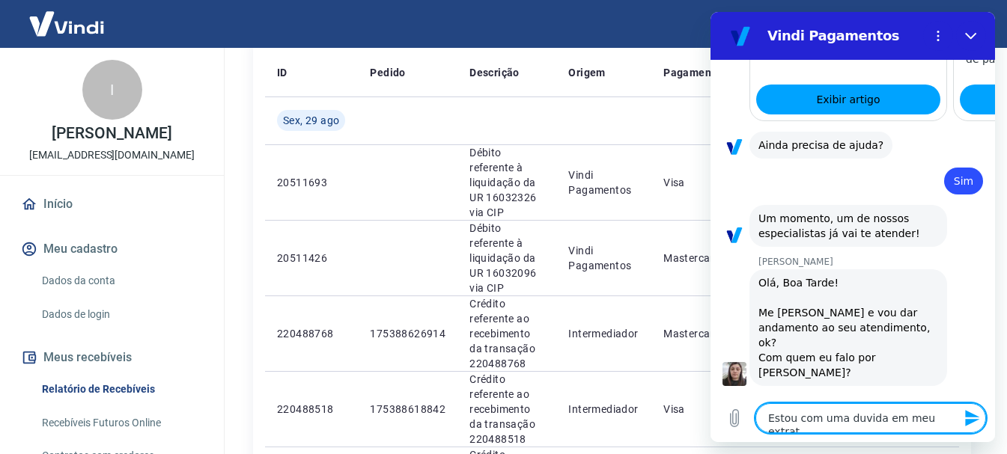
type textarea "x"
type textarea "Estou com uma duvida em meu extrato"
type textarea "x"
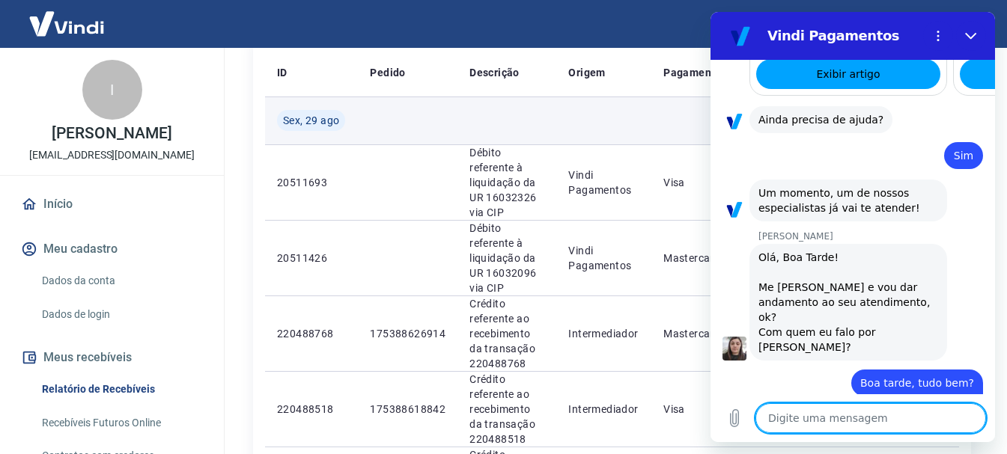
scroll to position [1473, 0]
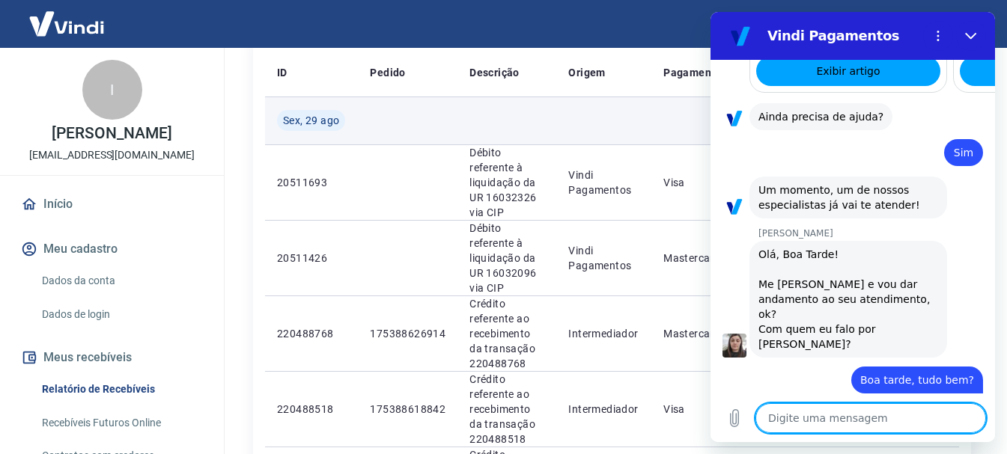
click at [463, 118] on td at bounding box center [506, 121] width 99 height 48
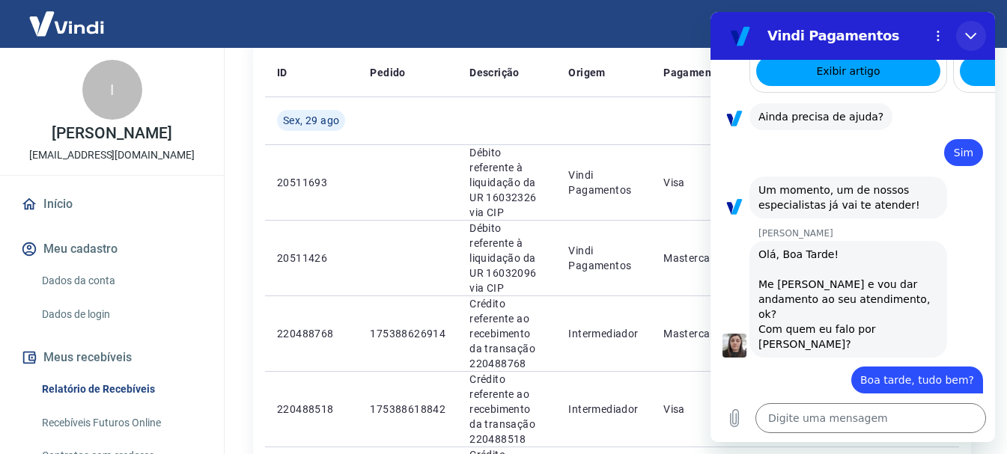
click at [969, 34] on icon "Fechar" at bounding box center [971, 36] width 12 height 12
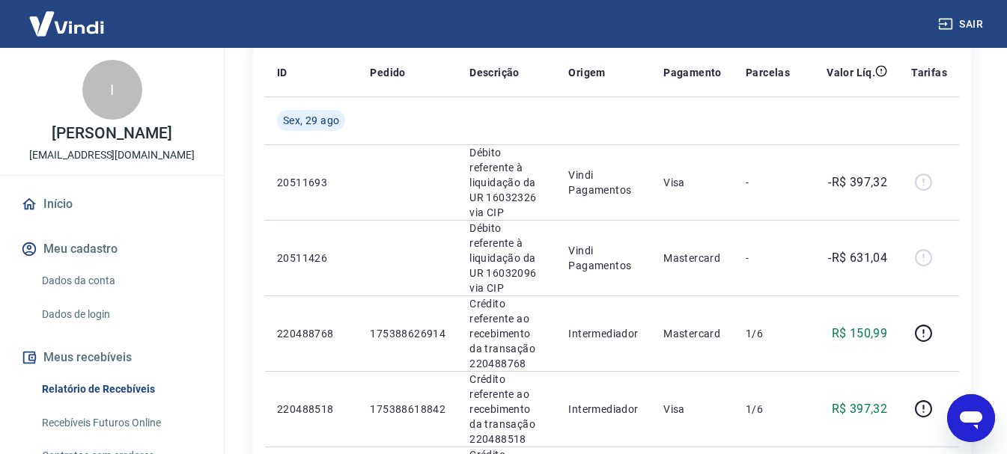
click at [972, 410] on icon "Abrir janela de mensagens" at bounding box center [970, 418] width 27 height 27
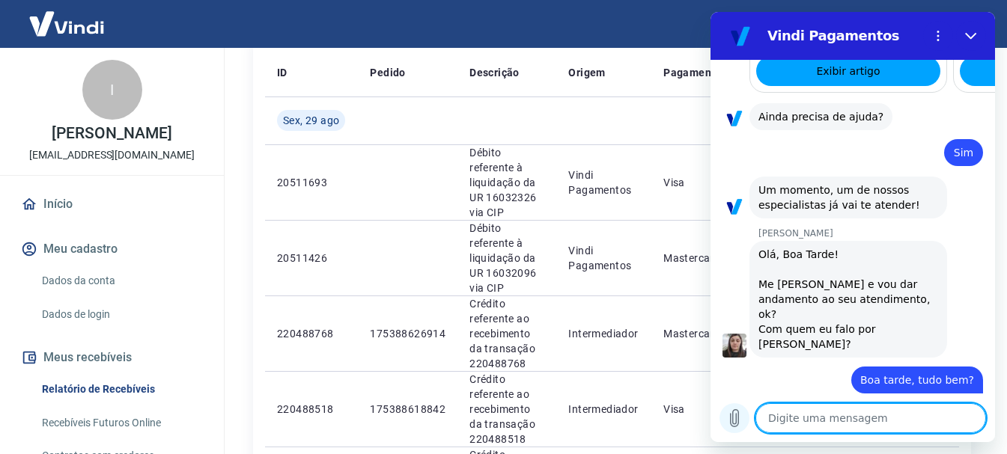
click at [733, 421] on icon "Carregar arquivo" at bounding box center [734, 418] width 8 height 17
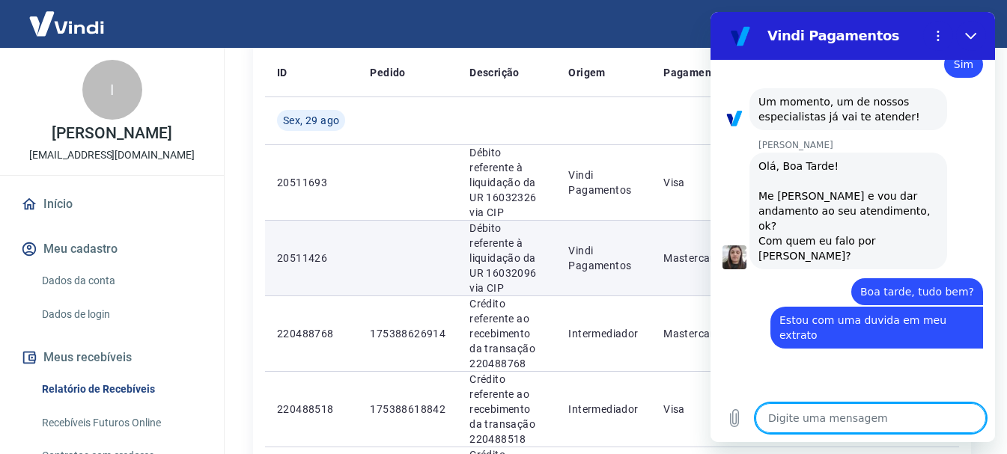
scroll to position [1566, 0]
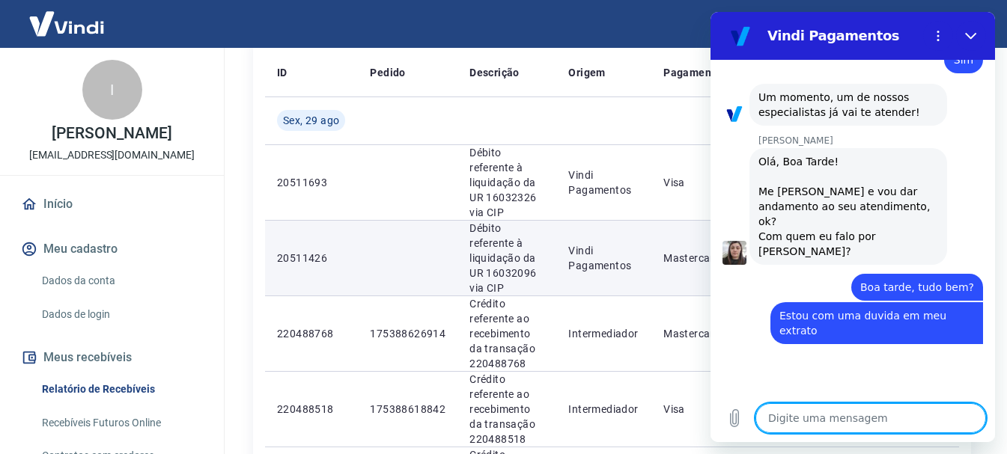
type textarea "x"
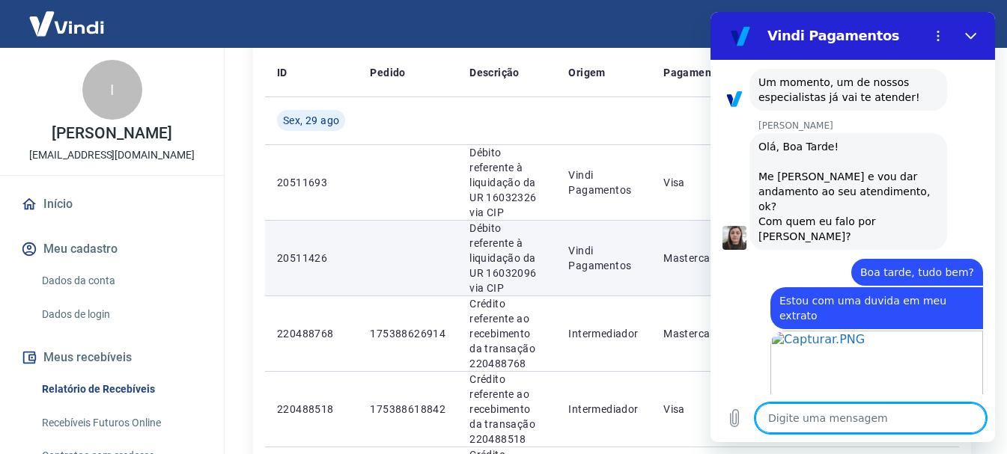
scroll to position [1584, 0]
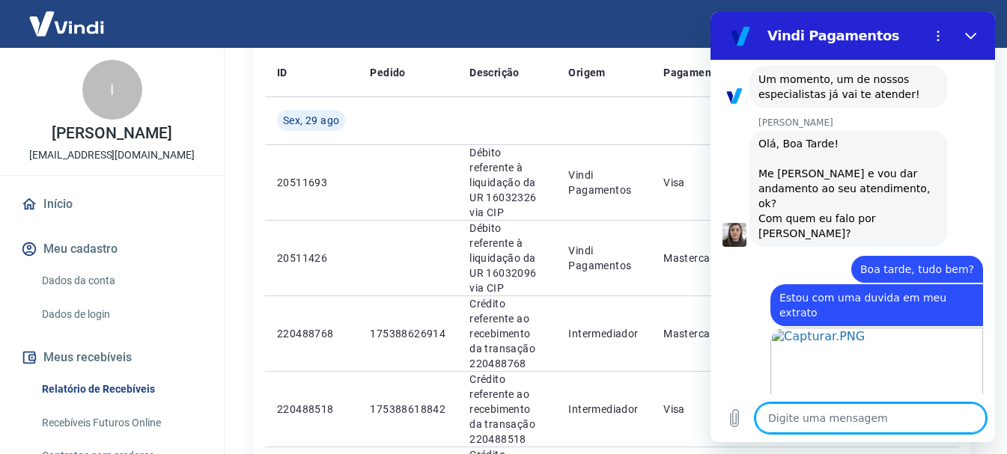
type textarea "O"
type textarea "x"
type textarea "Oq"
type textarea "x"
type textarea "Oqu"
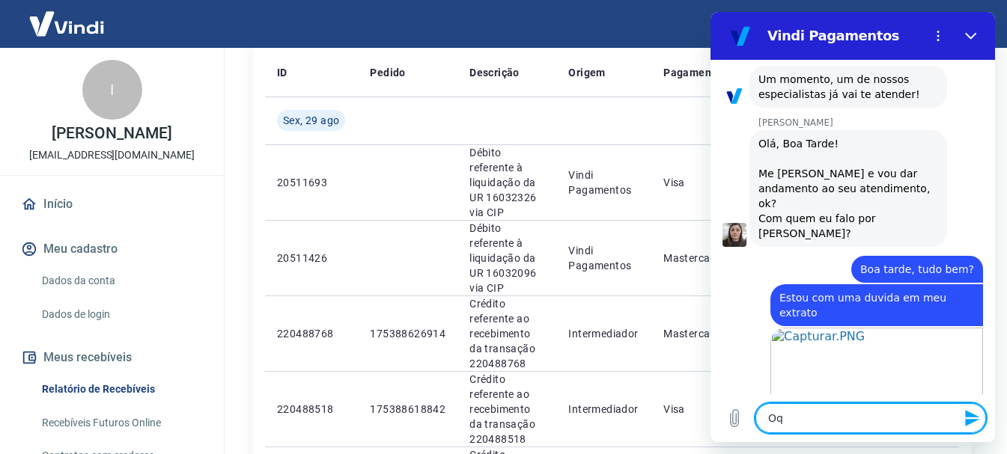
type textarea "x"
type textarea "Oque"
type textarea "x"
type textarea "Oque"
type textarea "x"
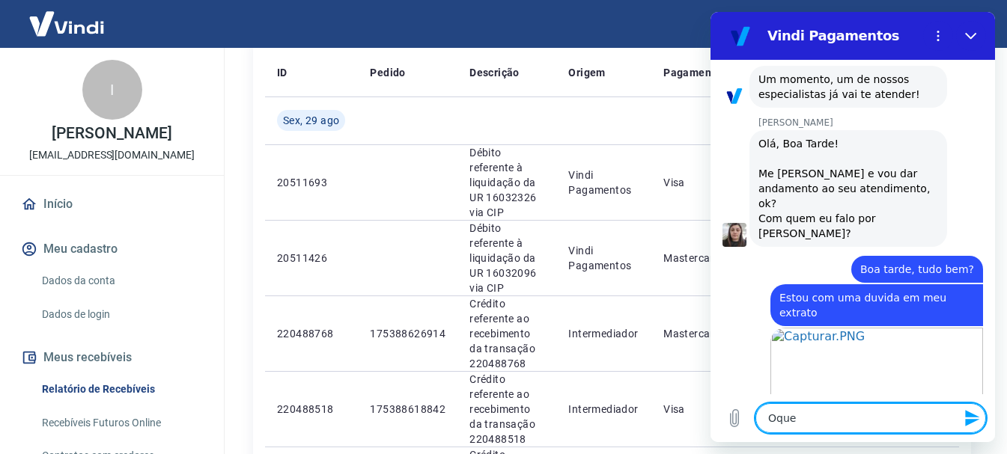
type textarea "Oque s"
type textarea "x"
type textarea "Oque se"
type textarea "x"
type textarea "Oque ser"
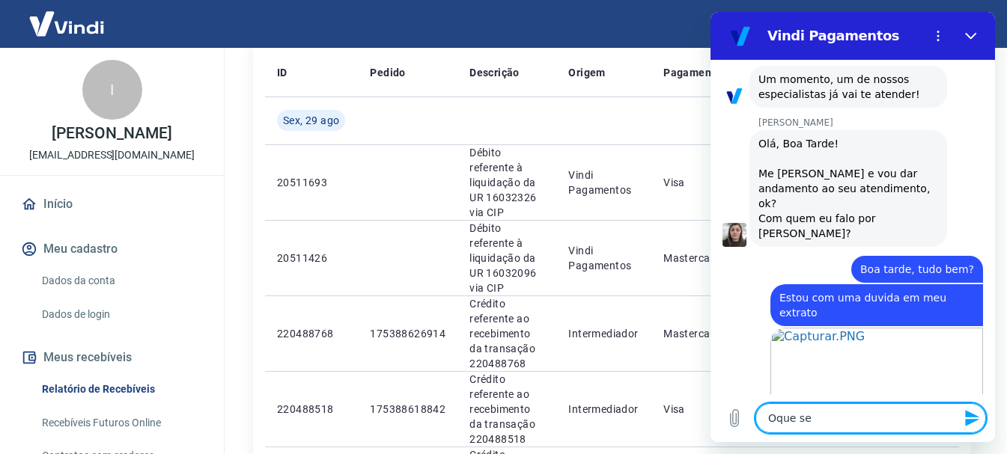
type textarea "x"
type textarea "Oque seri"
type textarea "x"
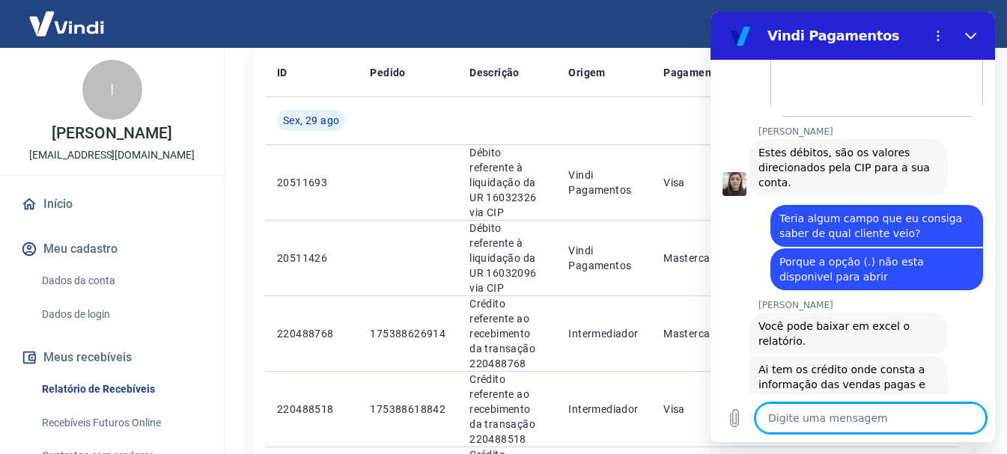
scroll to position [2042, 0]
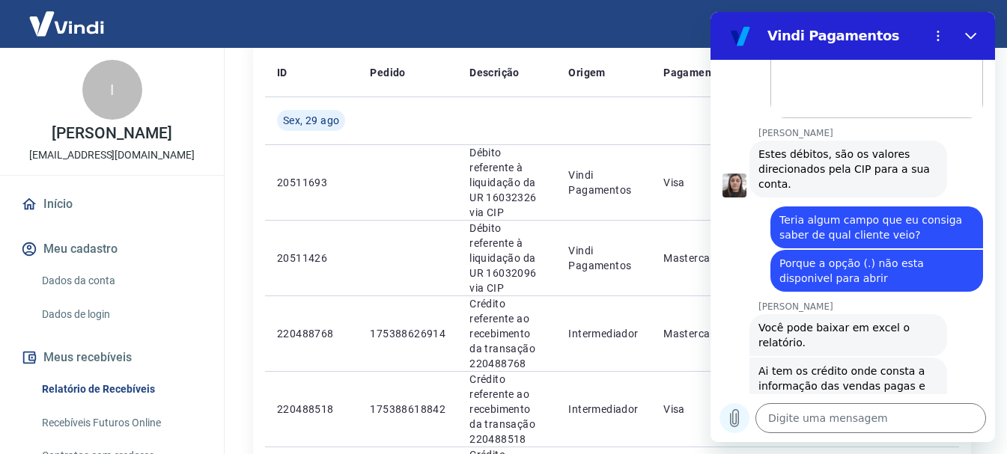
click at [731, 423] on icon "Carregar arquivo" at bounding box center [734, 418] width 18 height 18
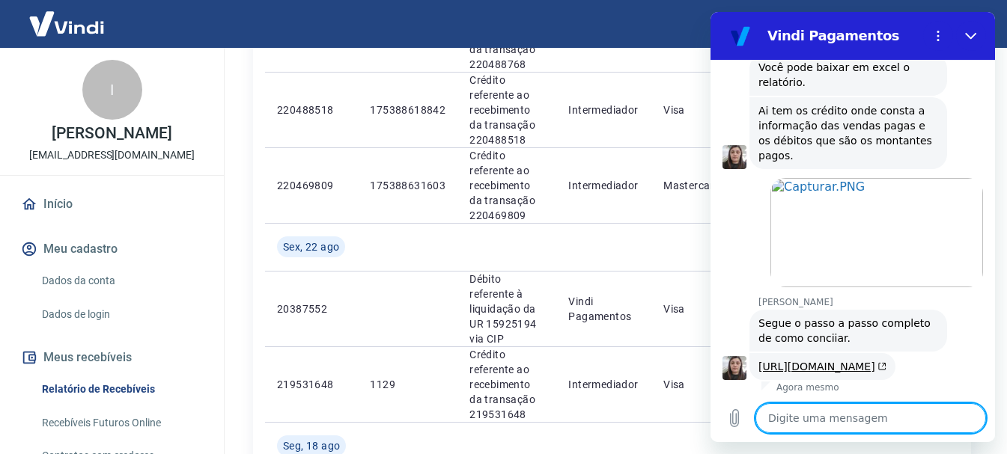
scroll to position [2305, 0]
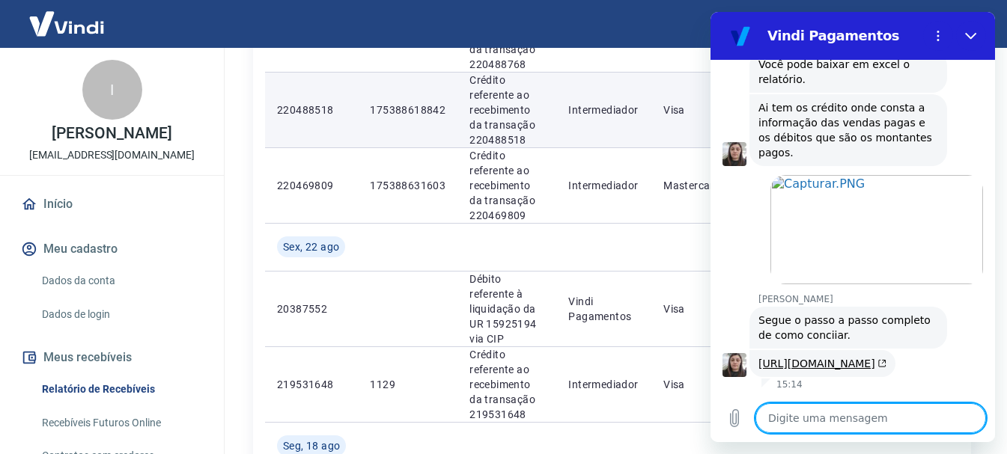
click at [623, 91] on td "Intermediador" at bounding box center [603, 110] width 95 height 76
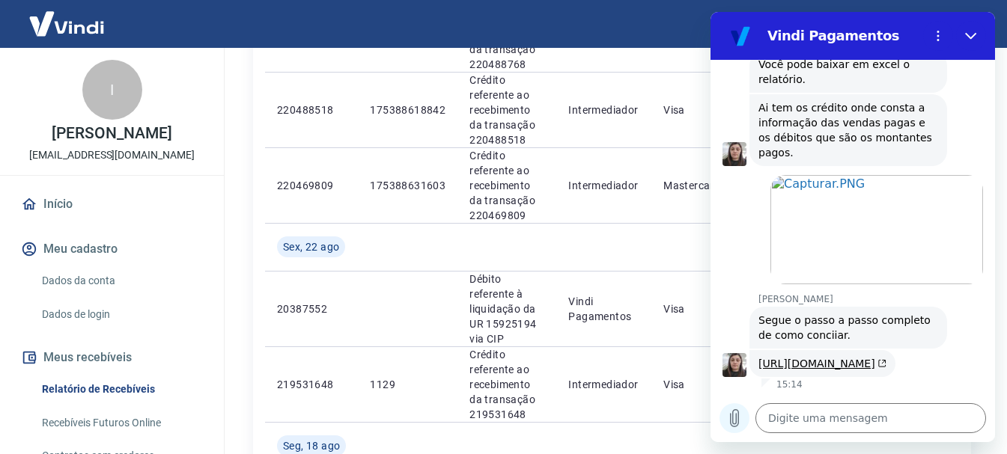
click at [730, 422] on icon "Carregar arquivo" at bounding box center [734, 418] width 8 height 17
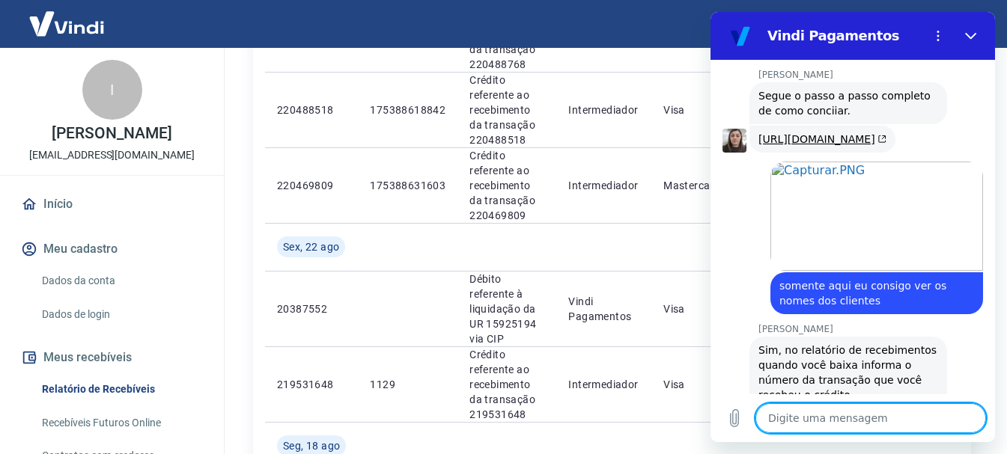
scroll to position [2455, 0]
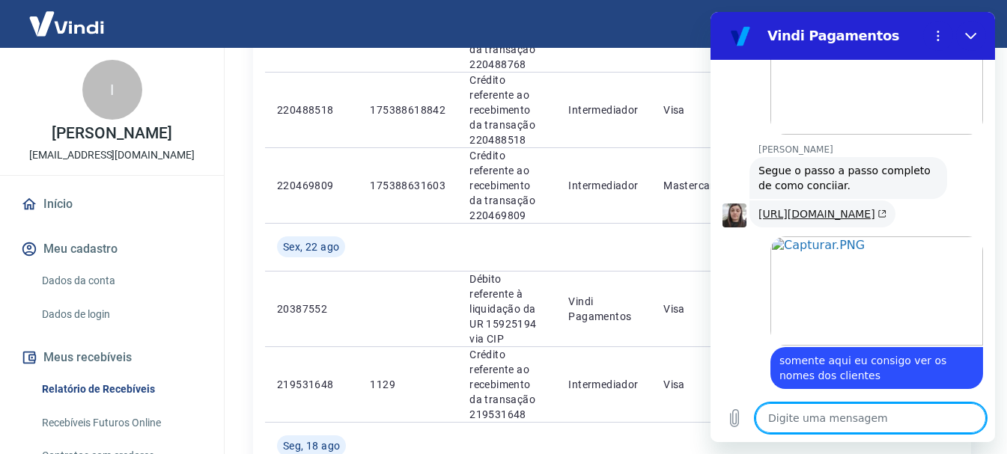
click at [814, 208] on link "[URL][DOMAIN_NAME]" at bounding box center [822, 214] width 128 height 12
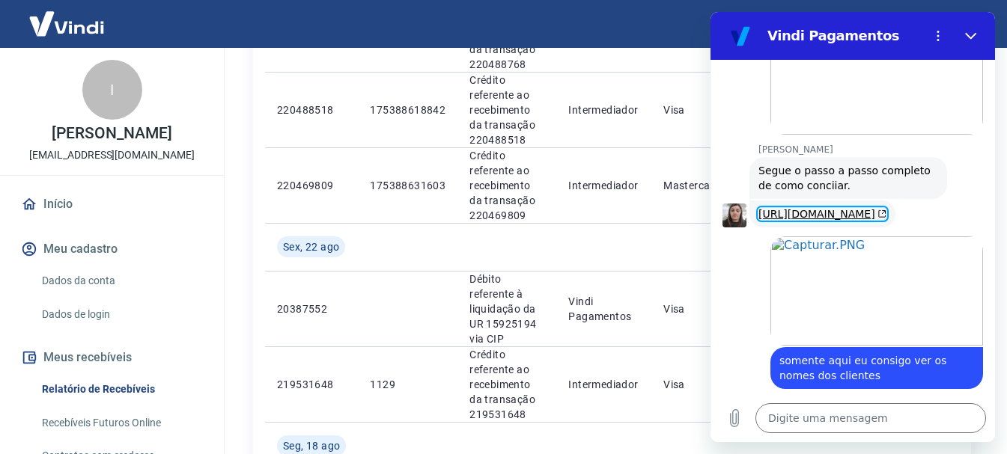
click at [582, 31] on div "Sair" at bounding box center [503, 24] width 1007 height 48
click at [974, 40] on icon "Fechar" at bounding box center [971, 36] width 12 height 12
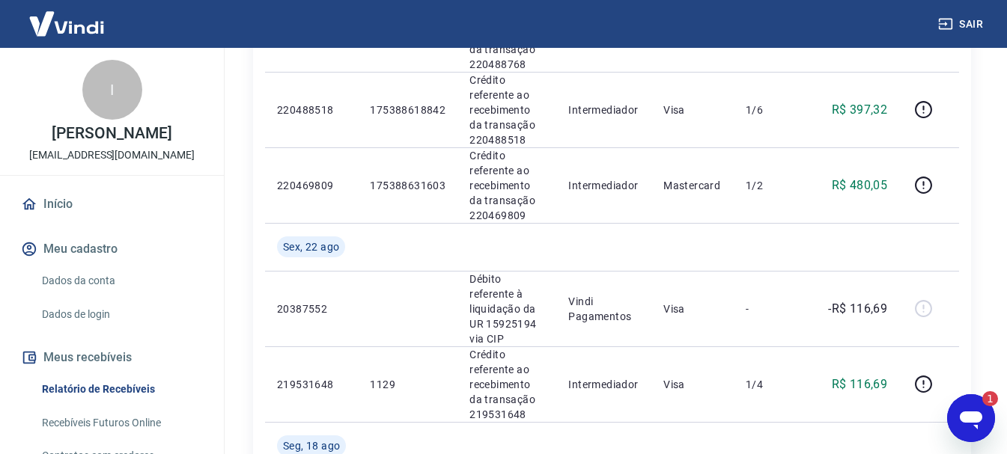
scroll to position [0, 0]
click at [968, 421] on icon "Abrir janela de mensagens, 3 mensagens não lidas" at bounding box center [970, 421] width 22 height 18
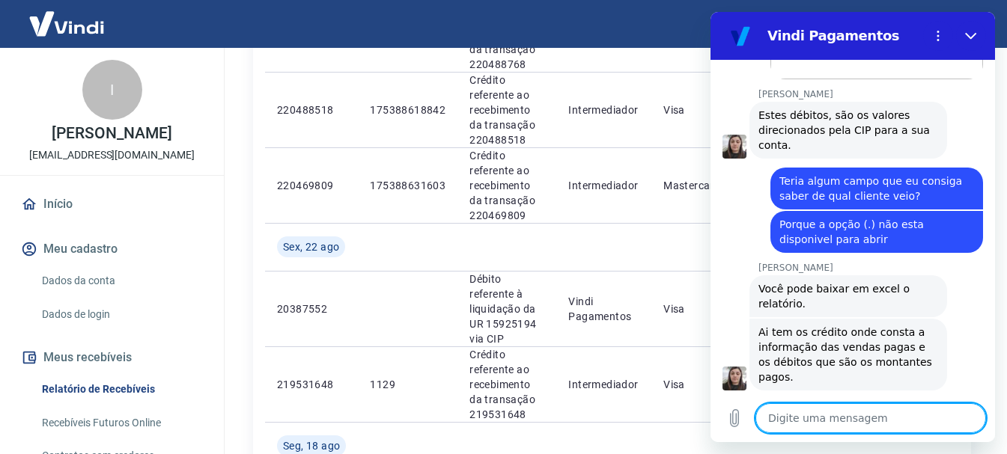
scroll to position [2006, 0]
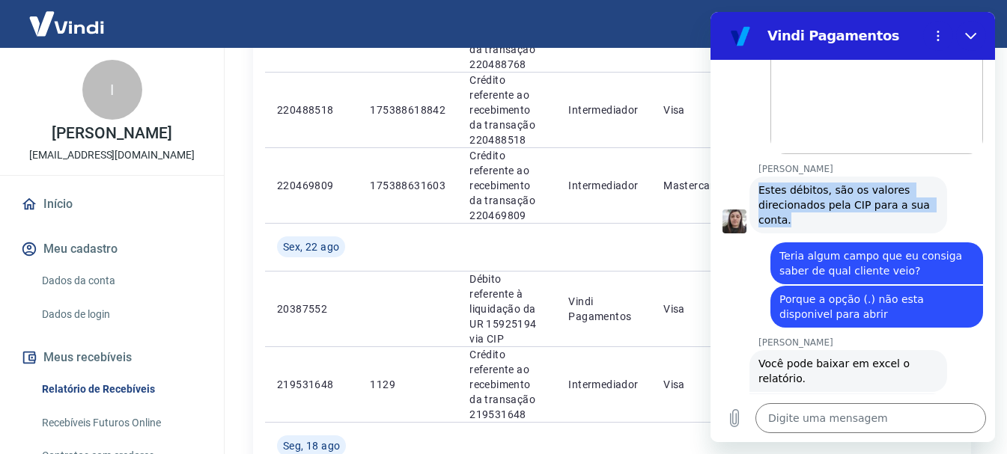
drag, startPoint x: 758, startPoint y: 125, endPoint x: 794, endPoint y: 158, distance: 48.7
click at [794, 183] on span "Estes débitos, são os valores direcionados pela CIP para a sua conta." at bounding box center [848, 205] width 180 height 45
copy span "Estes débitos, são os valores direcionados pela CIP para a sua conta."
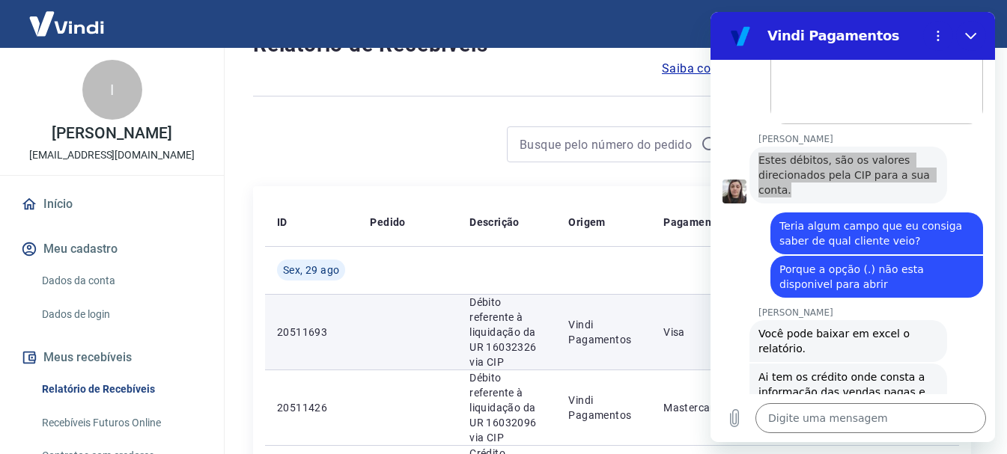
scroll to position [2036, 0]
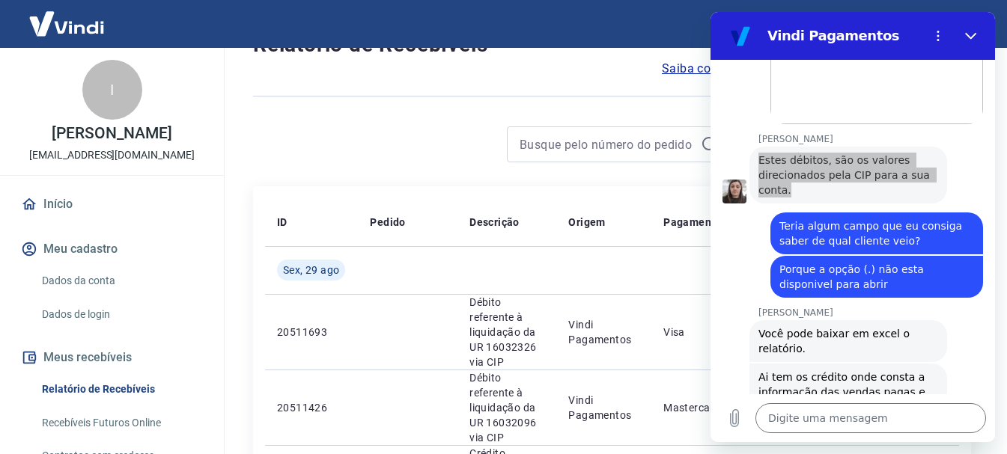
click at [435, 150] on div at bounding box center [492, 144] width 478 height 36
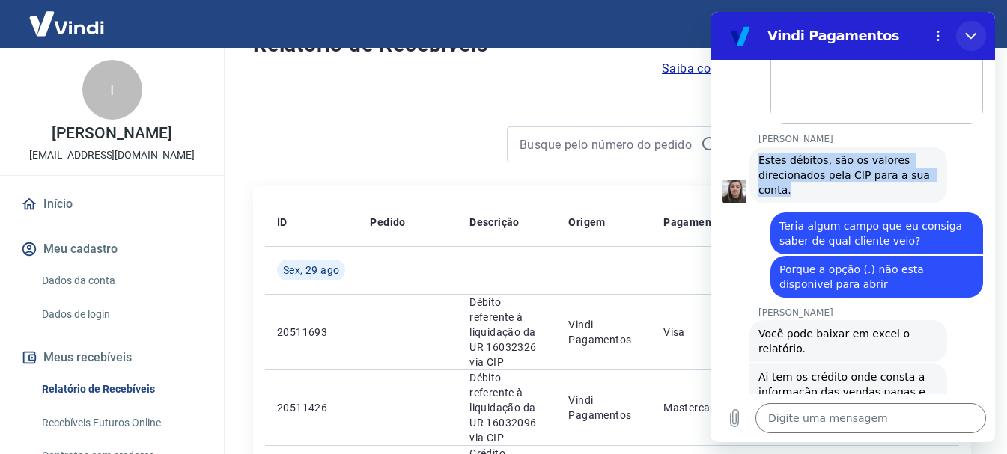
click at [974, 25] on button "Fechar" at bounding box center [971, 36] width 30 height 30
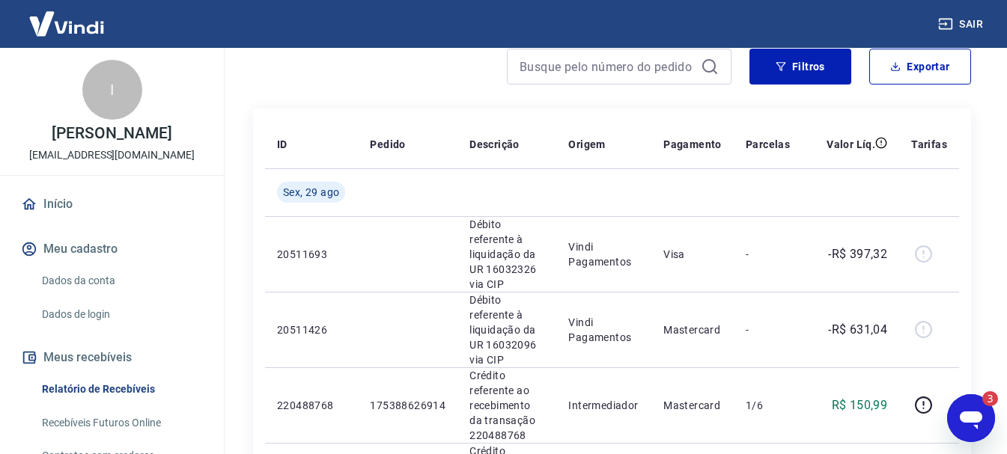
scroll to position [0, 0]
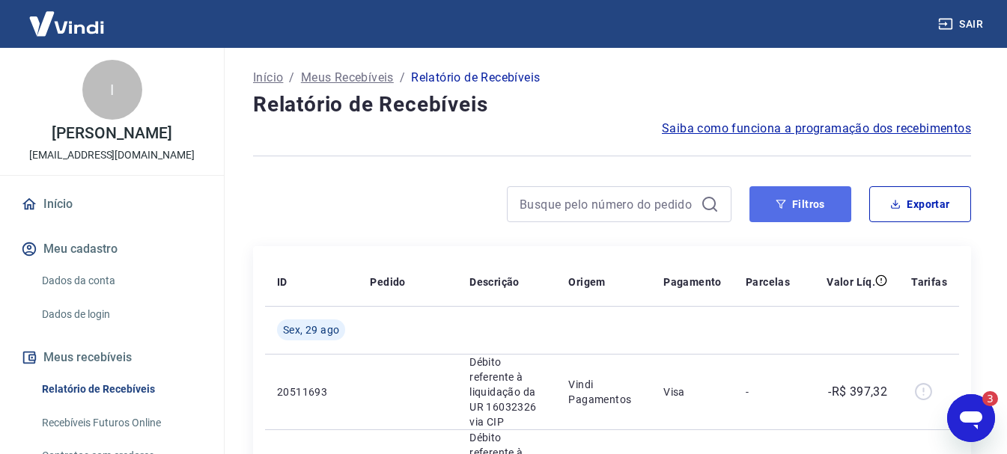
click at [776, 208] on icon "button" at bounding box center [780, 204] width 10 height 10
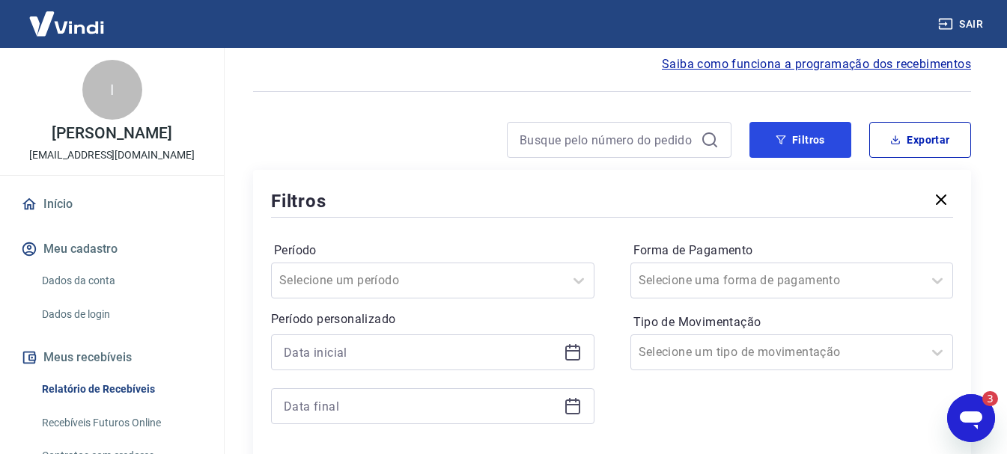
scroll to position [150, 0]
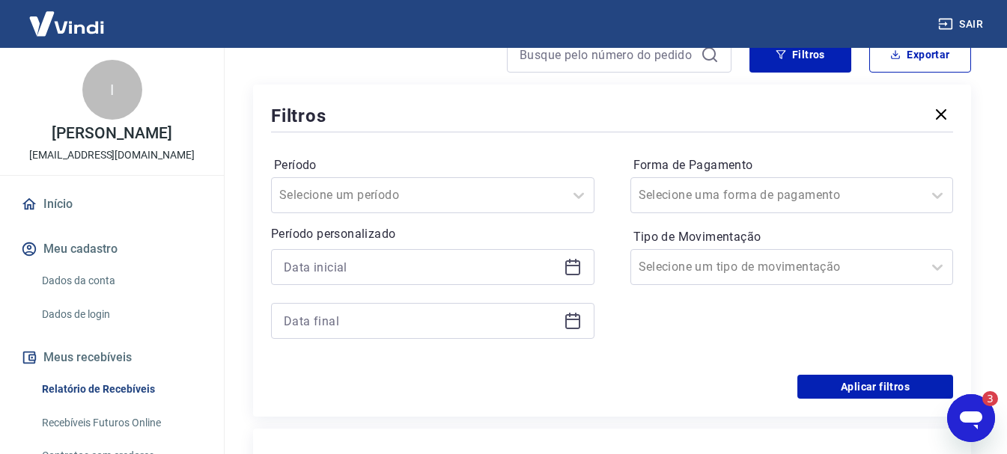
click at [564, 266] on icon at bounding box center [573, 267] width 18 height 18
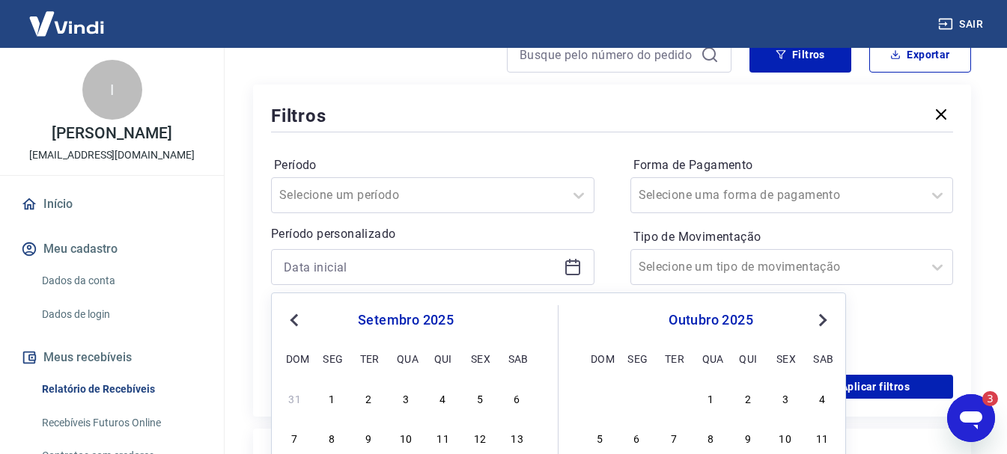
click at [301, 324] on button "Previous Month" at bounding box center [294, 320] width 18 height 18
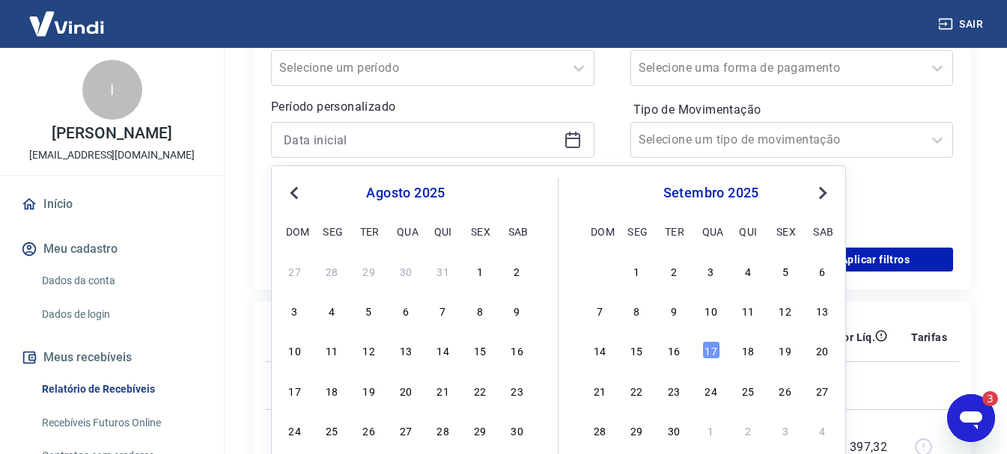
scroll to position [299, 0]
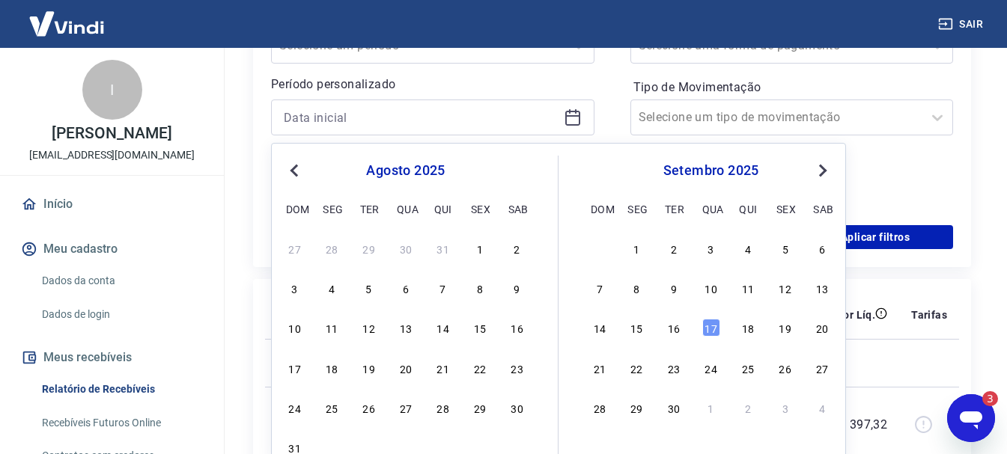
click at [287, 173] on button "Previous Month" at bounding box center [294, 171] width 18 height 18
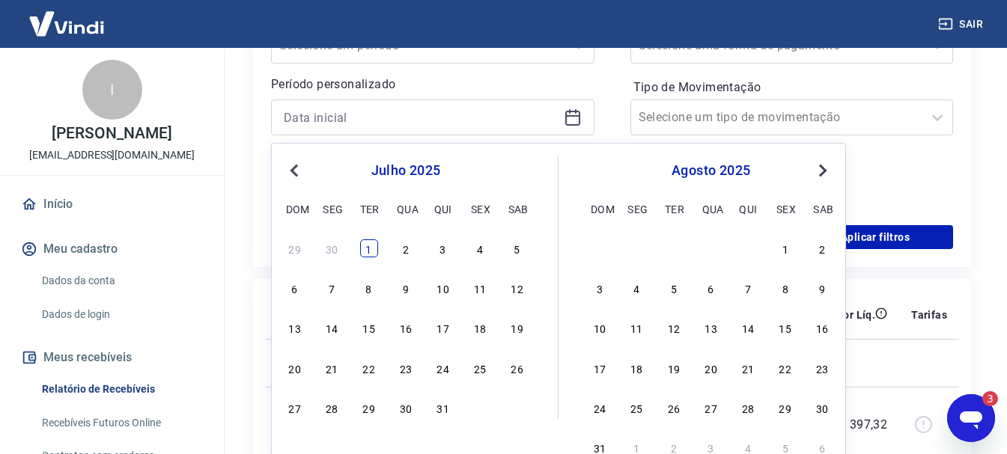
click at [373, 246] on div "1" at bounding box center [369, 248] width 18 height 18
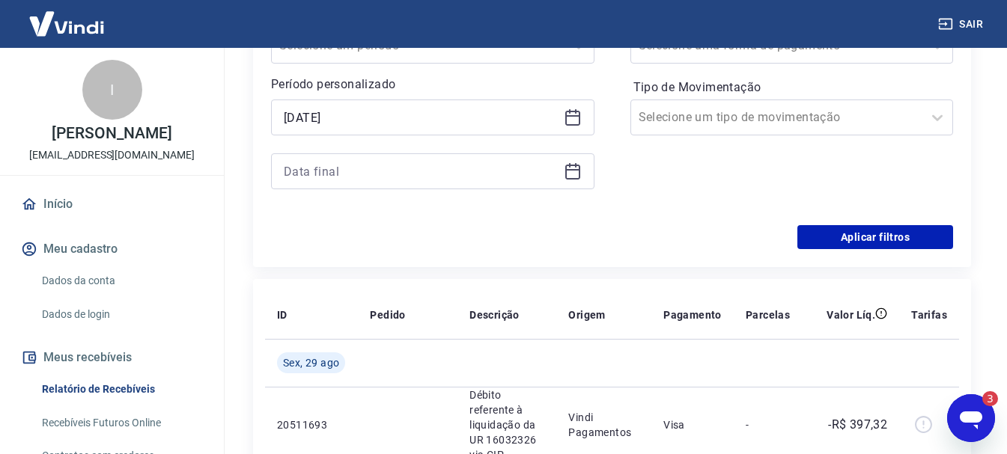
click at [608, 179] on div "Período Selecione um período Período personalizado Selected date: [DATE] [DATE]…" at bounding box center [612, 105] width 682 height 239
click at [566, 172] on icon at bounding box center [572, 172] width 15 height 15
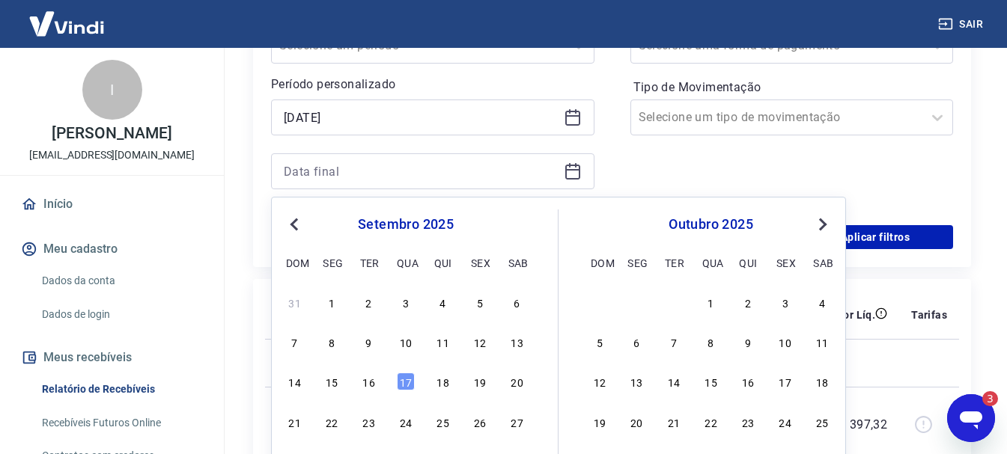
click at [287, 225] on button "Previous Month" at bounding box center [294, 225] width 18 height 18
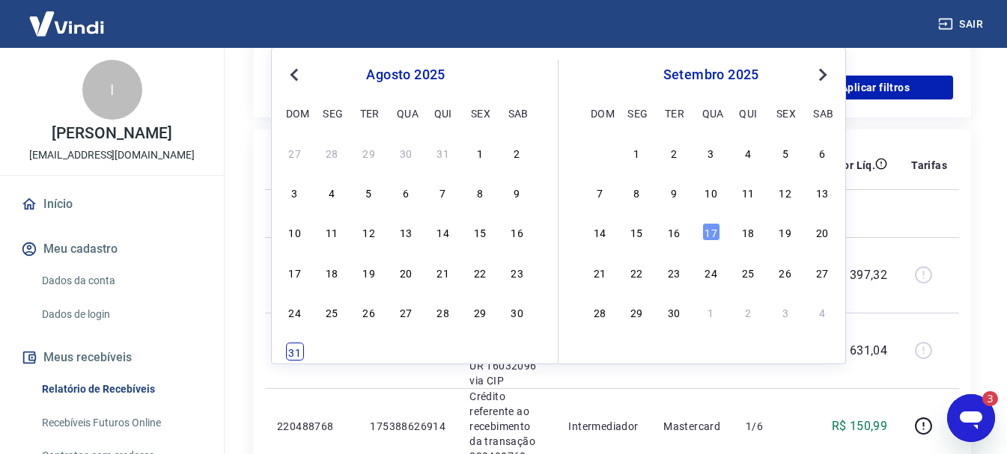
click at [287, 356] on div "31" at bounding box center [295, 352] width 18 height 18
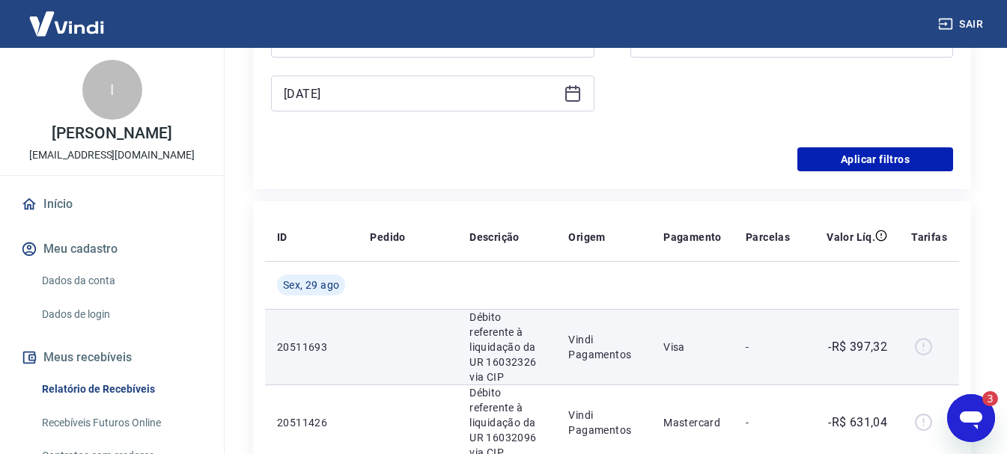
scroll to position [299, 0]
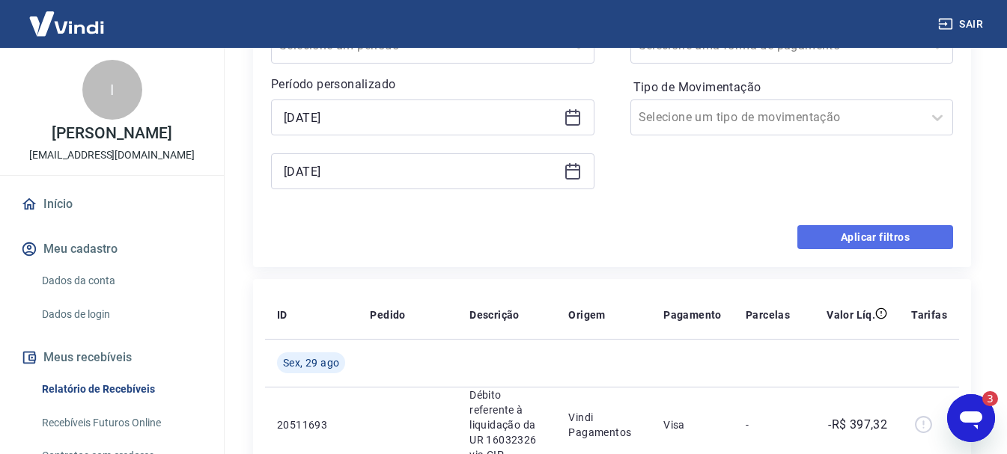
click at [852, 236] on button "Aplicar filtros" at bounding box center [875, 237] width 156 height 24
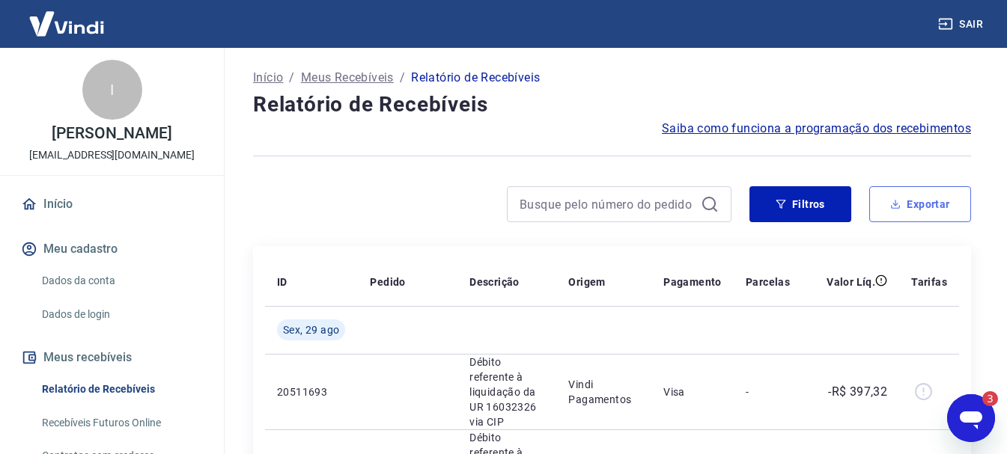
click at [904, 210] on button "Exportar" at bounding box center [920, 204] width 102 height 36
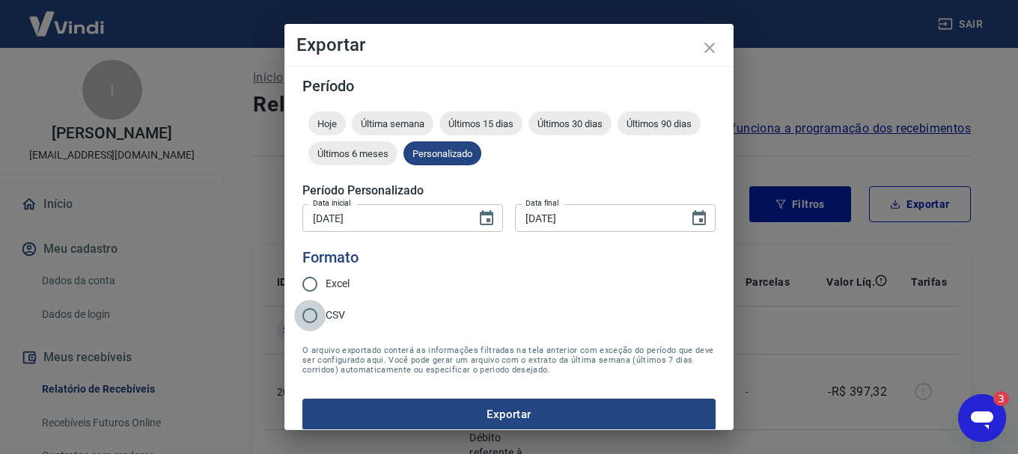
click at [309, 312] on input "CSV" at bounding box center [309, 315] width 31 height 31
click at [513, 406] on button "Exportar" at bounding box center [508, 414] width 413 height 31
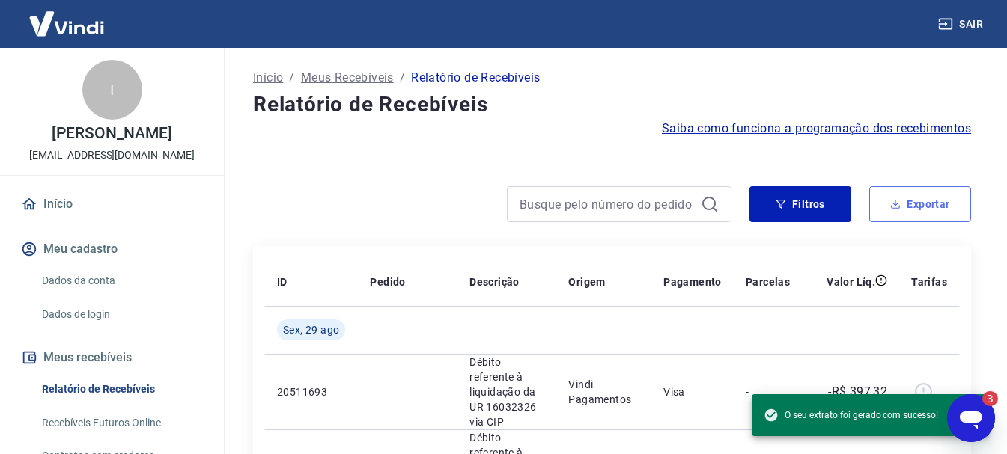
click at [930, 203] on button "Exportar" at bounding box center [920, 204] width 102 height 36
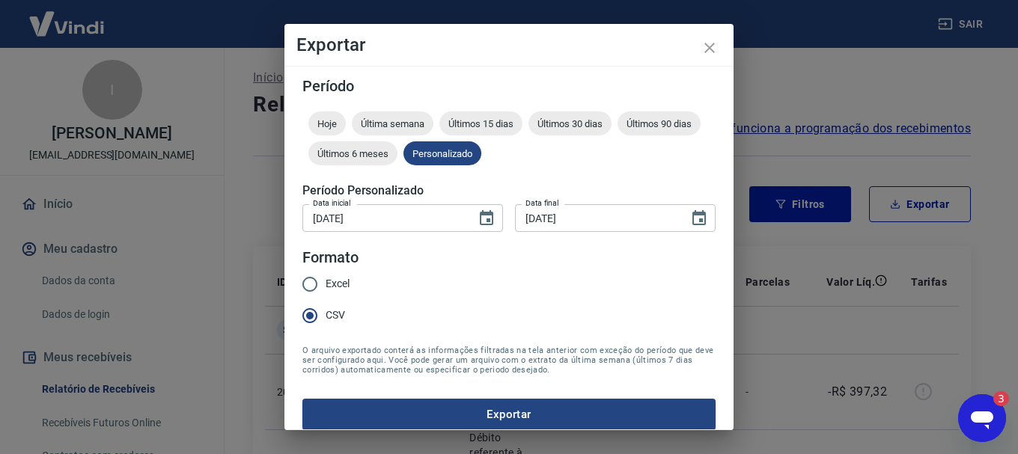
click at [355, 283] on div "Excel CSV" at bounding box center [331, 301] width 59 height 65
click at [332, 284] on span "Excel" at bounding box center [338, 284] width 24 height 16
click at [326, 284] on input "Excel" at bounding box center [309, 284] width 31 height 31
click at [555, 411] on button "Exportar" at bounding box center [508, 414] width 413 height 31
